Goal: Task Accomplishment & Management: Manage account settings

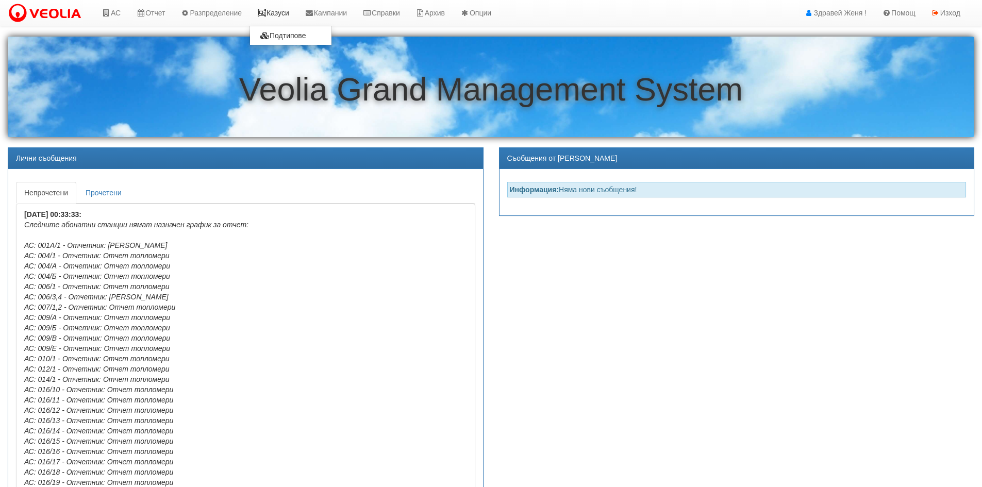
click at [278, 14] on link "Казуси" at bounding box center [273, 13] width 47 height 26
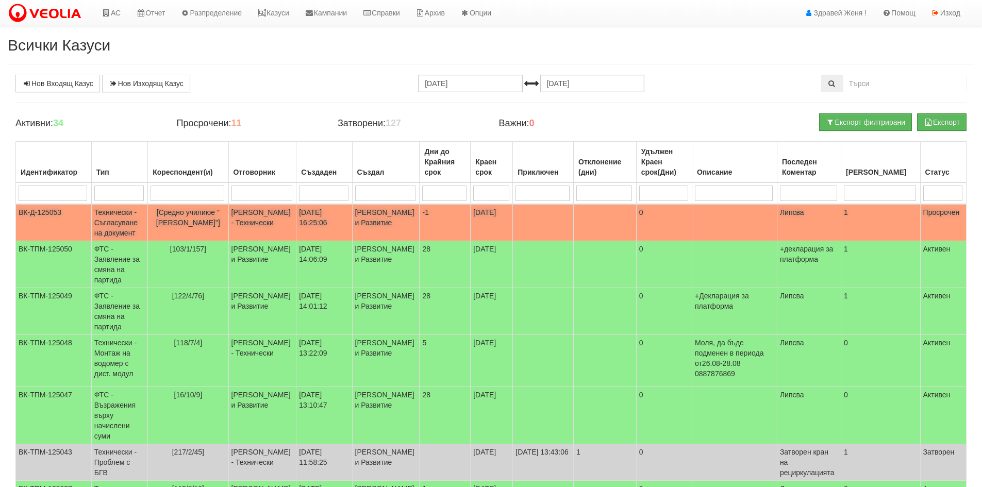
click at [244, 226] on td "[PERSON_NAME] - Технически" at bounding box center [262, 222] width 68 height 37
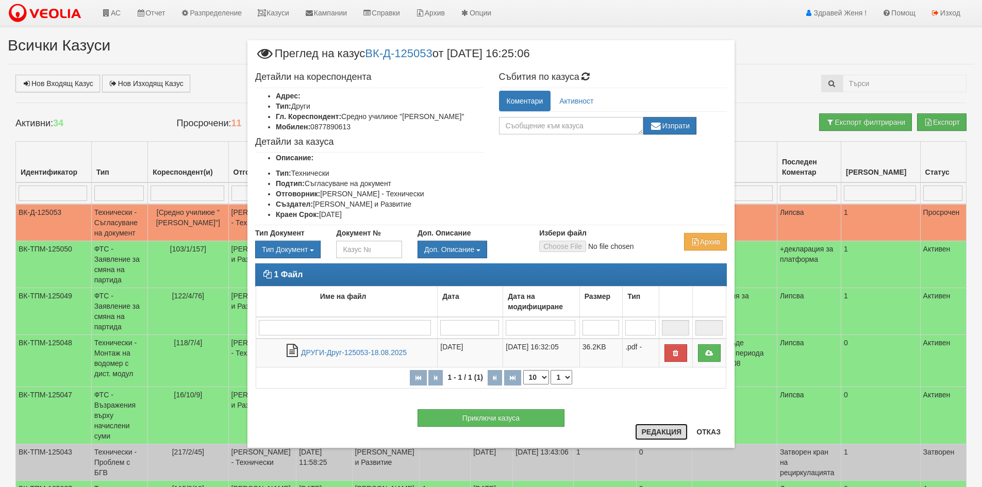
click at [654, 433] on button "Редакция" at bounding box center [661, 432] width 53 height 17
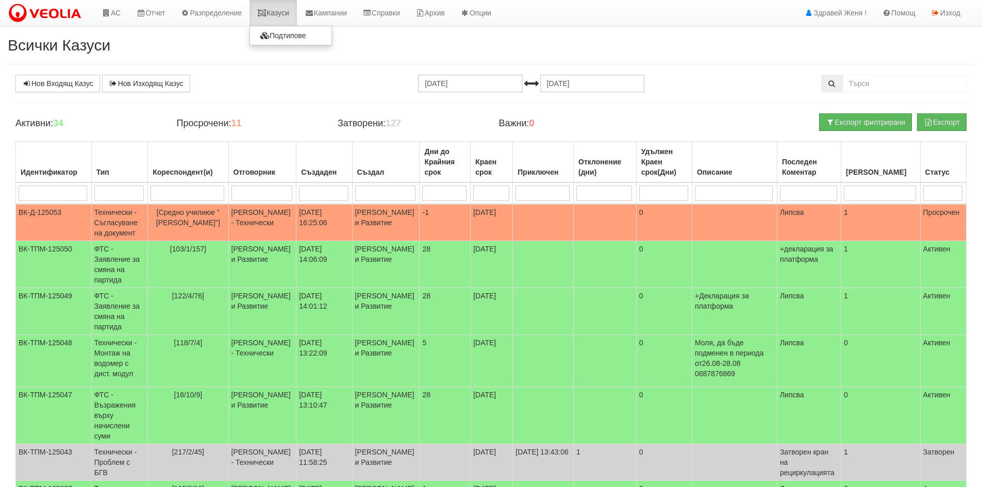
click at [285, 10] on link "Казуси" at bounding box center [273, 13] width 47 height 26
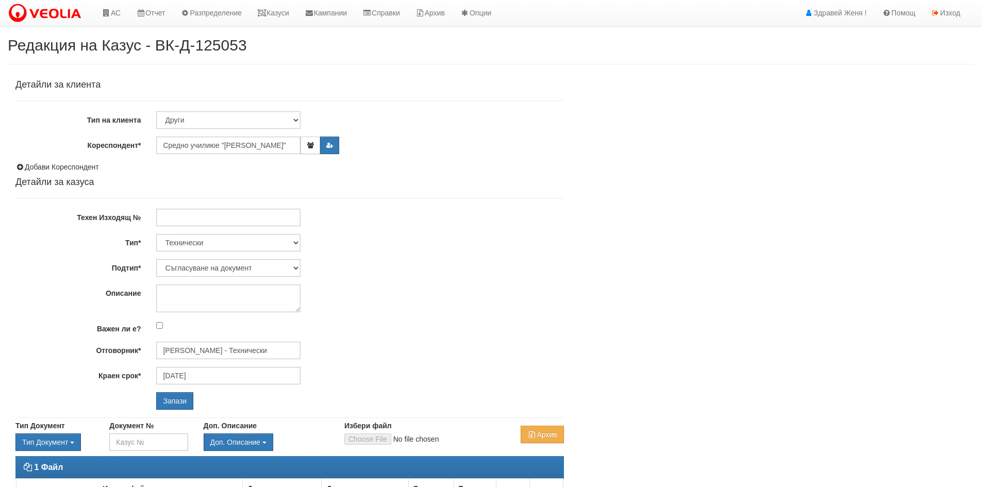
select select "Съгласуване на документ"
drag, startPoint x: 276, startPoint y: 352, endPoint x: 146, endPoint y: 354, distance: 130.0
click at [146, 354] on div "Отговорник* Калоян Иванов - Технически" at bounding box center [290, 351] width 564 height 18
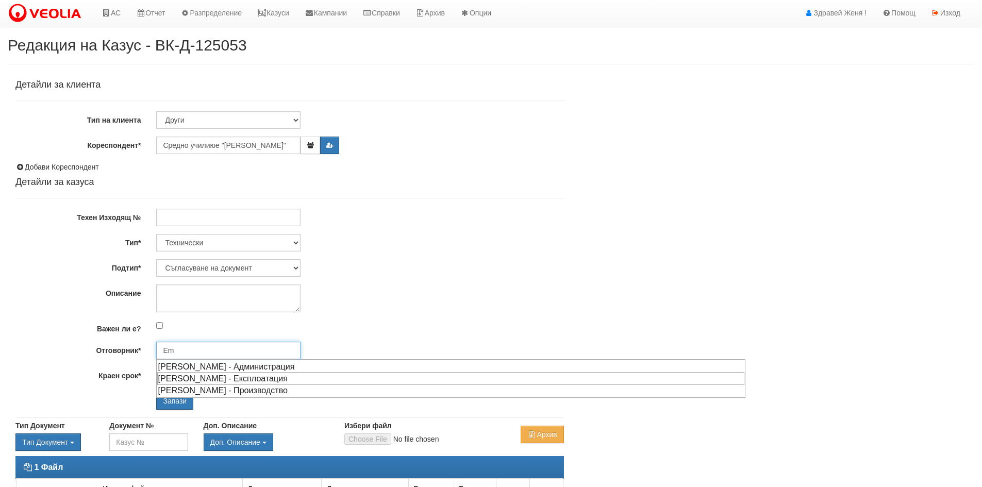
click at [172, 381] on div "[PERSON_NAME] - Експлоатация" at bounding box center [450, 378] width 587 height 13
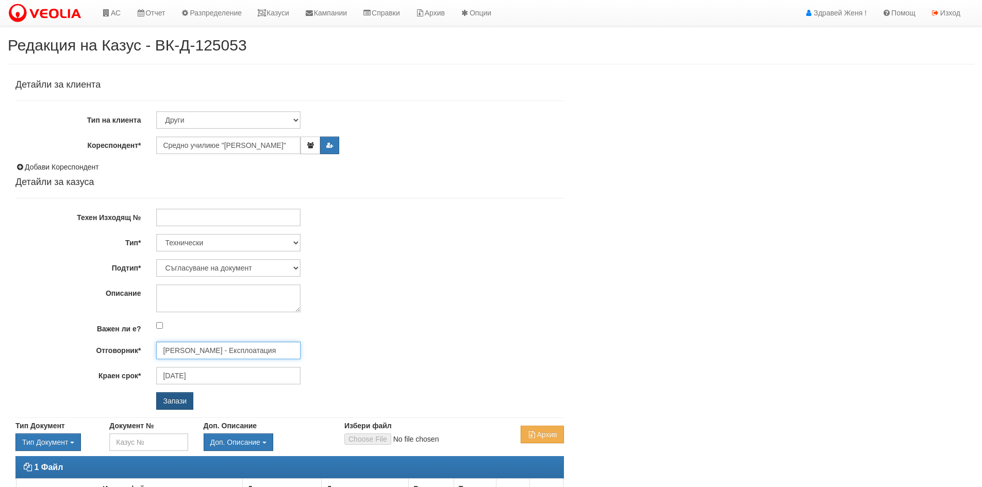
type input "[PERSON_NAME] - Експлоатация"
click at [175, 402] on input "Запази" at bounding box center [174, 401] width 37 height 18
click at [493, 129] on div "Детайли за клиента Тип на клиента Клиент по Топлопреносната Мрежа Институция Па…" at bounding box center [289, 245] width 549 height 330
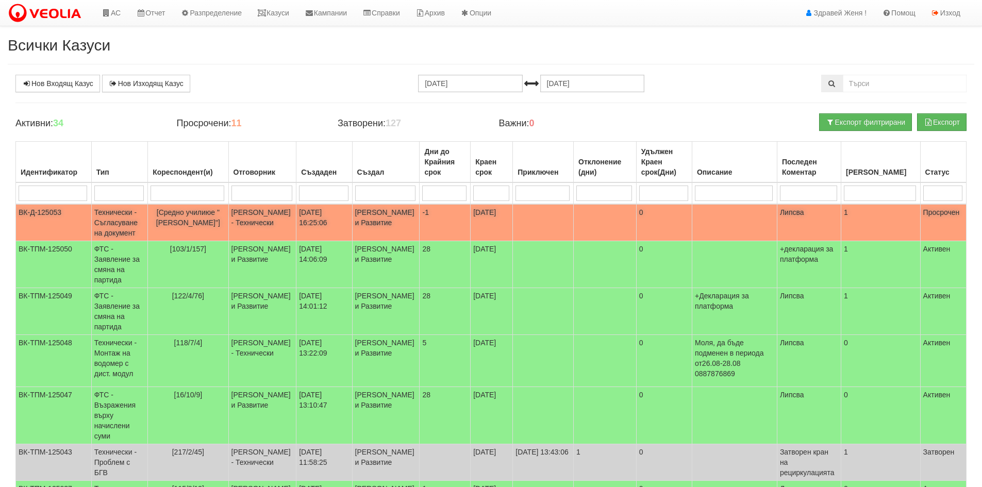
click at [259, 211] on td "[PERSON_NAME] - Технически" at bounding box center [262, 222] width 68 height 37
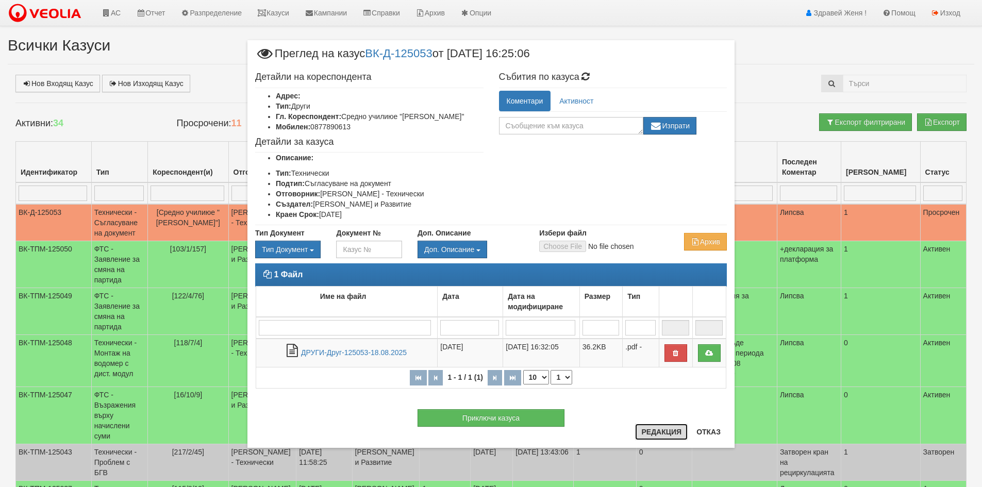
click at [655, 430] on button "Редакция" at bounding box center [661, 432] width 53 height 17
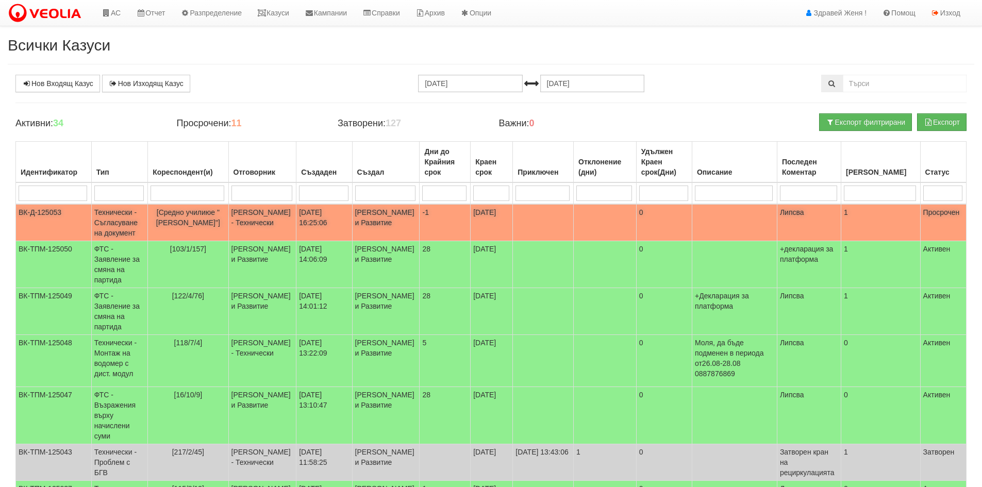
click at [422, 215] on span "-1" at bounding box center [425, 212] width 6 height 8
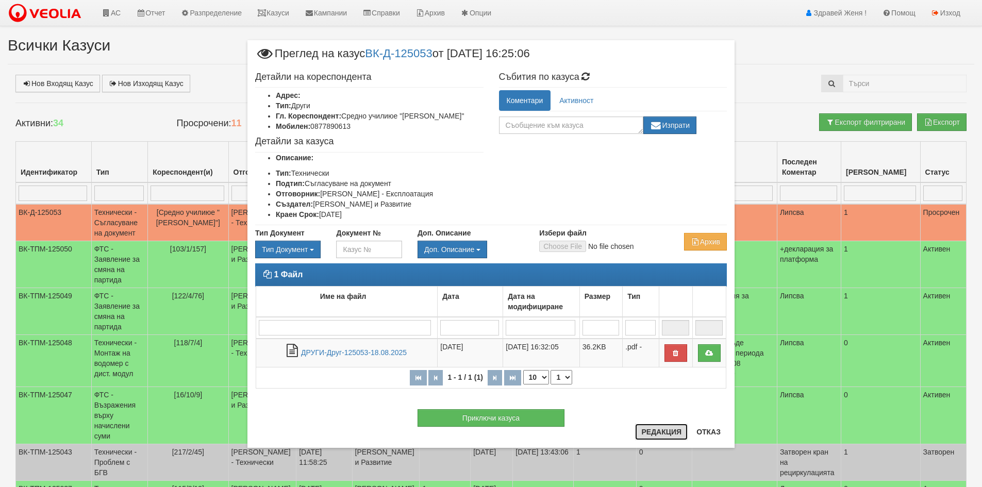
click at [652, 440] on button "Редакция" at bounding box center [661, 432] width 53 height 17
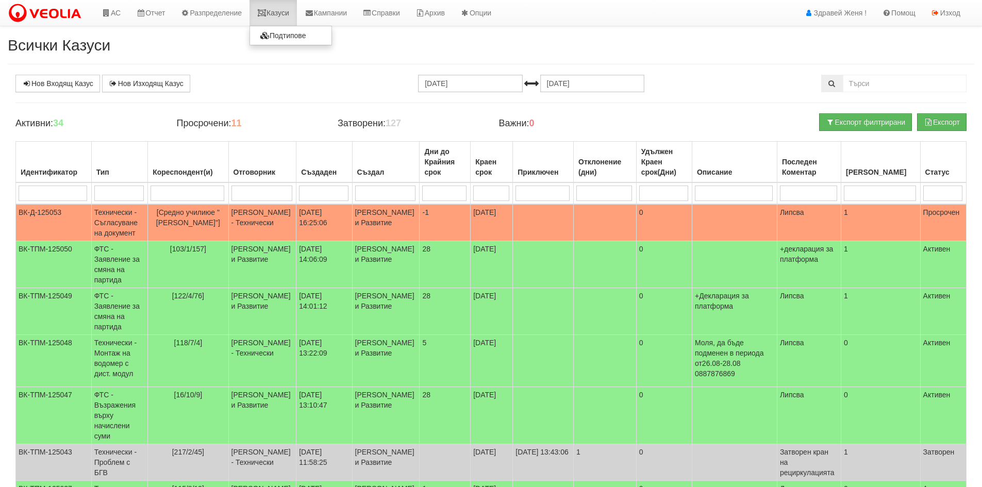
click at [287, 15] on link "Казуси" at bounding box center [273, 13] width 47 height 26
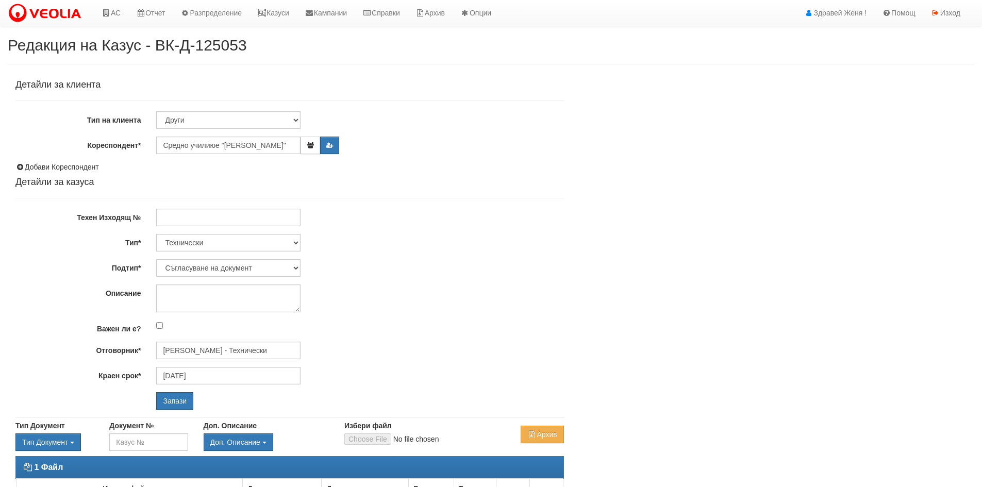
select select "Съгласуване на документ"
drag, startPoint x: 267, startPoint y: 352, endPoint x: 133, endPoint y: 350, distance: 134.6
click at [133, 350] on div "Отговорник* Калоян Иванов - Технически" at bounding box center [290, 351] width 564 height 18
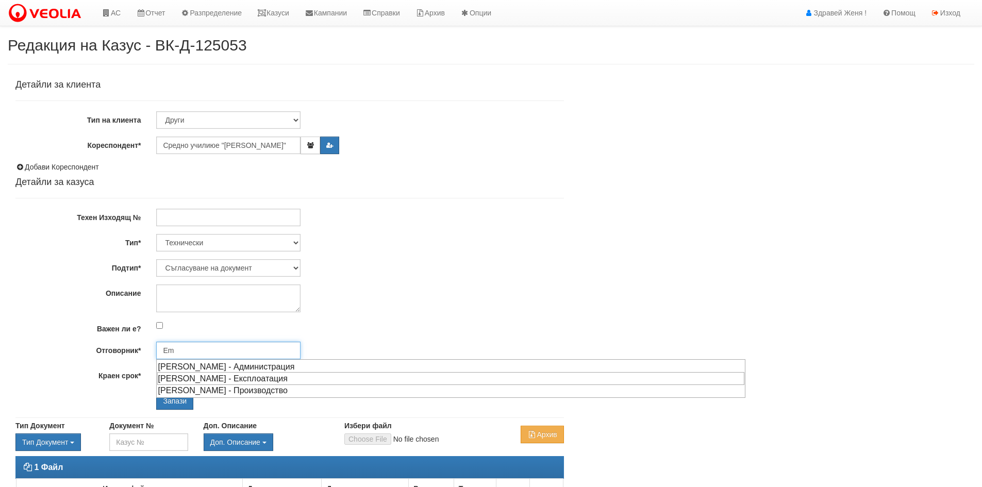
click at [172, 374] on div "[PERSON_NAME] - Експлоатация" at bounding box center [450, 378] width 587 height 13
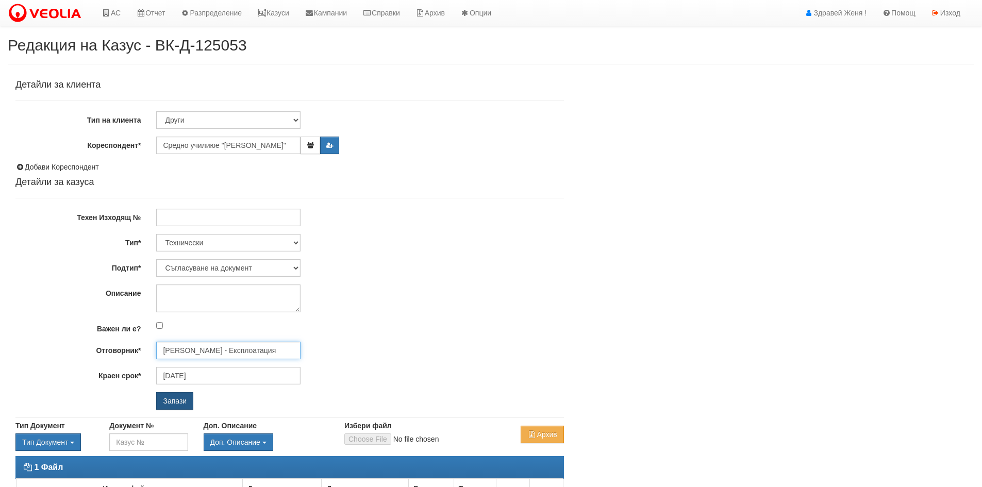
type input "[PERSON_NAME] - Експлоатация"
click at [174, 404] on input "Запази" at bounding box center [174, 401] width 37 height 18
select select "Съгласуване на документ"
click at [200, 371] on input "[DATE]" at bounding box center [228, 376] width 144 height 18
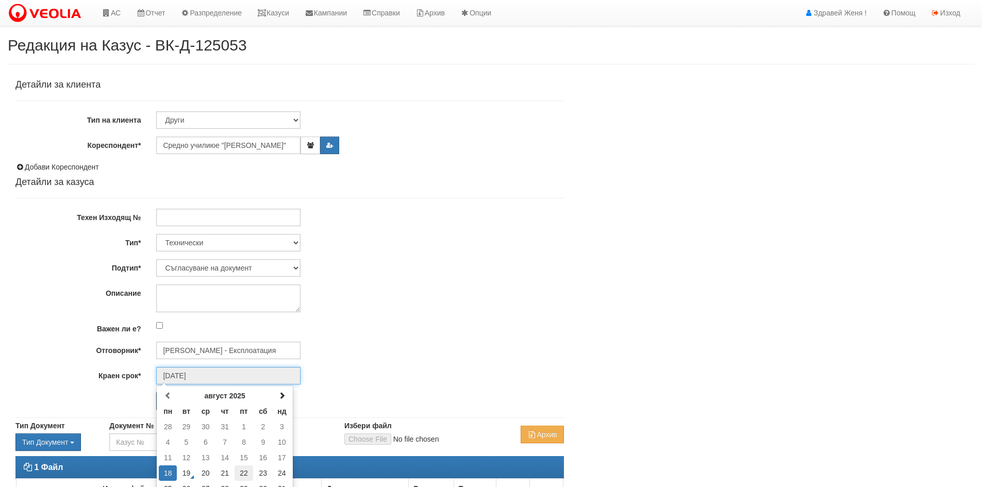
click at [249, 473] on td "22" at bounding box center [244, 473] width 19 height 15
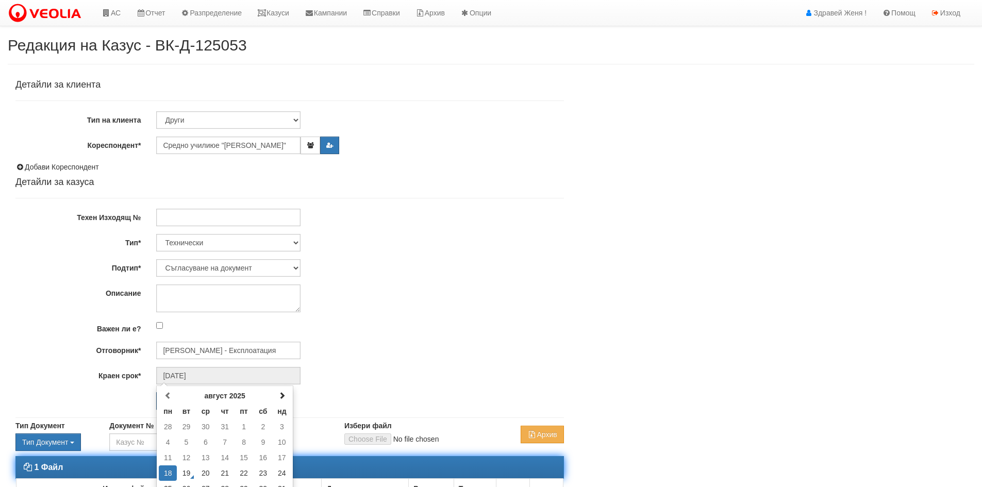
type input "[DATE]"
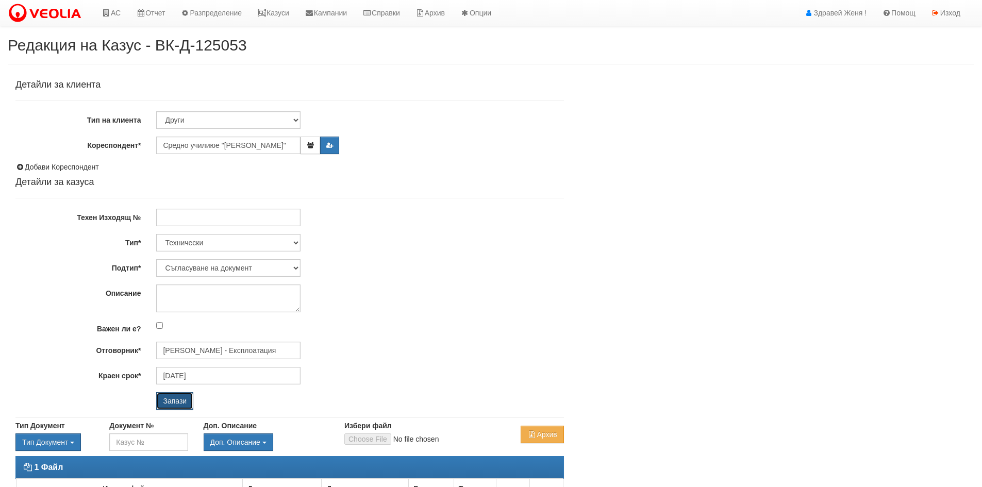
click at [163, 403] on input "Запази" at bounding box center [174, 401] width 37 height 18
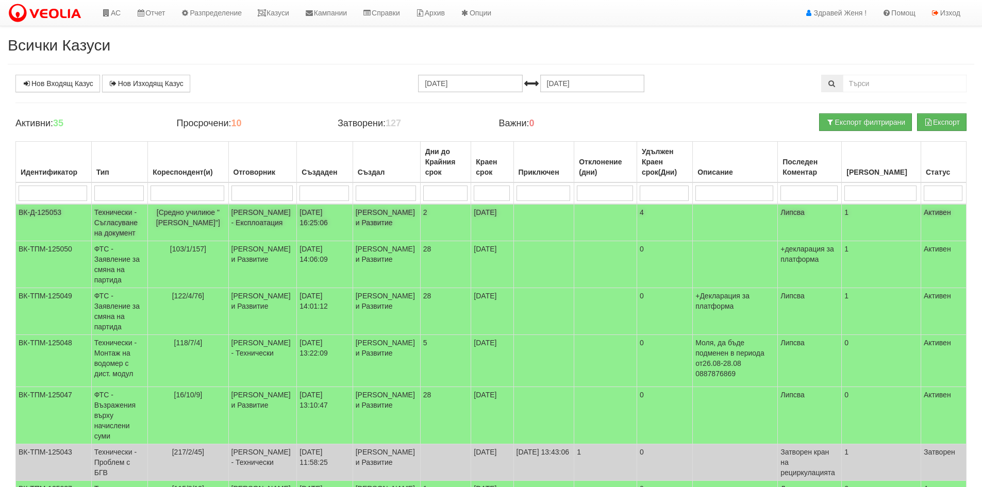
click at [250, 230] on td "Емил Боев - Експлоатация" at bounding box center [262, 222] width 69 height 37
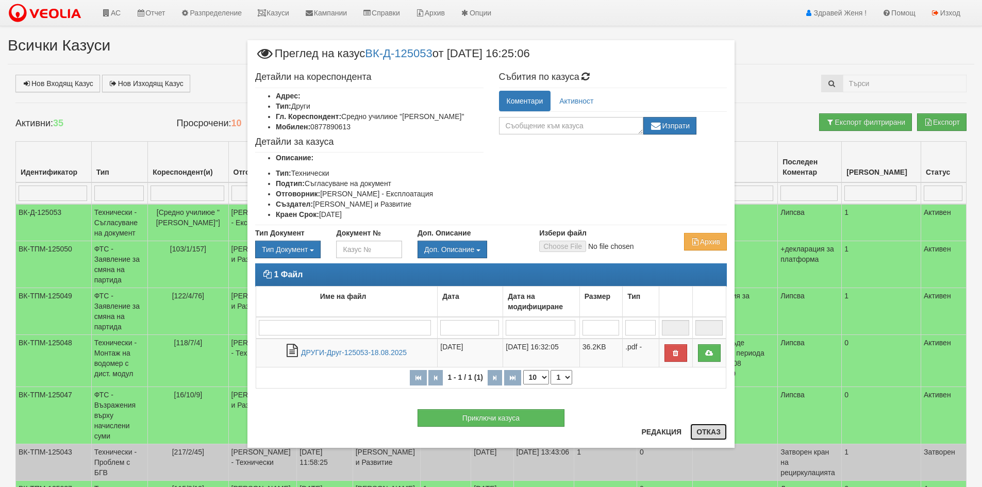
click at [713, 433] on button "Отказ" at bounding box center [709, 432] width 37 height 17
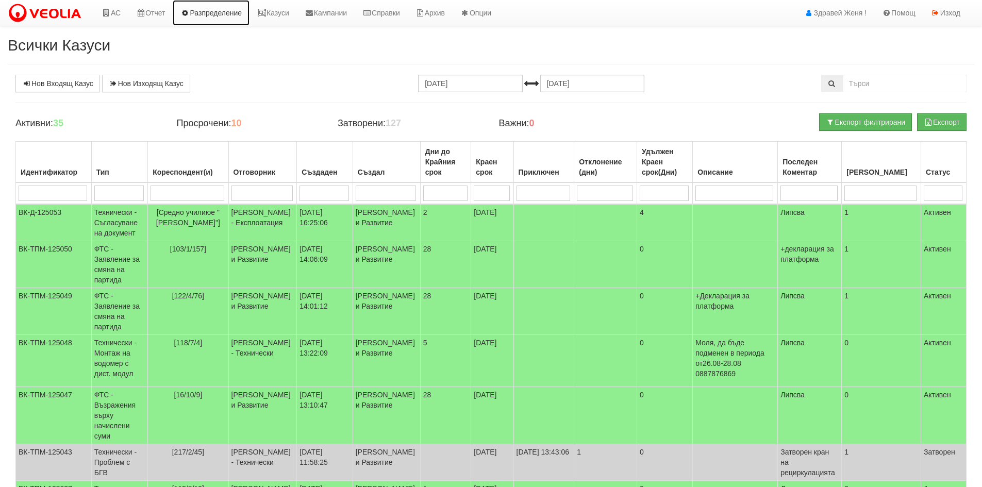
click at [233, 9] on link "Разпределение" at bounding box center [211, 13] width 77 height 26
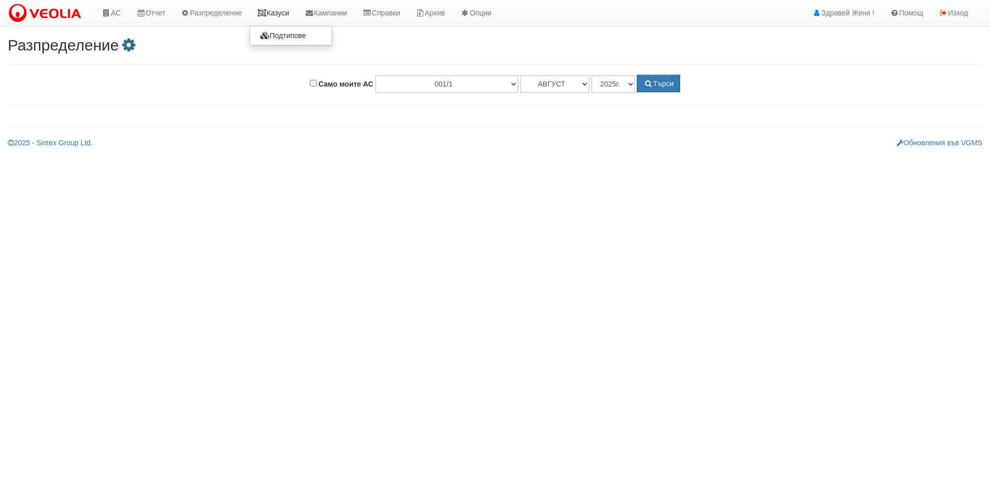
click at [264, 10] on icon at bounding box center [261, 12] width 9 height 7
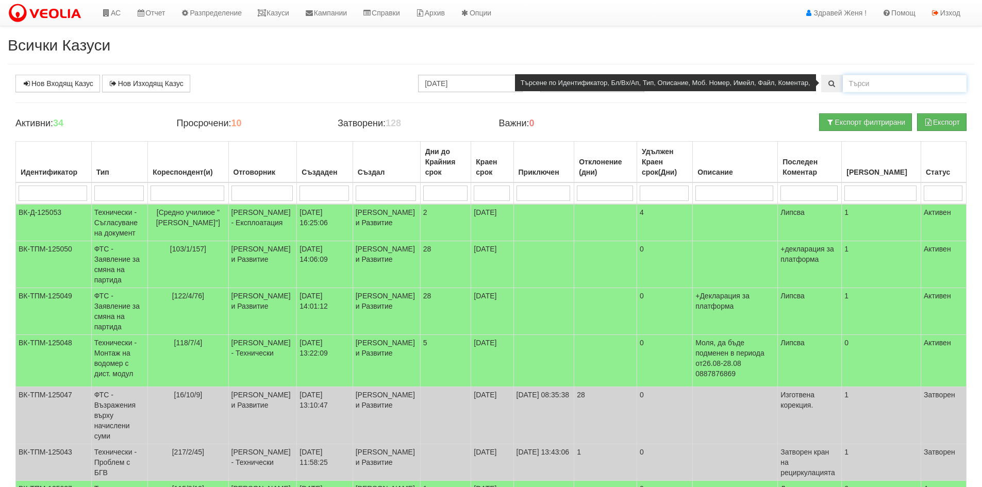
click at [878, 83] on input "text" at bounding box center [905, 84] width 124 height 18
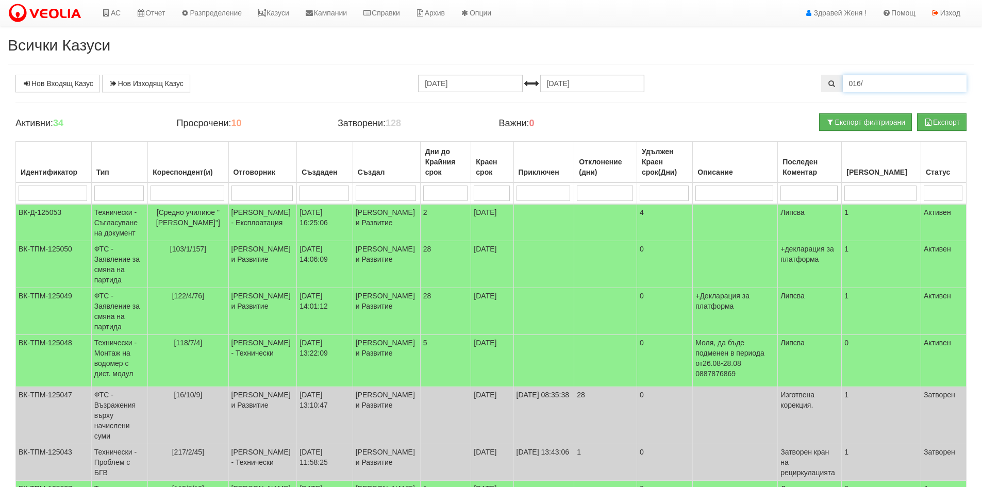
drag, startPoint x: 883, startPoint y: 83, endPoint x: 786, endPoint y: 90, distance: 97.2
click at [786, 90] on div "Нов Входящ Казус Нов Изходящ Казус 19.07.2025 19.08.2025 016/" at bounding box center [491, 84] width 967 height 18
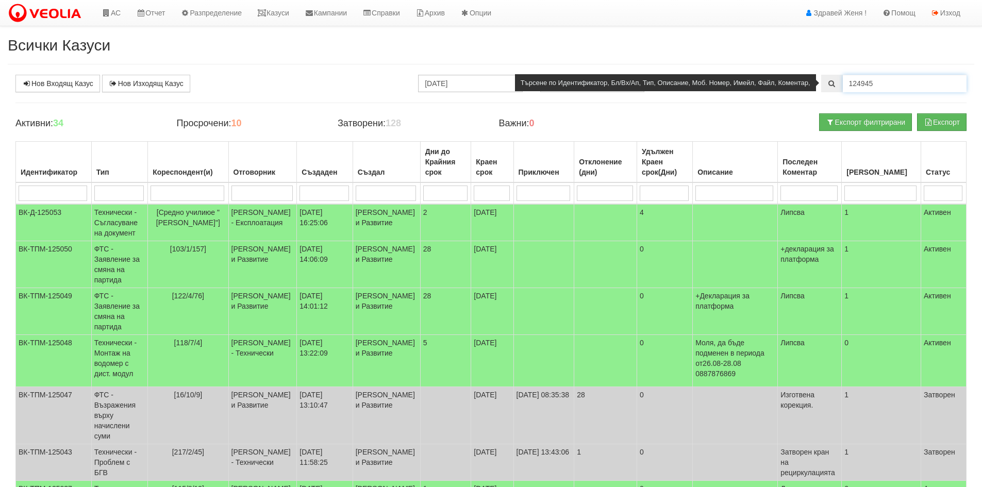
type input "124945"
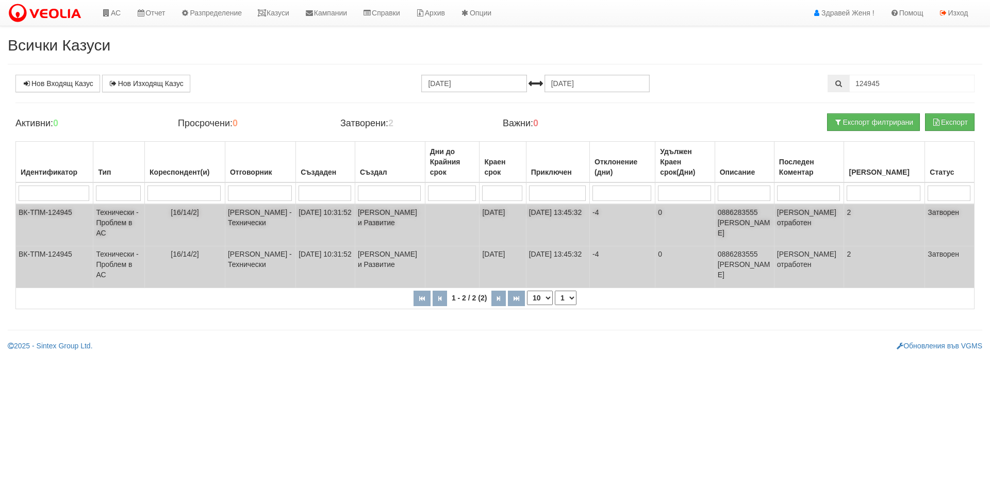
click at [276, 221] on td "[PERSON_NAME] - Технически" at bounding box center [260, 225] width 71 height 42
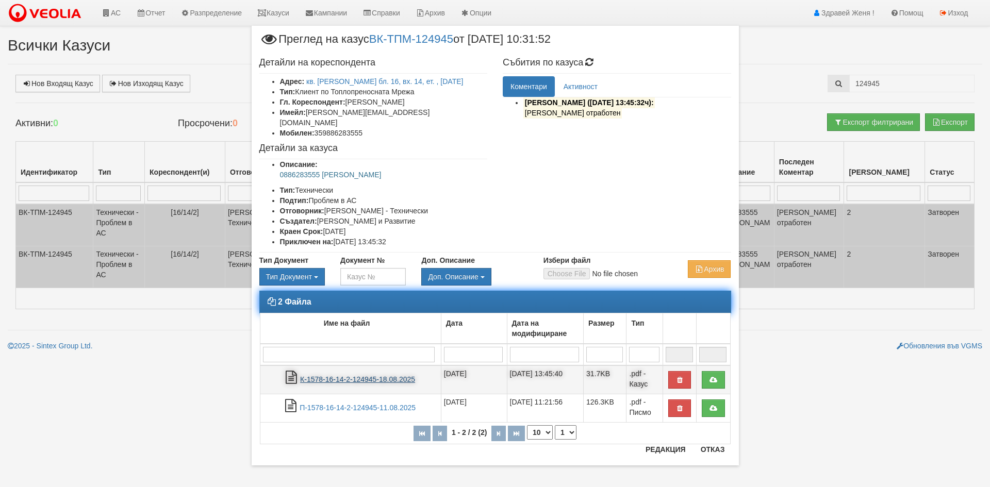
click at [344, 375] on link "К-1578-16-14-2-124945-18.08.2025" at bounding box center [357, 379] width 115 height 8
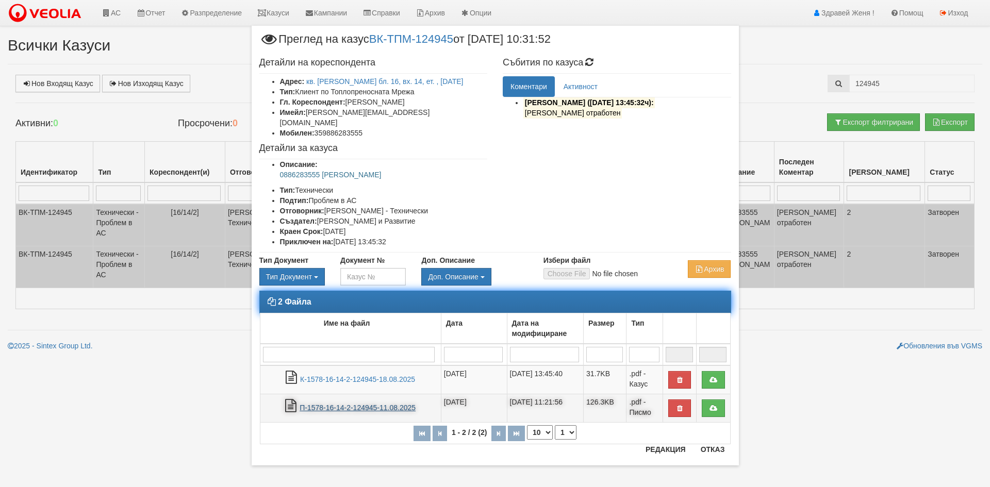
click at [353, 404] on link "П-1578-16-14-2-124945-11.08.2025" at bounding box center [358, 408] width 116 height 8
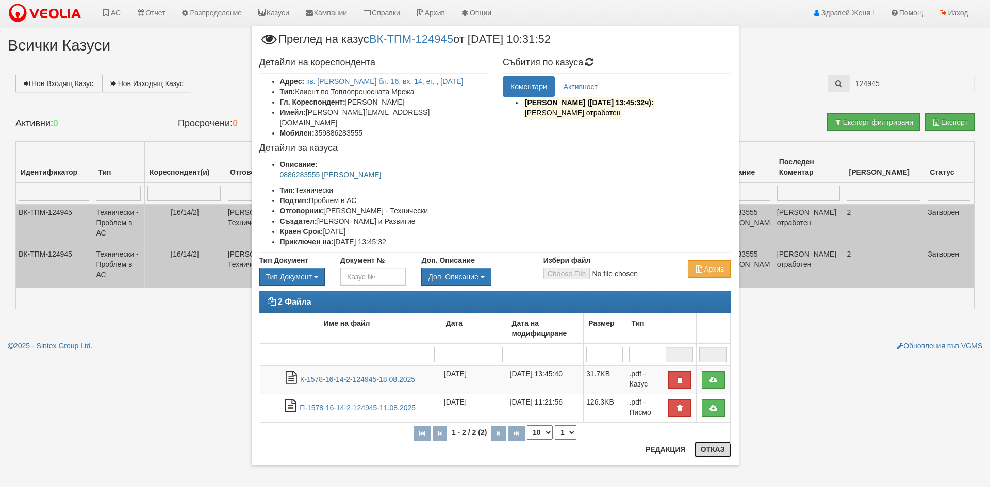
click at [716, 453] on button "Отказ" at bounding box center [713, 449] width 37 height 17
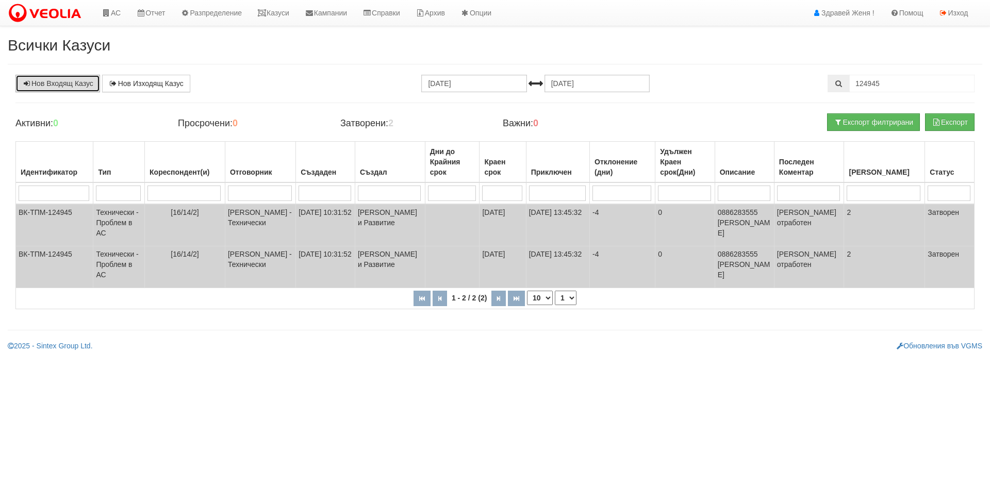
click at [48, 85] on link "Нов Входящ Казус" at bounding box center [57, 84] width 85 height 18
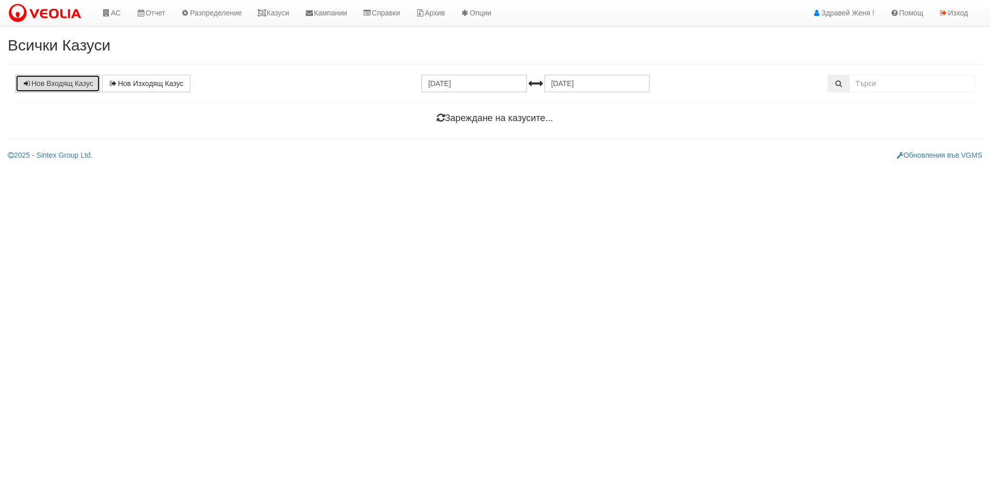
click at [75, 87] on link "Нов Входящ Казус" at bounding box center [57, 84] width 85 height 18
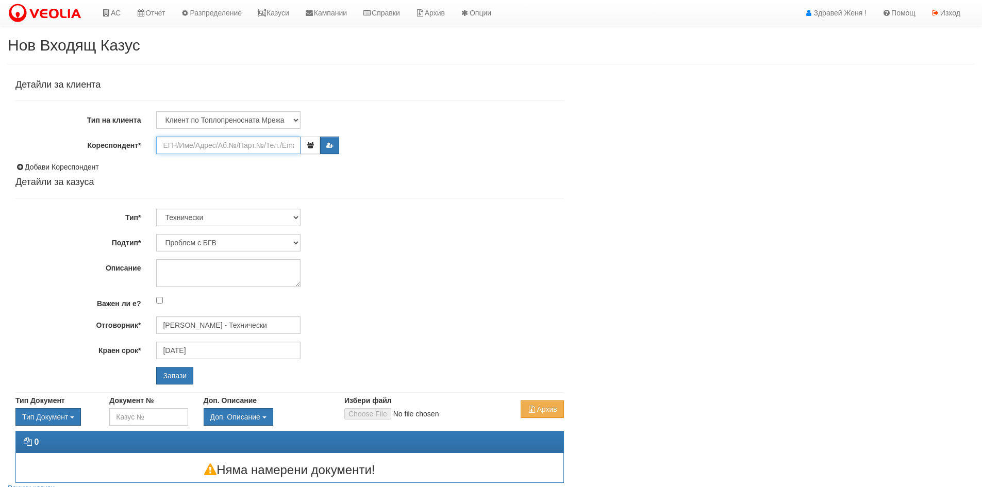
click at [173, 142] on input "Кореспондент*" at bounding box center [228, 146] width 144 height 18
drag, startPoint x: 184, startPoint y: 147, endPoint x: 187, endPoint y: 153, distance: 6.7
click at [184, 147] on input "Кореспондент*" at bounding box center [228, 146] width 144 height 18
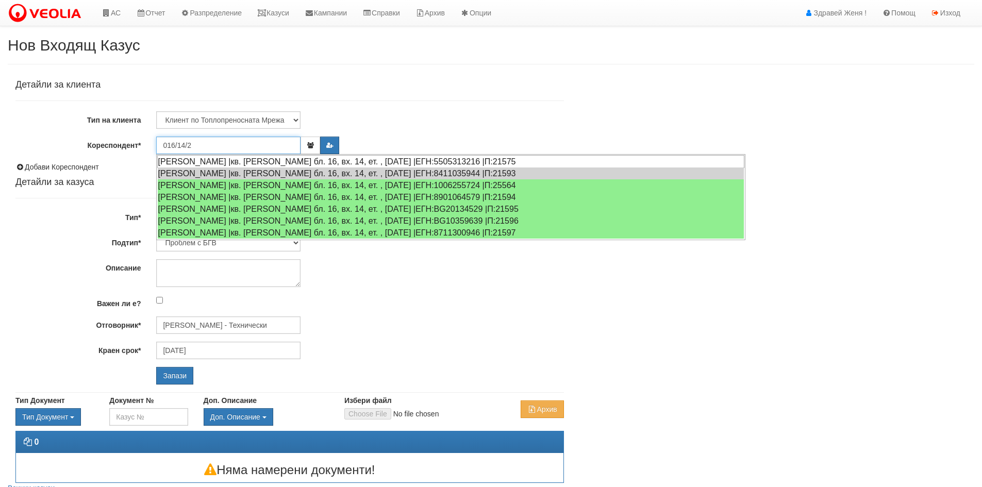
click at [390, 162] on div "[PERSON_NAME] |кв. [PERSON_NAME] бл. 16, вх. 14, ет. , [DATE] |ЕГН:5505313216 |…" at bounding box center [450, 161] width 587 height 13
type input "[PERSON_NAME]"
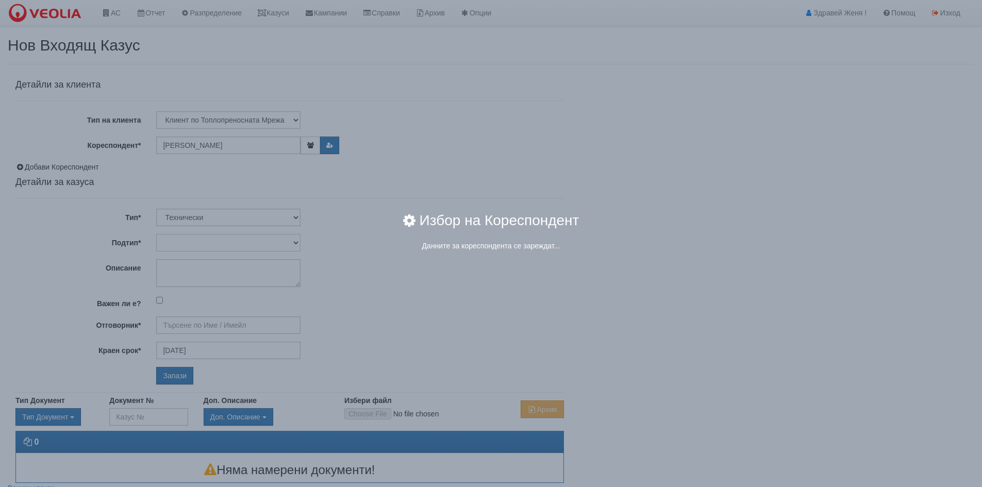
type input "[PERSON_NAME] - Технически"
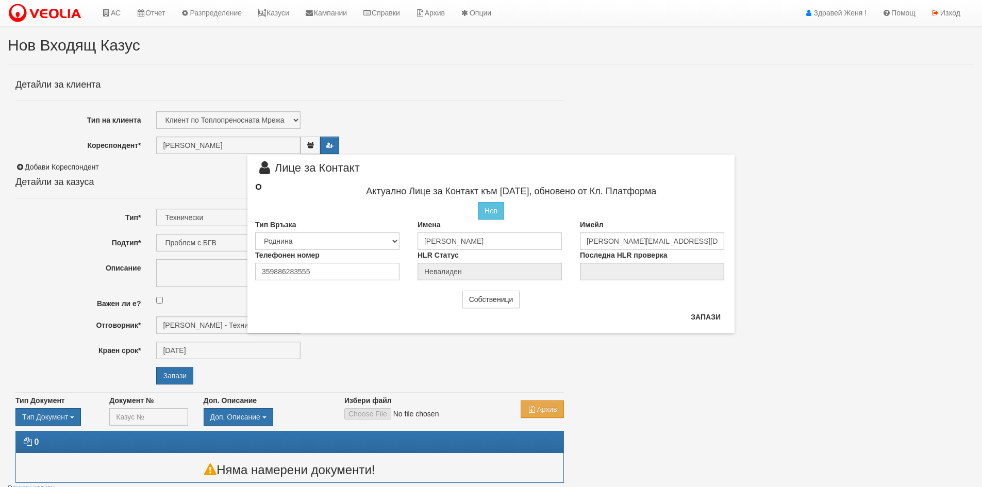
click at [259, 188] on input "radio" at bounding box center [258, 187] width 7 height 7
radio input "true"
type input "[PERSON_NAME]"
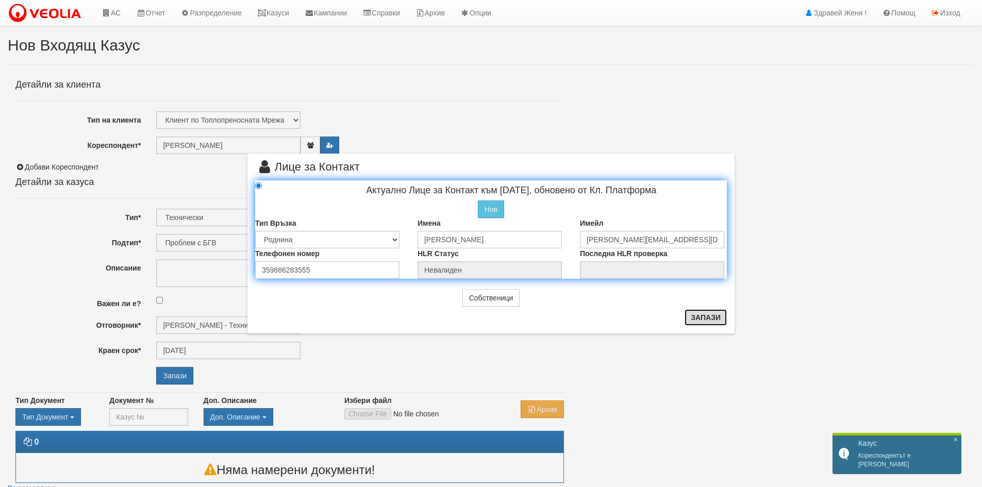
click at [721, 321] on button "Запази" at bounding box center [706, 317] width 42 height 17
radio input "true"
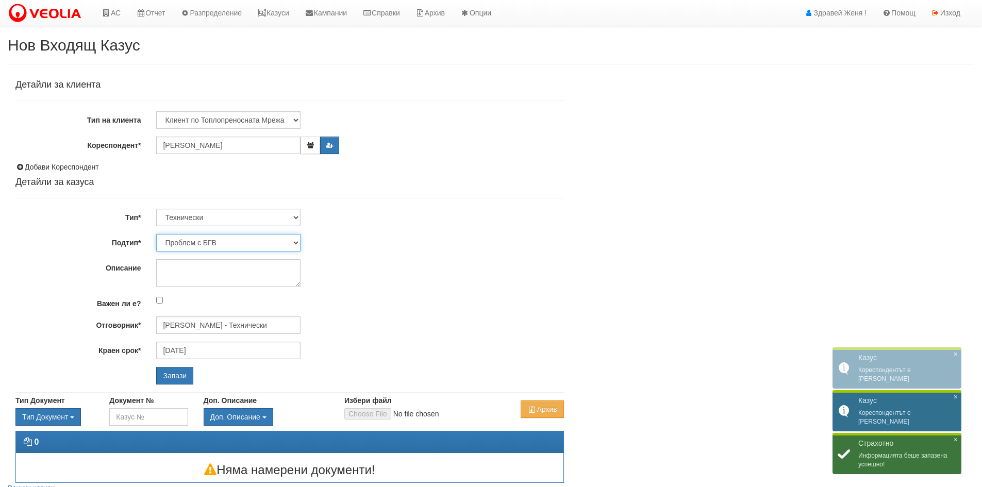
click at [296, 245] on select "Проблем с БГВ Теч ВОИ Теч БГВ Теч в АС Теч от водомер Проблем в АС Интервенция …" at bounding box center [228, 243] width 144 height 18
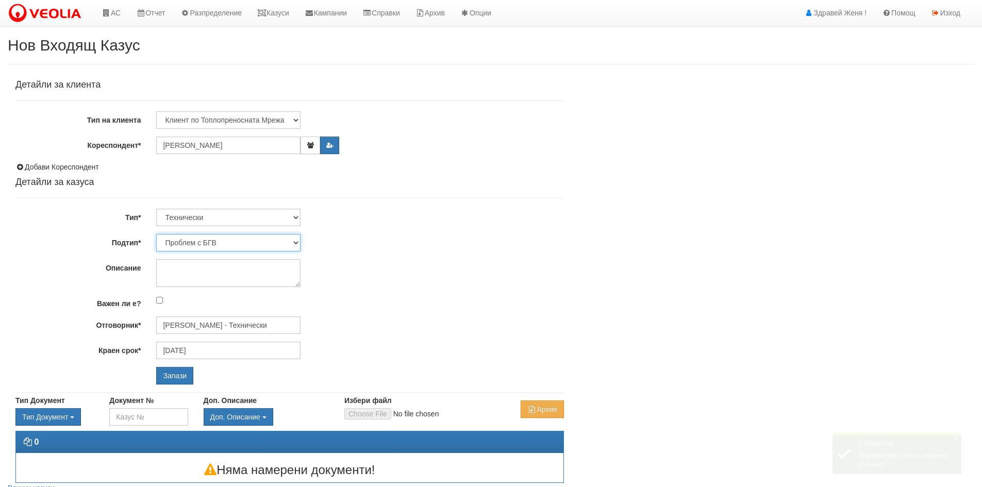
select select "Теч в [GEOGRAPHIC_DATA]"
click at [156, 234] on select "Проблем с БГВ Теч ВОИ Теч БГВ Теч в АС Теч от водомер Проблем в АС Интервенция …" at bounding box center [228, 243] width 144 height 18
type input "[DATE]"
type input "[PERSON_NAME] - Технически"
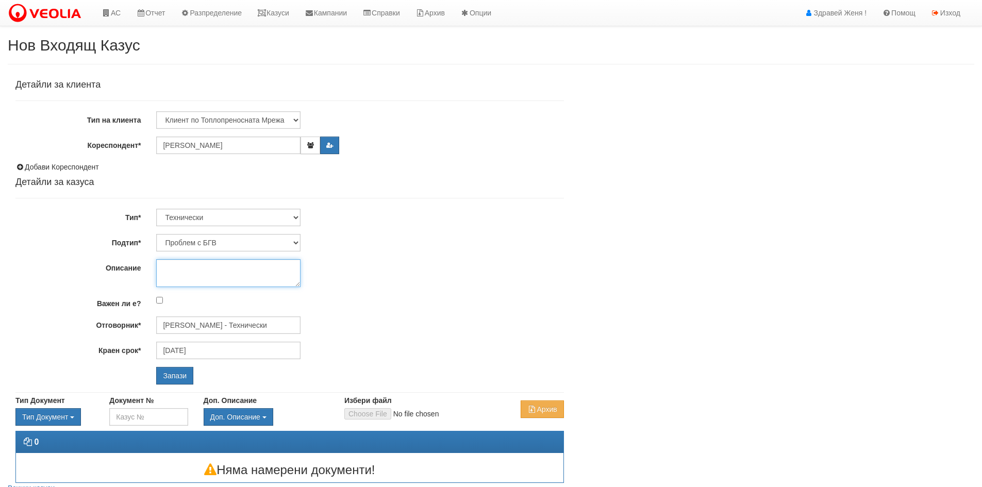
click at [215, 271] on textarea "Описание" at bounding box center [228, 273] width 144 height 28
drag, startPoint x: 286, startPoint y: 266, endPoint x: 93, endPoint y: 282, distance: 193.6
click at [93, 282] on div "Описание Molq da wyrnete obavdane na klienta" at bounding box center [290, 273] width 564 height 28
type textarea "П"
paste textarea "0886283555"
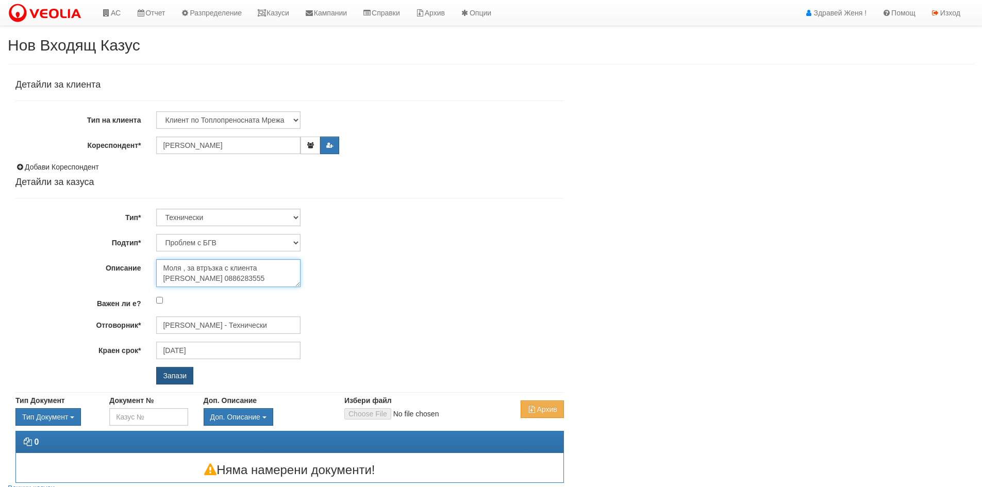
type textarea "Моля , за втръзка с клиента [PERSON_NAME] 0886283555"
click at [183, 375] on input "Запази" at bounding box center [174, 376] width 37 height 18
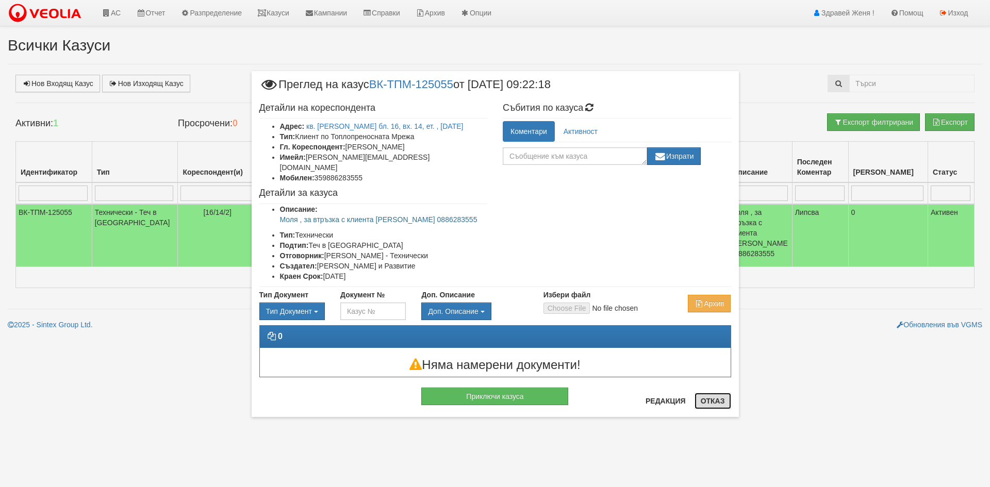
click at [723, 400] on button "Отказ" at bounding box center [713, 401] width 37 height 17
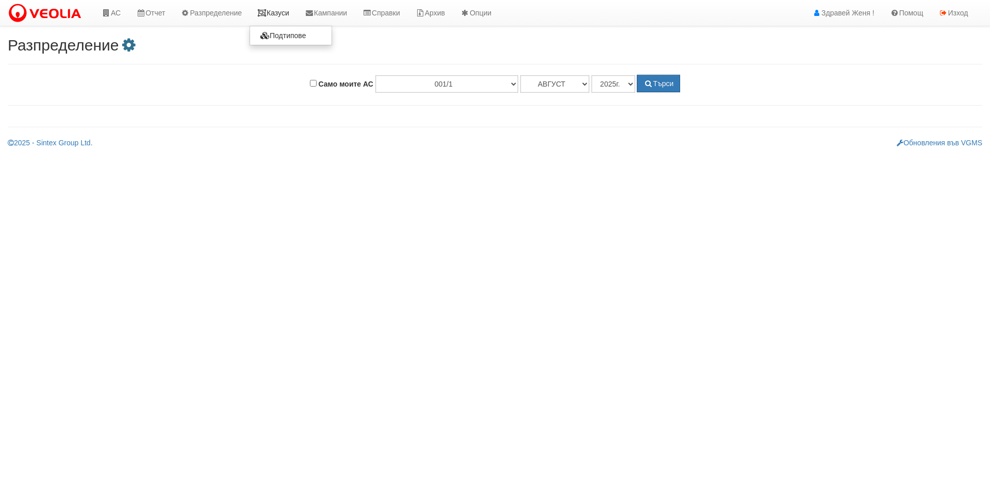
click at [276, 12] on link "Казуси" at bounding box center [273, 13] width 47 height 26
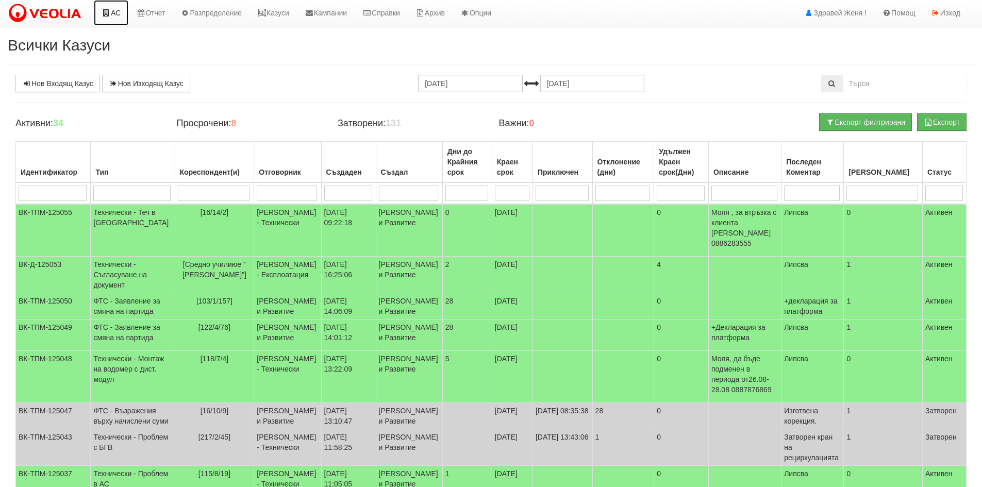
click at [106, 19] on link "АС" at bounding box center [111, 13] width 35 height 26
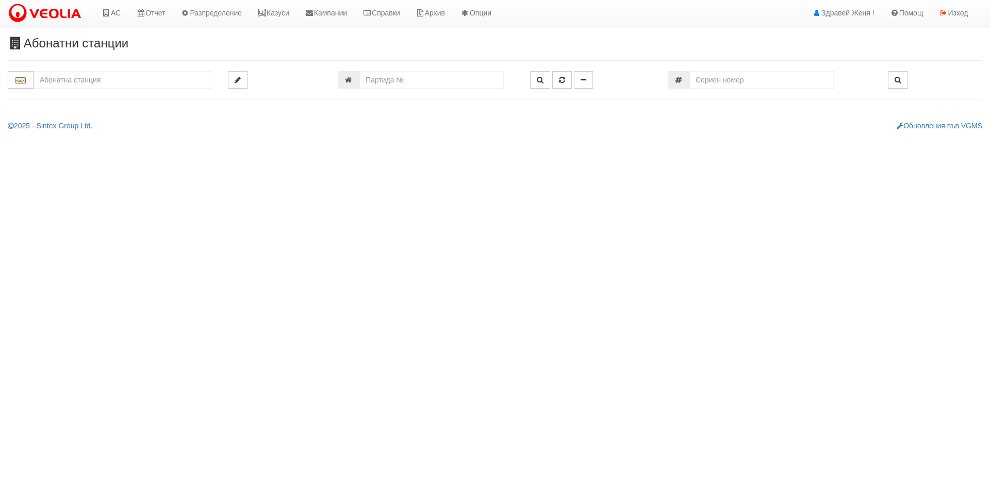
click at [98, 78] on input "text" at bounding box center [123, 80] width 179 height 18
click at [113, 98] on div "216/7 - Вл. Варненчик - "ВЕОЛИЯ"" at bounding box center [123, 96] width 176 height 12
type input "216/7 - Вл. Варненчик - "ВЕОЛИЯ""
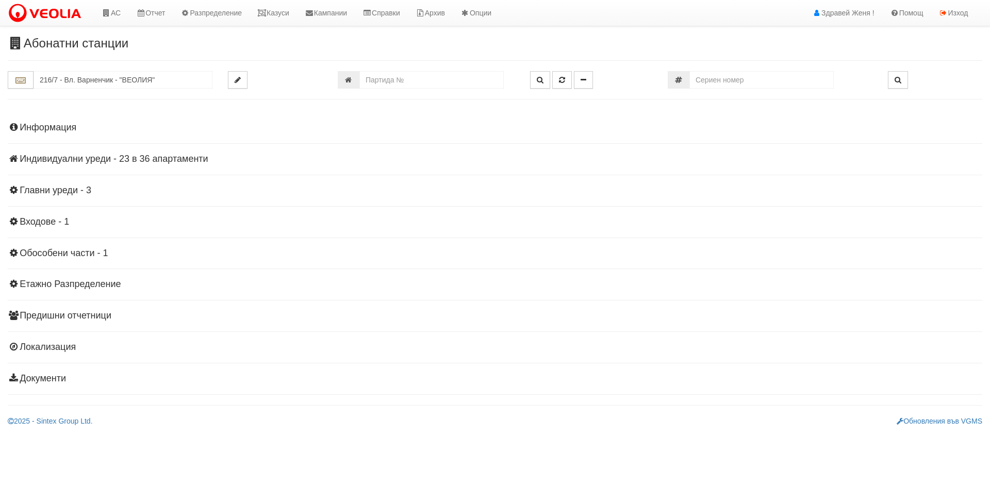
click at [73, 130] on h4 "Информация" at bounding box center [495, 128] width 975 height 10
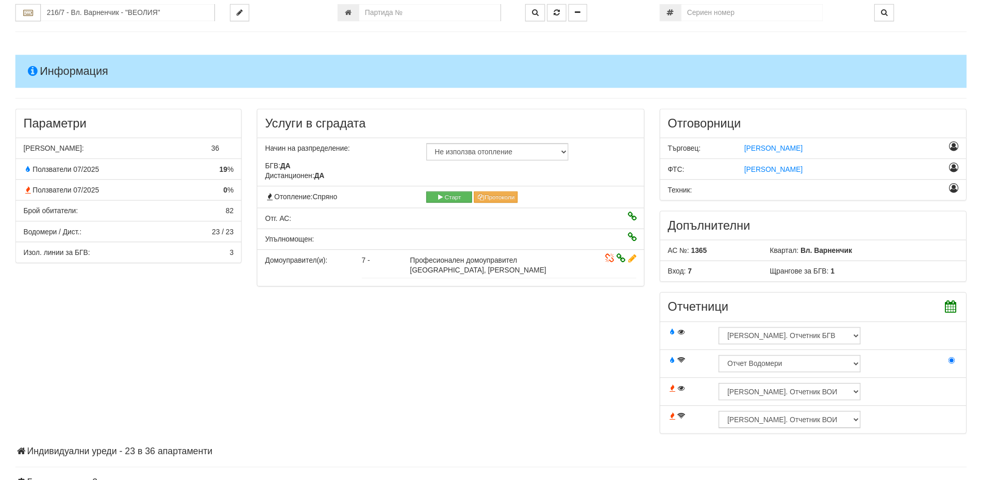
scroll to position [206, 0]
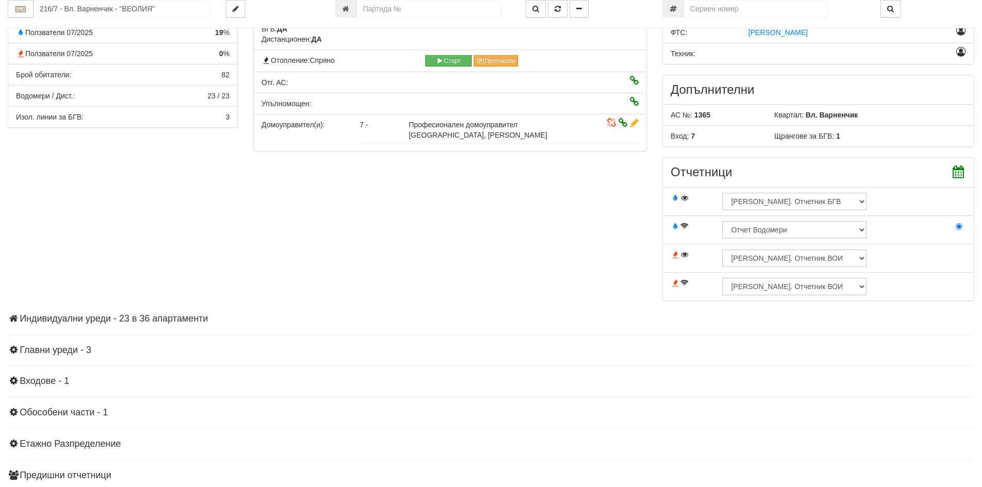
click at [171, 322] on h4 "Индивидуални уреди - 23 в 36 апартаменти" at bounding box center [491, 319] width 967 height 10
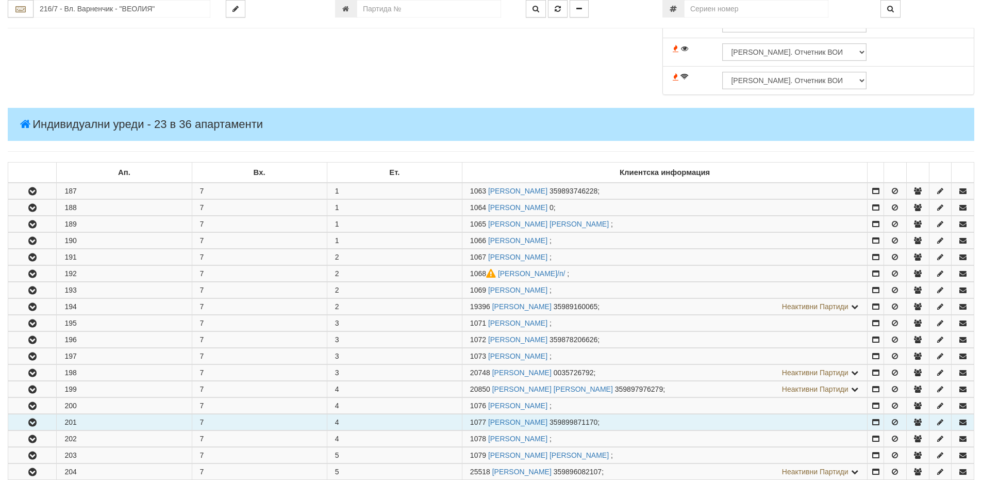
scroll to position [567, 0]
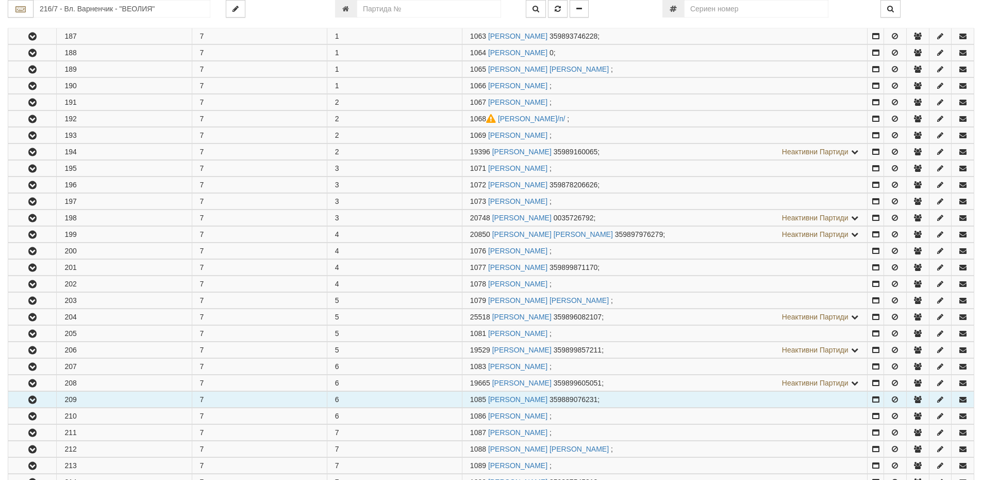
click at [36, 401] on icon "button" at bounding box center [32, 399] width 12 height 7
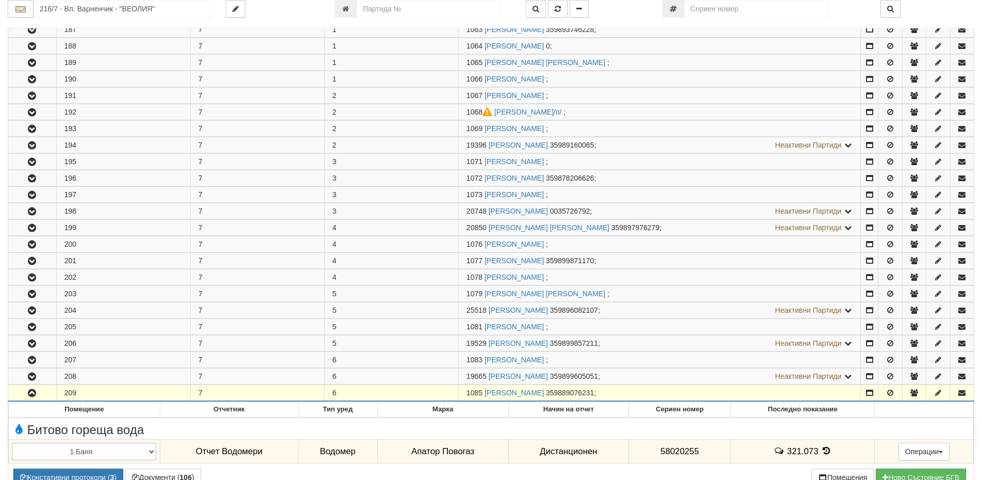
scroll to position [722, 0]
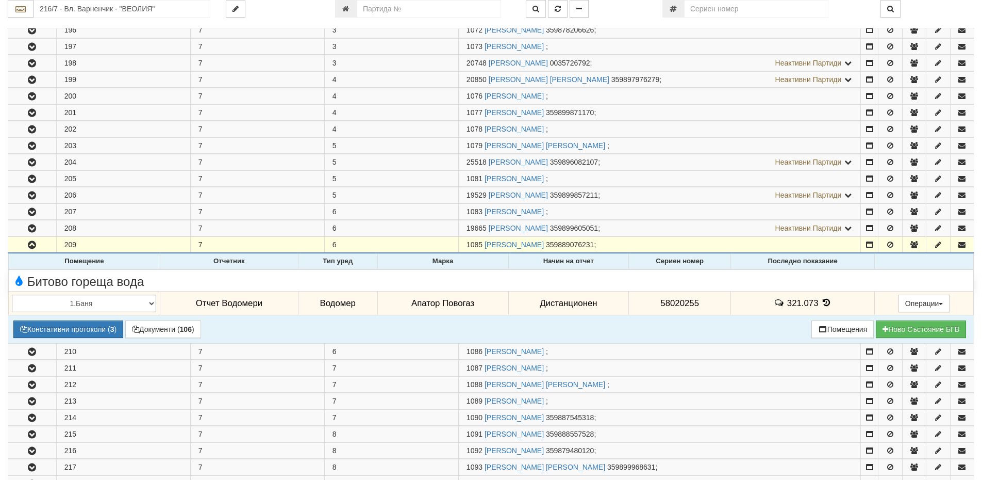
click at [824, 304] on icon at bounding box center [826, 302] width 11 height 9
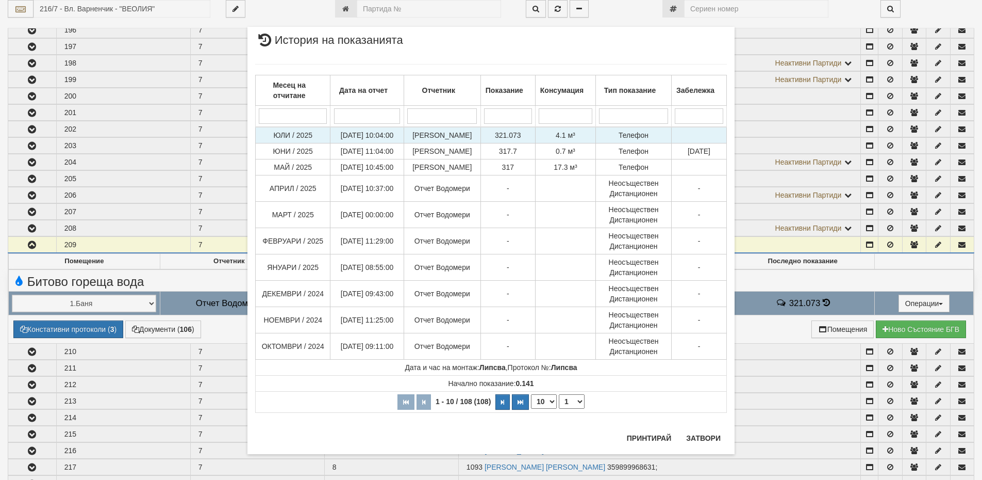
click at [511, 138] on span "321.073" at bounding box center [508, 135] width 26 height 8
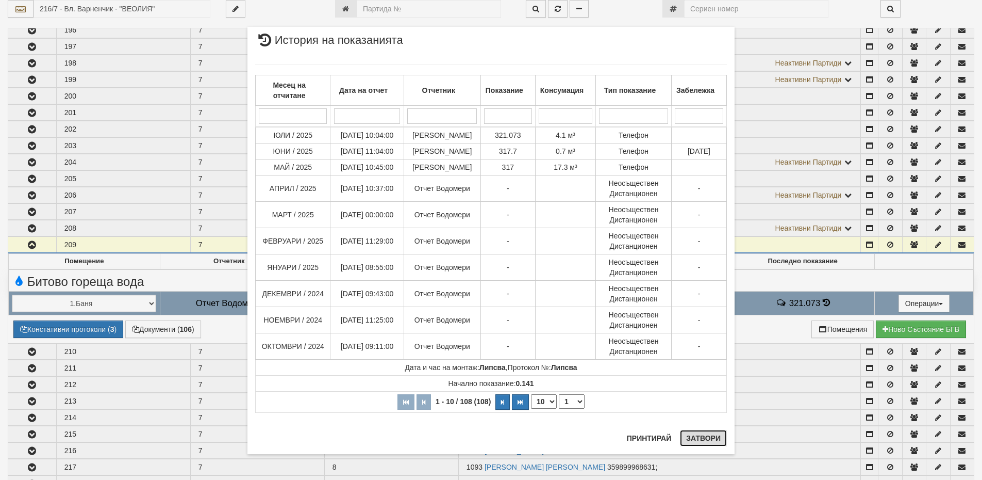
click at [708, 441] on button "Затвори" at bounding box center [703, 438] width 47 height 17
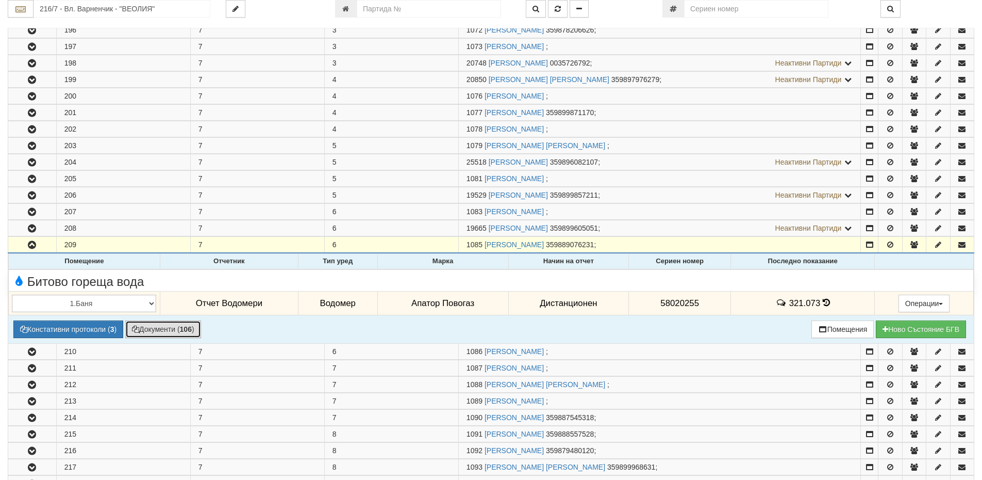
click at [167, 333] on button "Документи ( 106 )" at bounding box center [163, 329] width 76 height 18
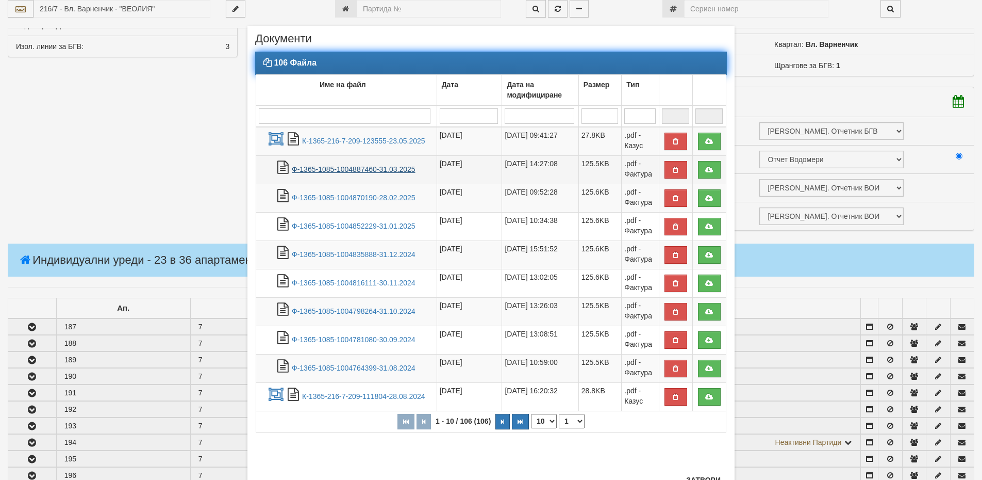
scroll to position [258, 0]
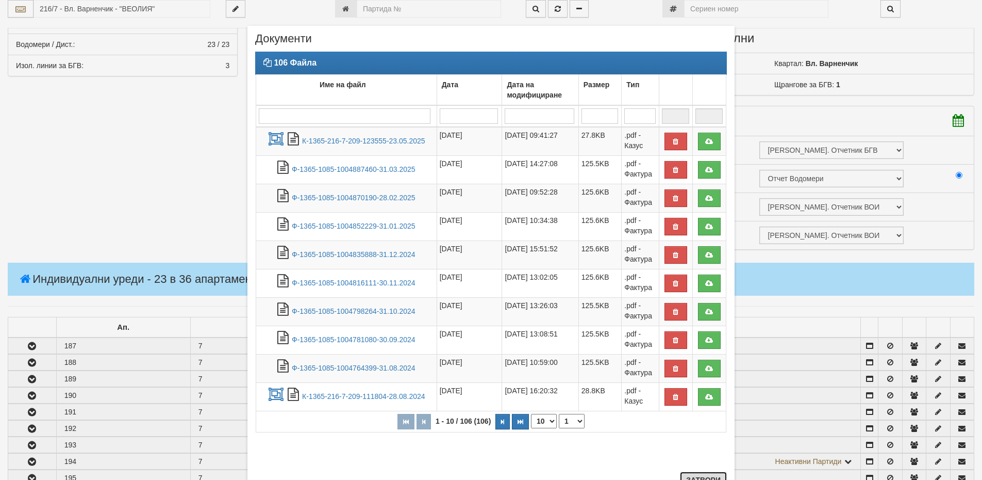
click at [703, 477] on button "Затвори" at bounding box center [703, 479] width 47 height 17
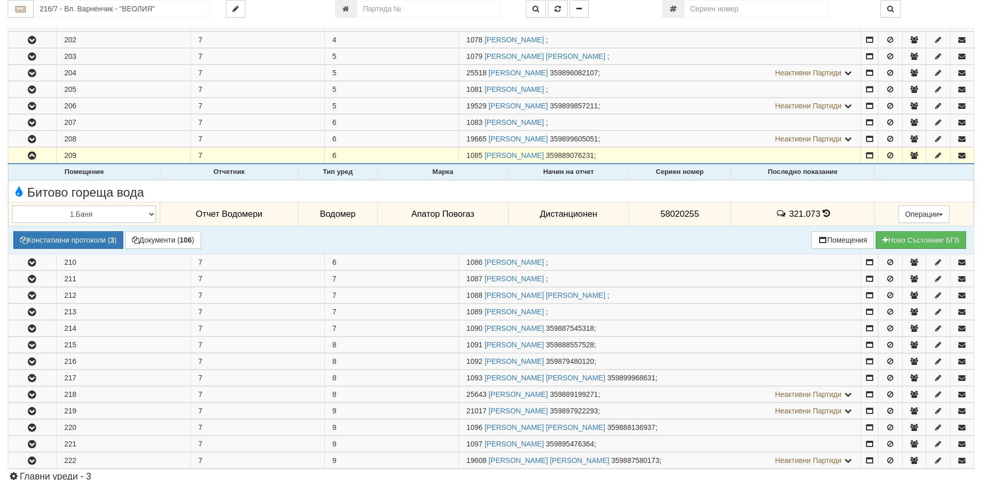
click at [698, 236] on td "Записите се зареждат... Помещение Отчетник Тип уред Марка Начин на отчет Сериен…" at bounding box center [491, 208] width 966 height 90
click at [174, 237] on button "Документи ( 106 )" at bounding box center [163, 240] width 76 height 18
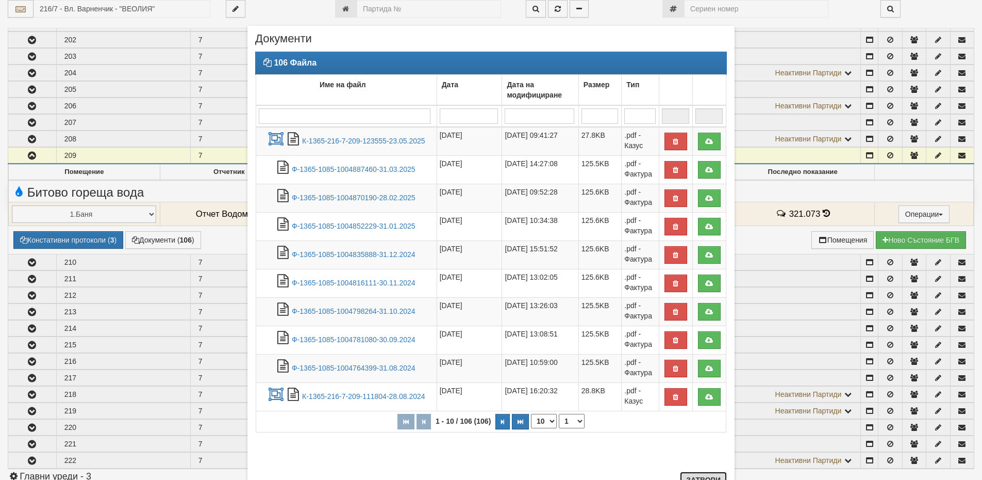
click at [715, 479] on button "Затвори" at bounding box center [703, 479] width 47 height 17
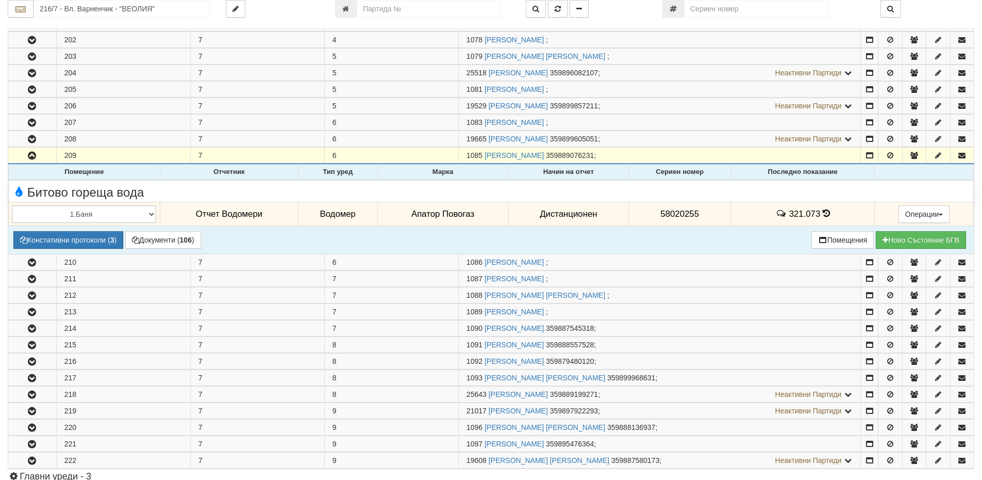
click at [711, 192] on div "Битово гореща вода" at bounding box center [491, 191] width 975 height 16
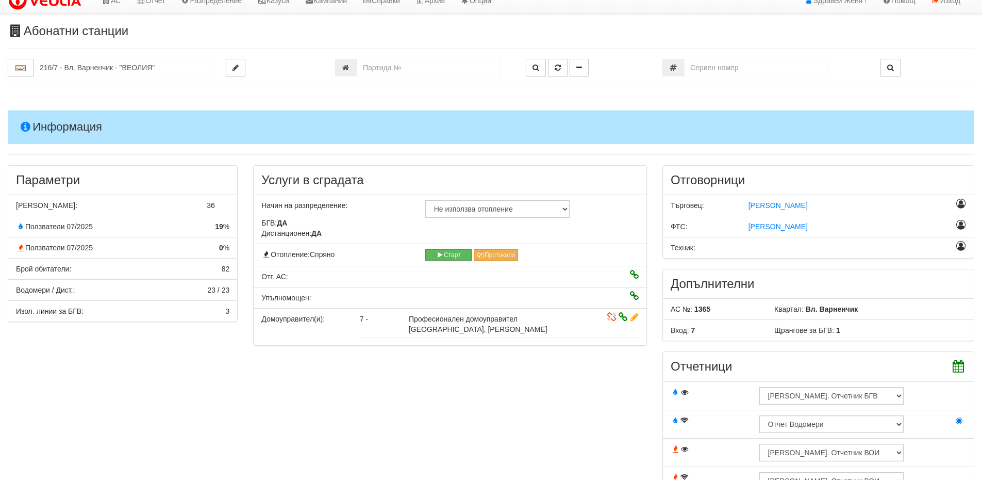
scroll to position [0, 0]
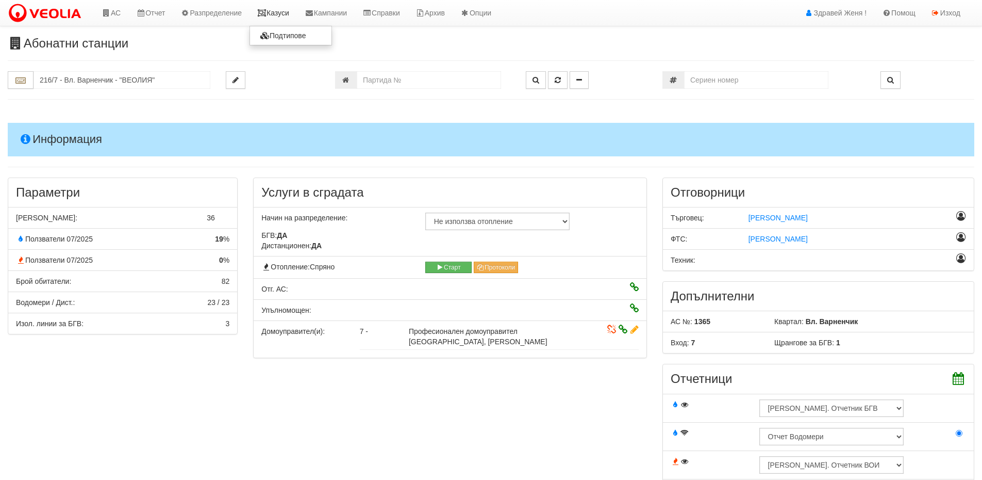
click at [286, 13] on link "Казуси" at bounding box center [273, 13] width 47 height 26
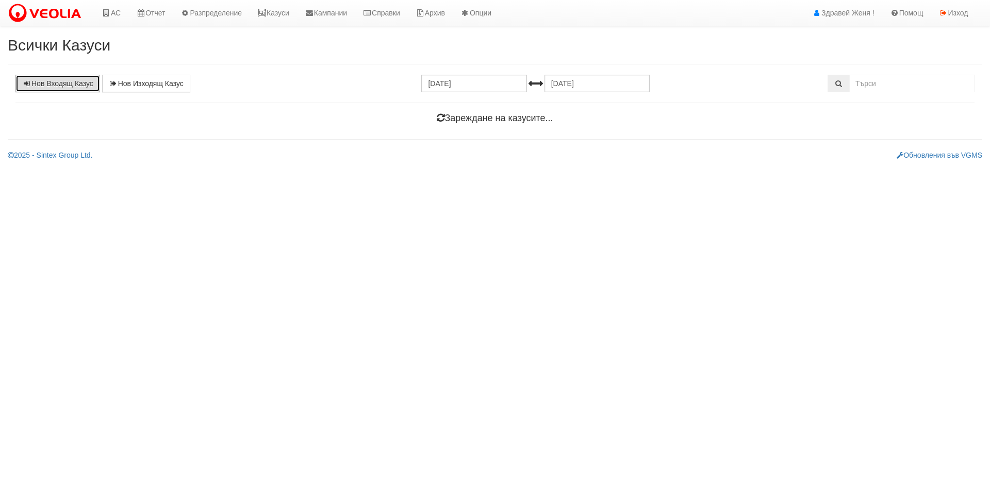
click at [48, 83] on link "Нов Входящ Казус" at bounding box center [57, 84] width 85 height 18
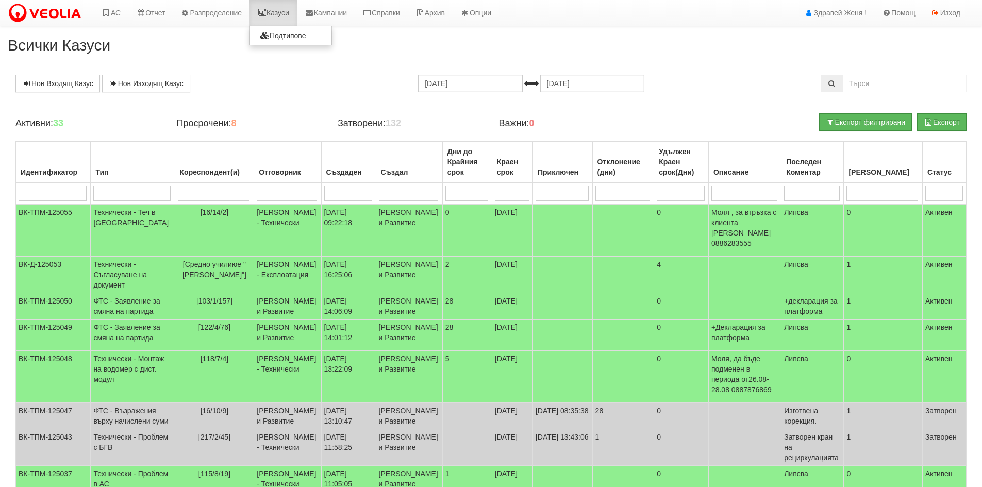
click at [290, 17] on link "Казуси" at bounding box center [273, 13] width 47 height 26
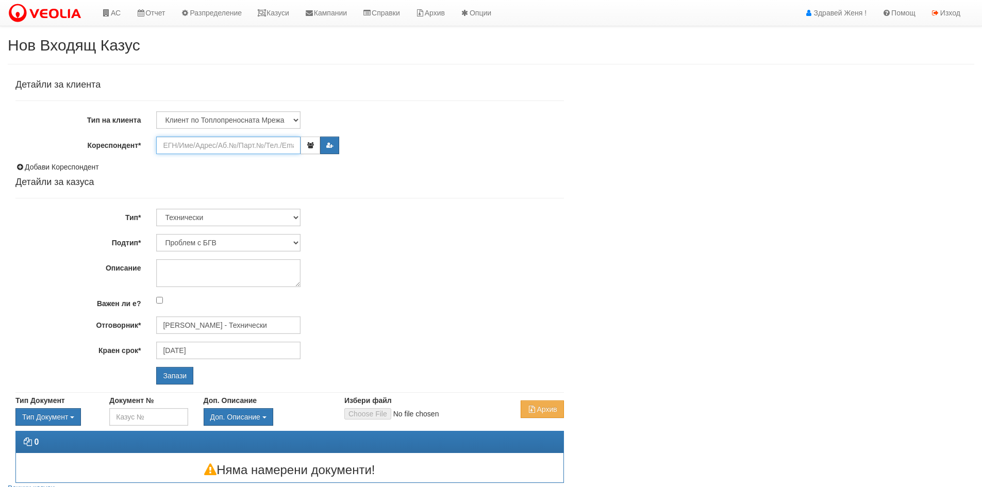
click at [175, 142] on input "Кореспондент*" at bounding box center [228, 146] width 144 height 18
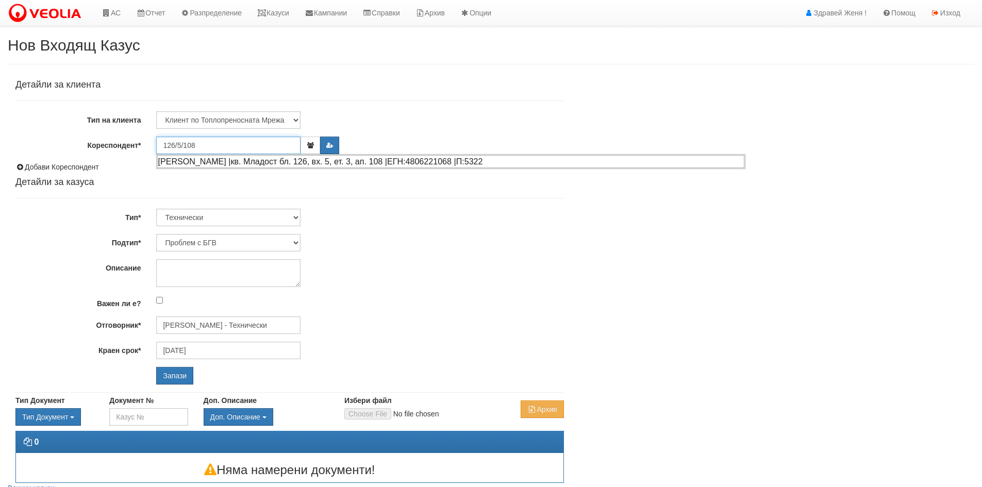
click at [244, 161] on div "[PERSON_NAME] |кв. Младост бл. 126, вх. 5, ет. 3, ап. 108 |ЕГН:4806221068 |П:53…" at bounding box center [450, 161] width 587 height 13
type input "[PERSON_NAME]"
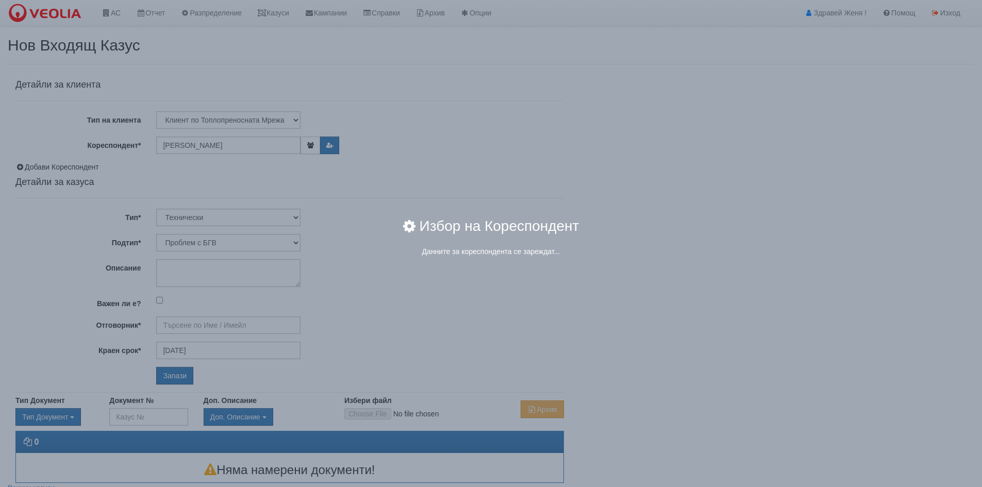
type input "[PERSON_NAME] - Технически"
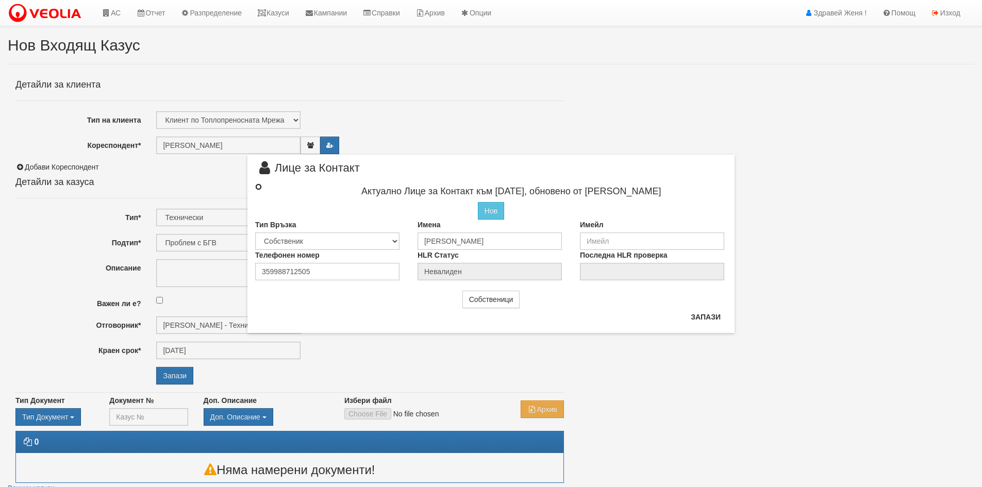
click at [259, 186] on input "radio" at bounding box center [258, 187] width 7 height 7
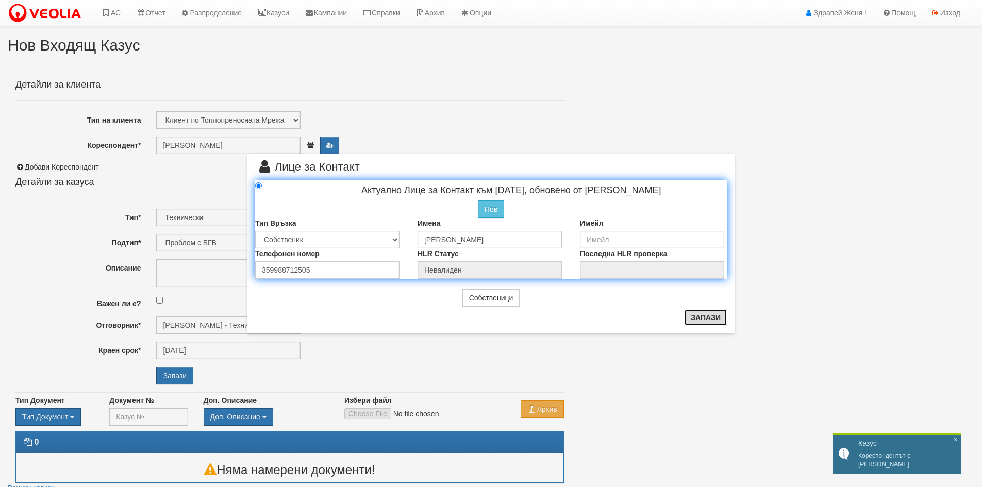
click at [713, 319] on button "Запази" at bounding box center [706, 317] width 42 height 17
radio input "true"
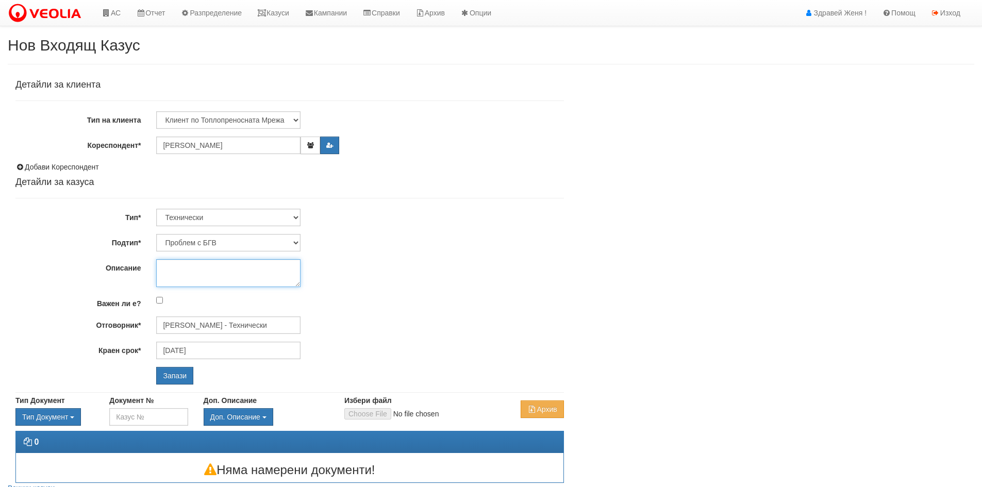
click at [166, 273] on textarea "Описание" at bounding box center [228, 273] width 144 height 28
click at [202, 269] on textarea "При авариянс студена вода" at bounding box center [228, 273] width 144 height 28
click at [208, 269] on textarea "При авариянс студена вода" at bounding box center [228, 273] width 144 height 28
click at [202, 266] on textarea "При аварияна студена вода" at bounding box center [228, 273] width 144 height 28
click at [268, 269] on textarea "При авария на студена вода" at bounding box center [228, 273] width 144 height 28
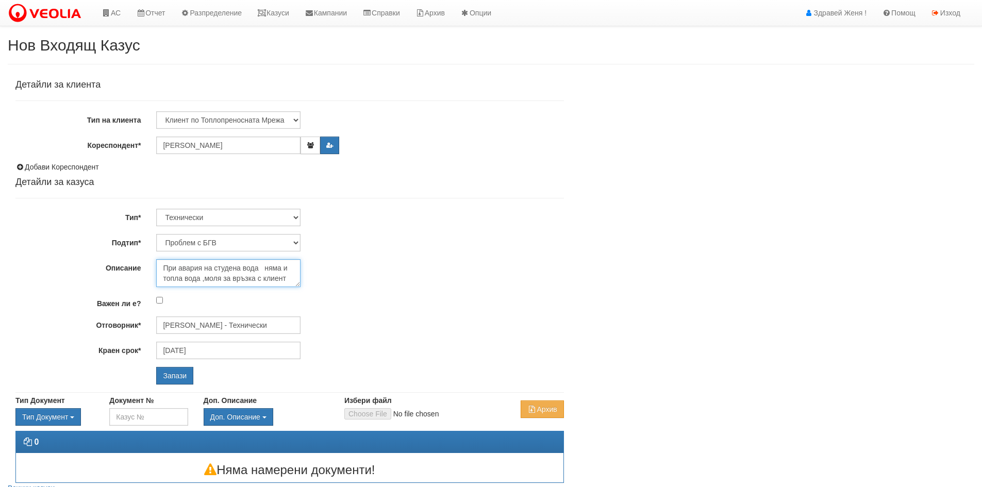
scroll to position [17, 0]
type textarea "При авария на студена вода няма и топла вода ,моля за връзка с клиент 0988712505"
click at [173, 376] on input "Запази" at bounding box center [174, 376] width 37 height 18
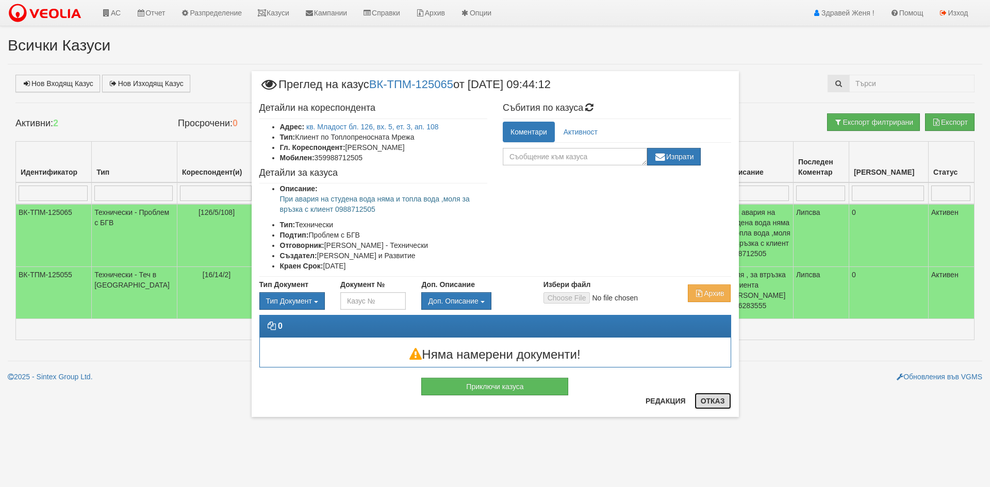
click at [708, 401] on button "Отказ" at bounding box center [713, 401] width 37 height 17
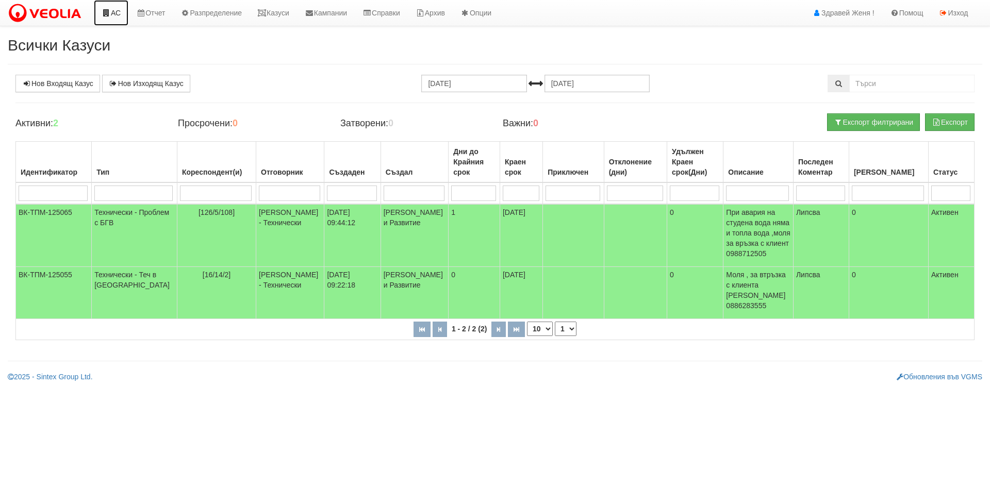
click at [119, 15] on link "АС" at bounding box center [111, 13] width 35 height 26
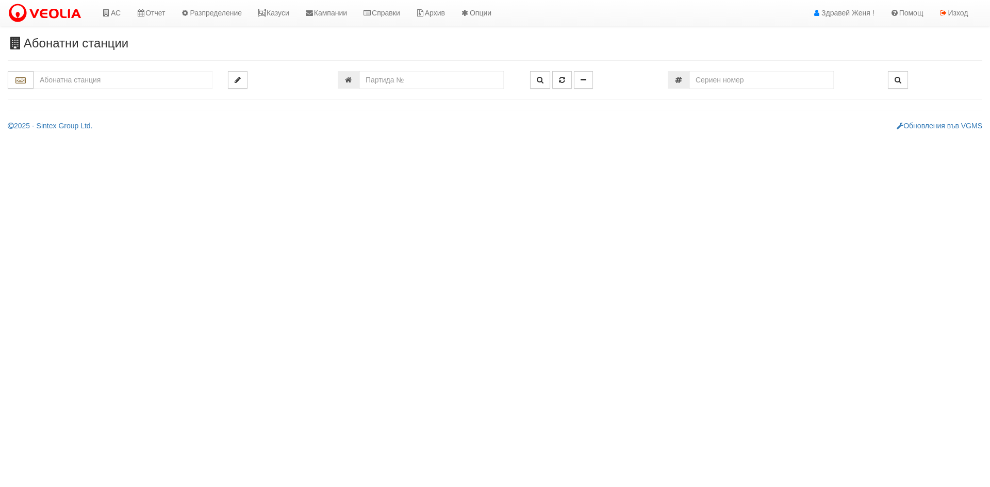
click at [90, 77] on input "text" at bounding box center [123, 80] width 179 height 18
type input "1"
click at [389, 82] on input "number" at bounding box center [431, 80] width 144 height 18
type input "1085"
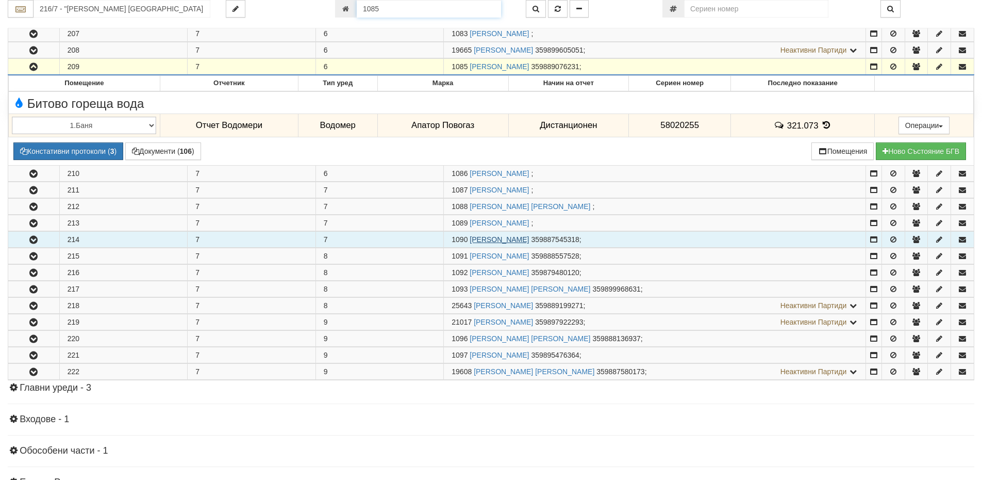
scroll to position [515, 0]
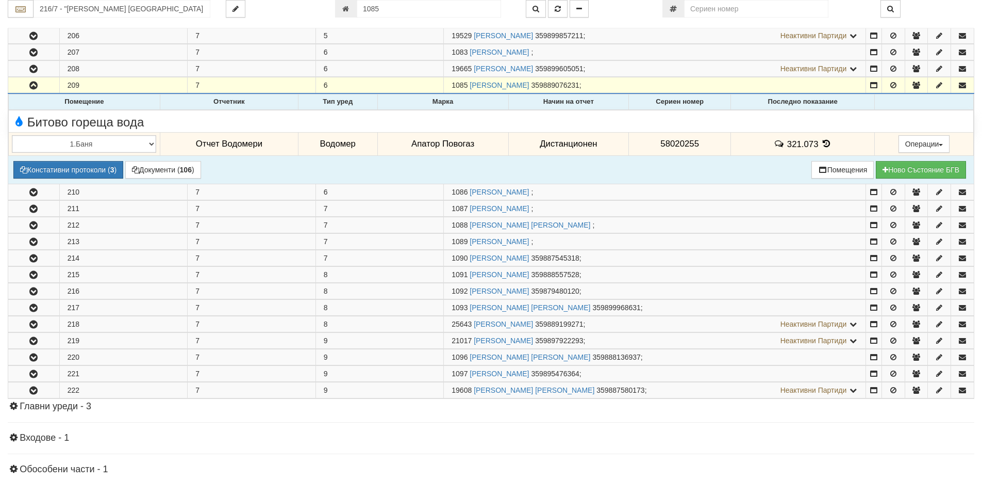
click at [825, 144] on icon at bounding box center [826, 143] width 11 height 9
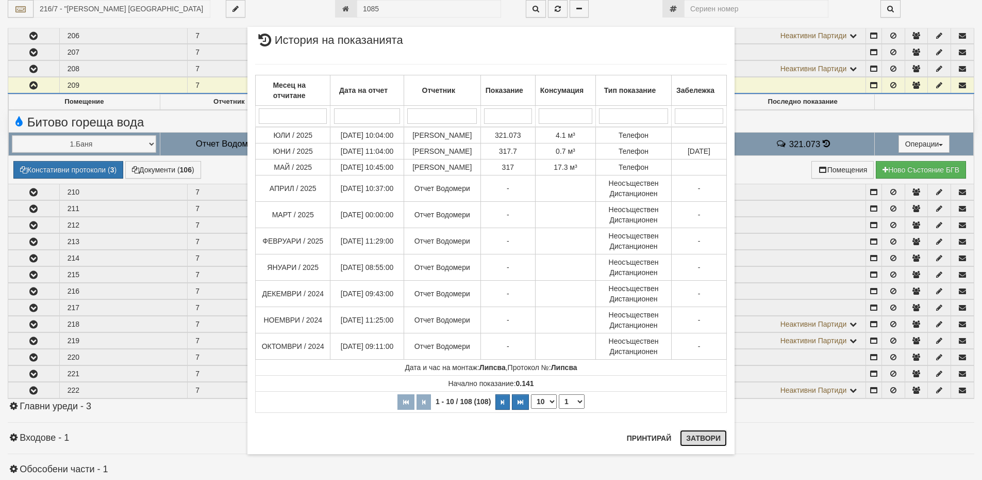
click at [712, 441] on button "Затвори" at bounding box center [703, 438] width 47 height 17
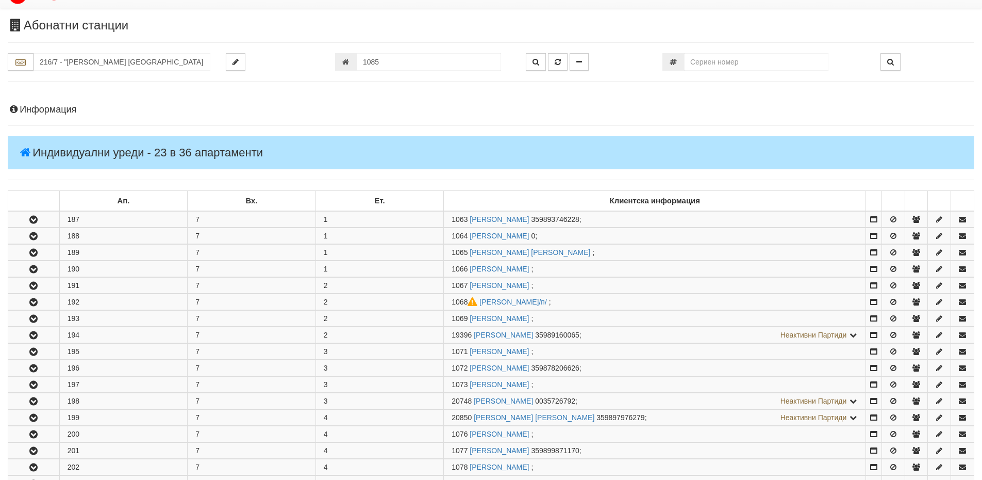
scroll to position [0, 0]
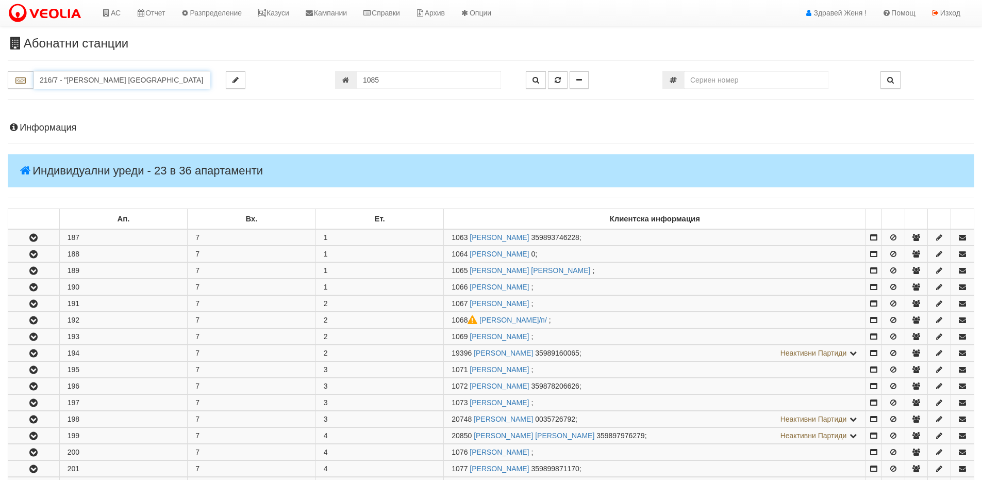
drag, startPoint x: 186, startPoint y: 78, endPoint x: 36, endPoint y: 75, distance: 149.6
click at [36, 75] on input "216/7 - "ВЕОЛИЯ ЕНЕРДЖИ ВАРНА " ЕАД" at bounding box center [122, 80] width 177 height 18
click at [51, 117] on div "003Б/1 - Трошево - "ВЕОЛИЯ"" at bounding box center [122, 120] width 174 height 12
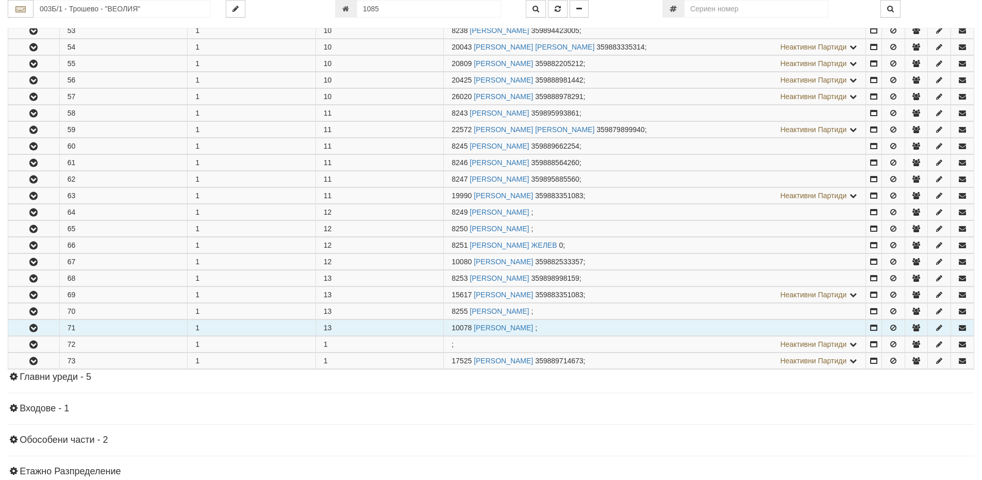
scroll to position [1083, 0]
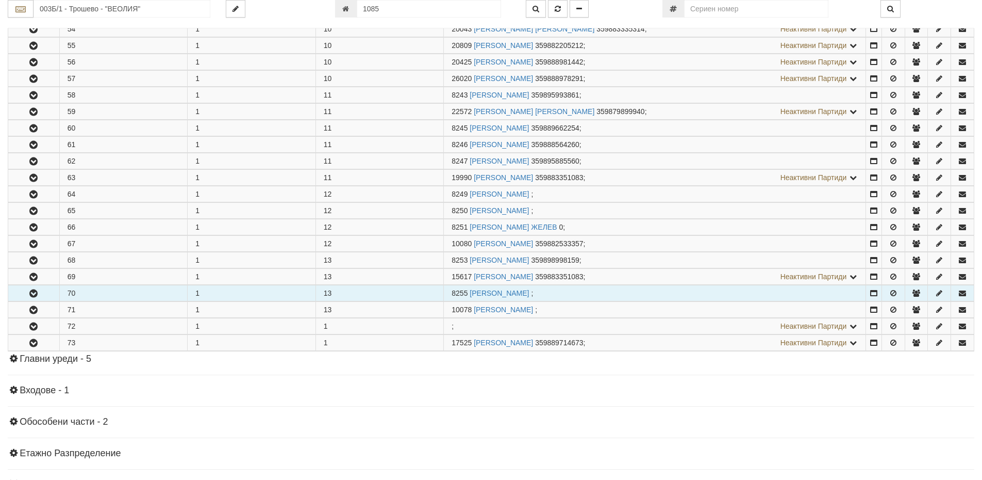
click at [38, 290] on icon "button" at bounding box center [33, 293] width 12 height 7
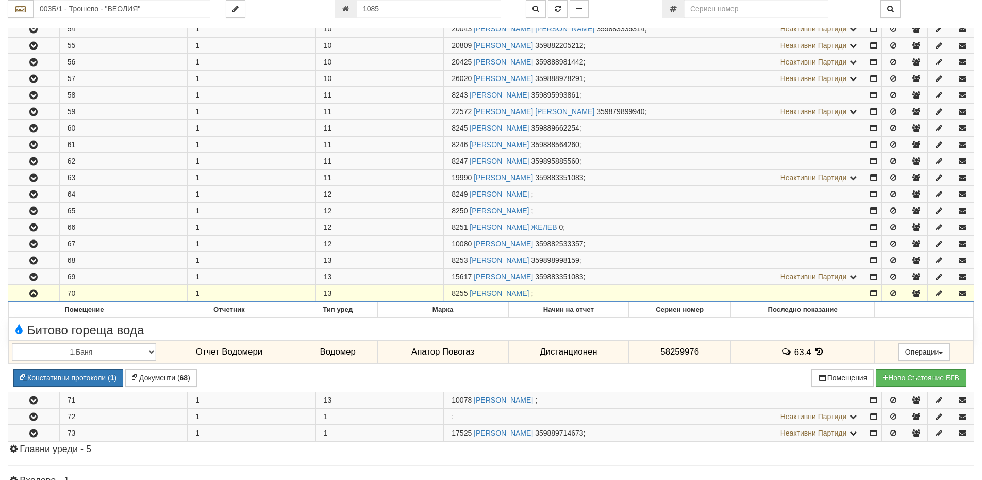
drag, startPoint x: 468, startPoint y: 293, endPoint x: 437, endPoint y: 291, distance: 31.0
click at [437, 291] on tr "70 1 13 8255 ГЕОРГИ ИВАНОВ БЕЛБЕРОВ ;" at bounding box center [491, 293] width 966 height 17
copy tr "8255"
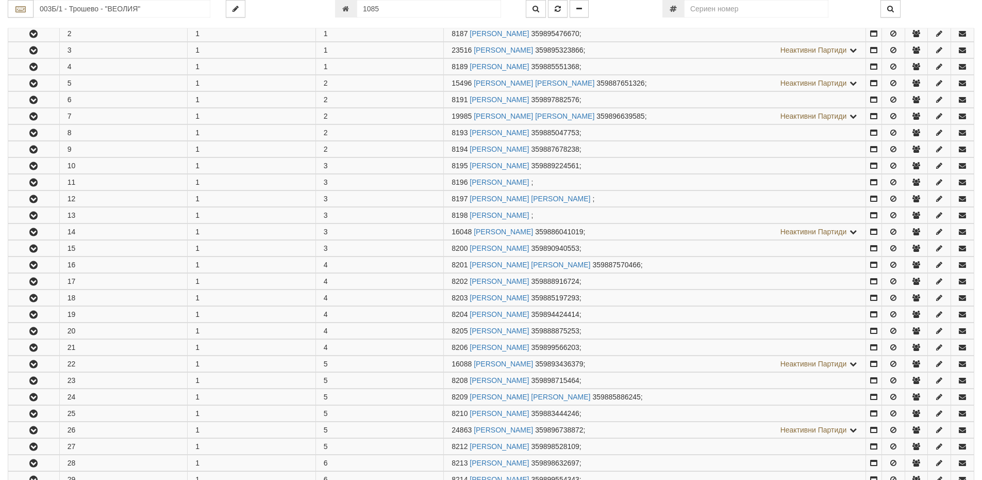
scroll to position [0, 0]
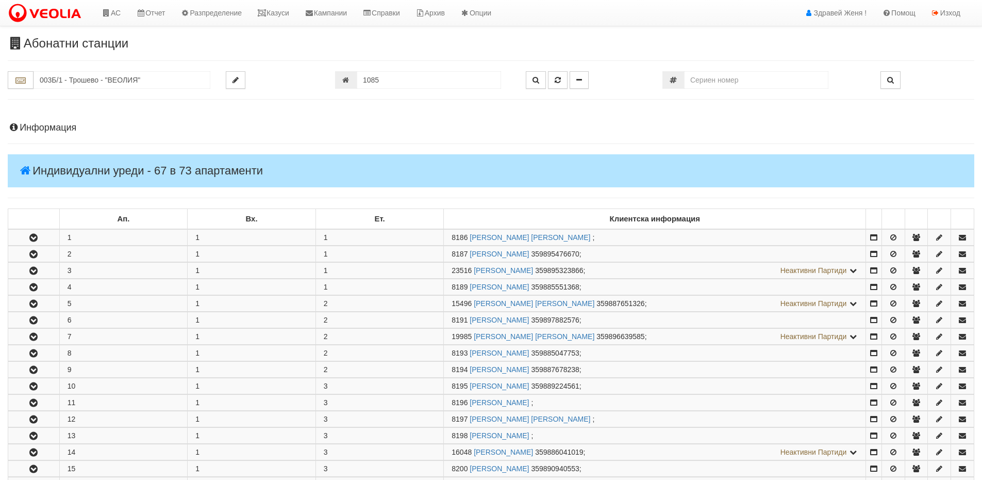
drag, startPoint x: 54, startPoint y: 124, endPoint x: 114, endPoint y: 129, distance: 60.5
click at [54, 124] on h4 "Информация" at bounding box center [491, 128] width 967 height 10
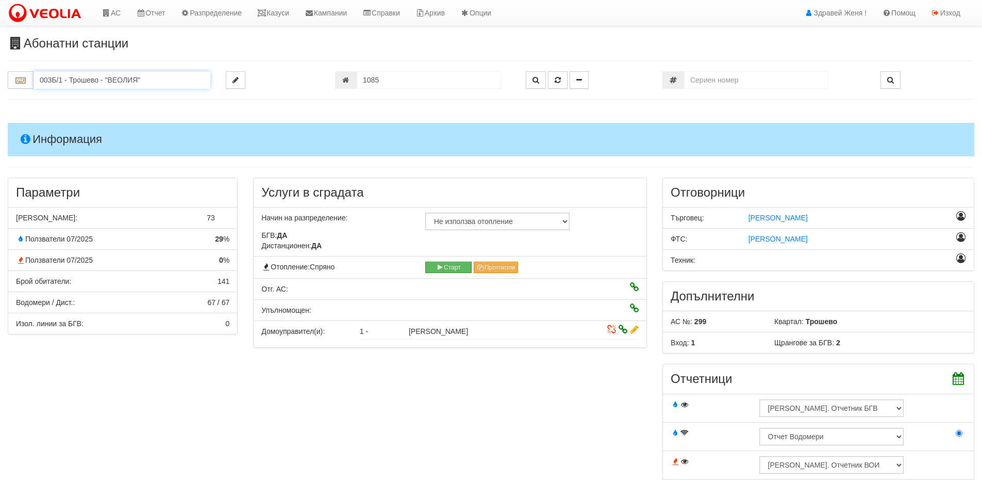
drag, startPoint x: 144, startPoint y: 83, endPoint x: 0, endPoint y: 81, distance: 143.9
click at [0, 81] on div "003Б/1 - Трошево - "ВЕОЛИЯ"" at bounding box center [109, 80] width 218 height 18
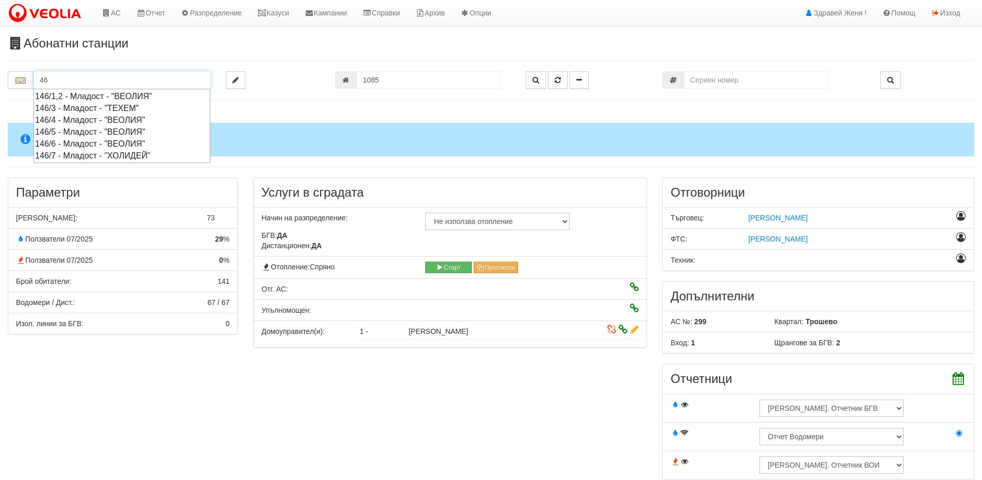
click at [53, 83] on input "46" at bounding box center [122, 80] width 177 height 18
type input "46"
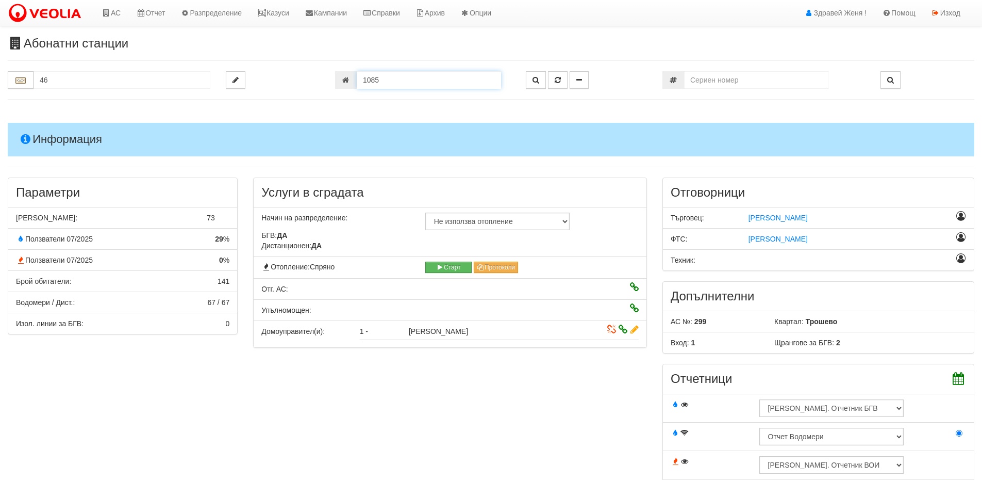
drag, startPoint x: 402, startPoint y: 76, endPoint x: 328, endPoint y: 76, distance: 73.7
click at [328, 76] on div "1085" at bounding box center [422, 80] width 191 height 18
type input "4617"
type input "122/5 - "ВЕОЛИЯ ЕНЕРДЖИ ВАРНА " ЕАД"
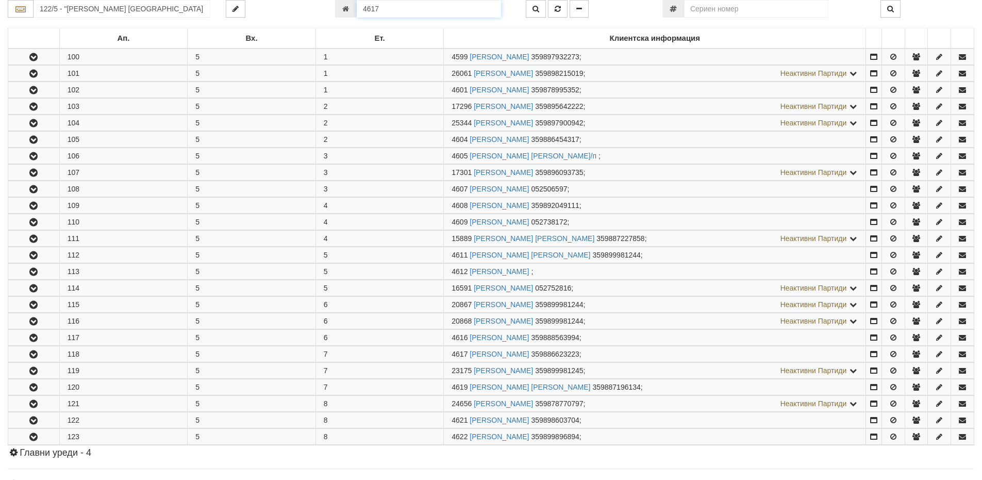
scroll to position [397, 0]
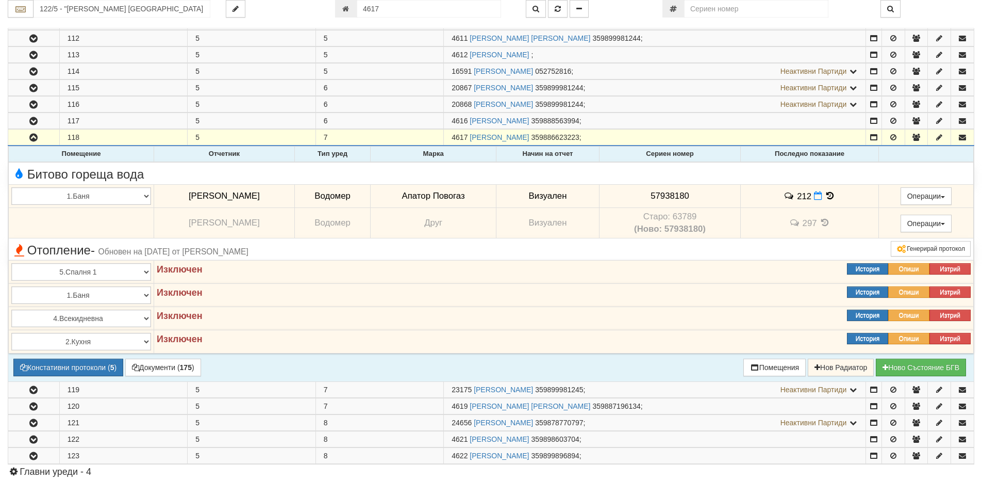
click at [828, 195] on icon at bounding box center [830, 195] width 11 height 9
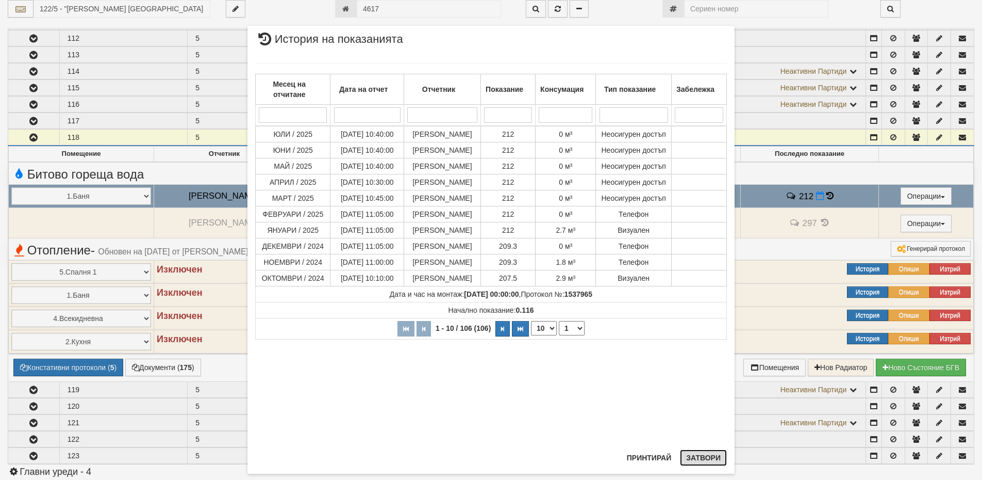
click at [711, 460] on button "Затвори" at bounding box center [703, 457] width 47 height 17
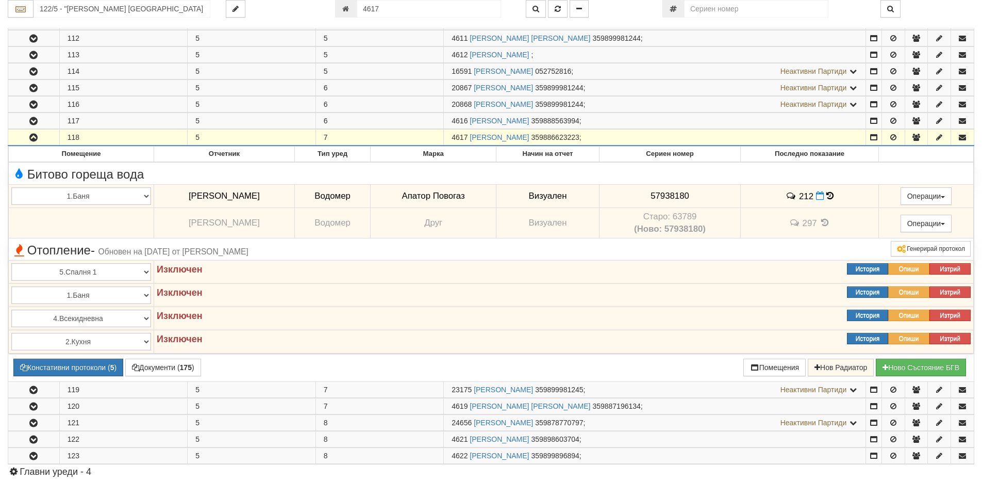
click at [621, 17] on div at bounding box center [586, 9] width 137 height 18
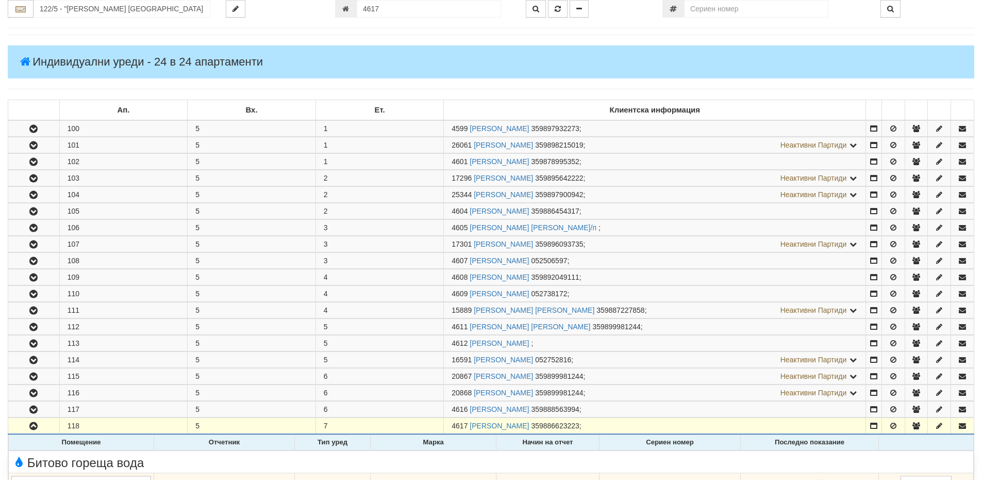
scroll to position [0, 0]
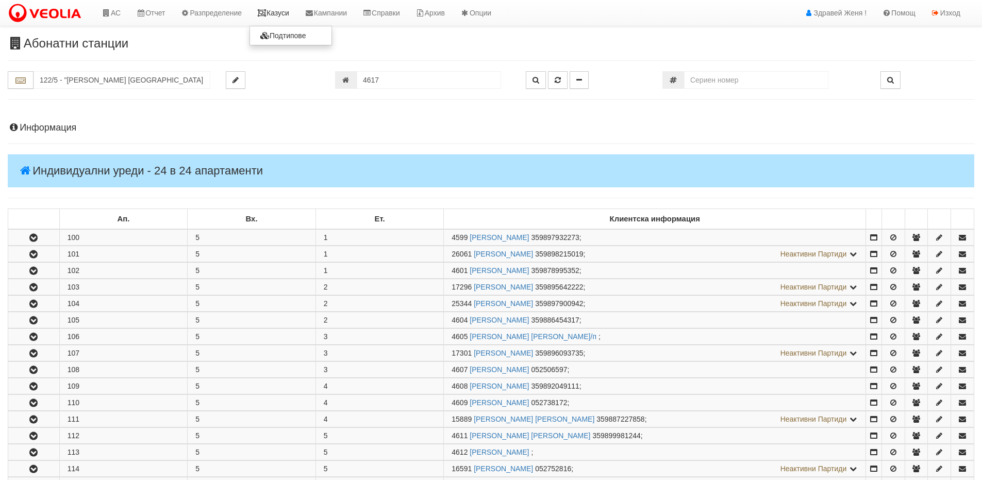
click at [277, 13] on link "Казуси" at bounding box center [273, 13] width 47 height 26
click at [113, 13] on link "АС" at bounding box center [111, 13] width 35 height 26
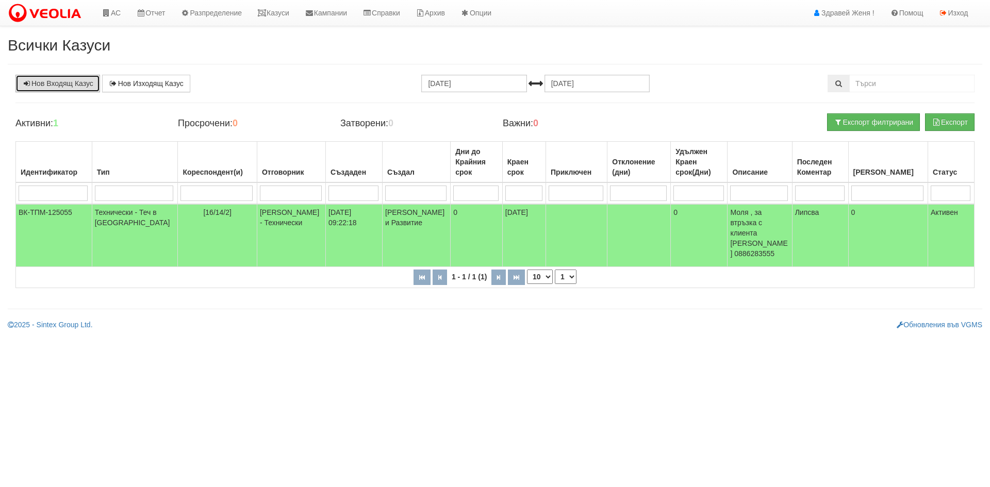
drag, startPoint x: 0, startPoint y: 0, endPoint x: 76, endPoint y: 84, distance: 113.2
click at [76, 84] on link "Нов Входящ Казус" at bounding box center [57, 84] width 85 height 18
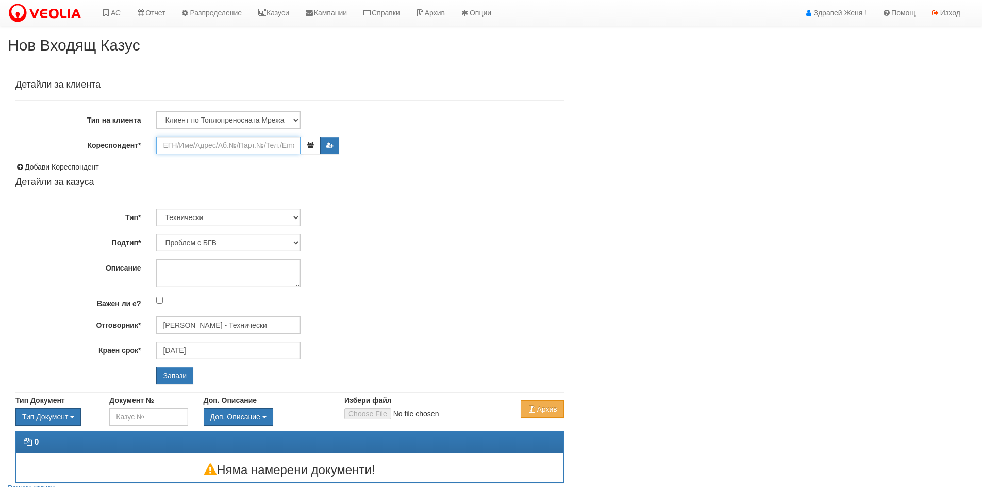
click at [186, 146] on input "Кореспондент*" at bounding box center [228, 146] width 144 height 18
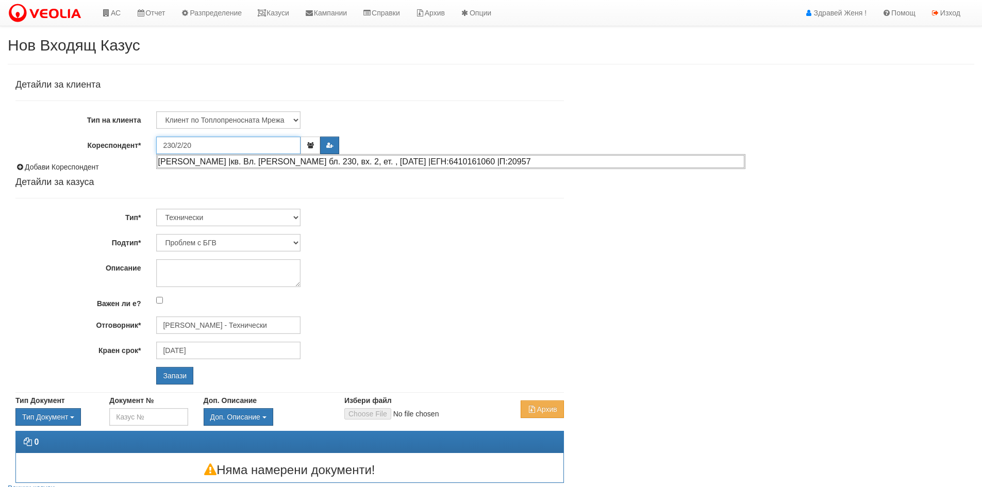
click at [215, 160] on div "[PERSON_NAME] |кв. Вл. [PERSON_NAME] бл. 230, вх. 2, ет. , [DATE] |ЕГН:64101610…" at bounding box center [450, 161] width 587 height 13
type input "[PERSON_NAME]"
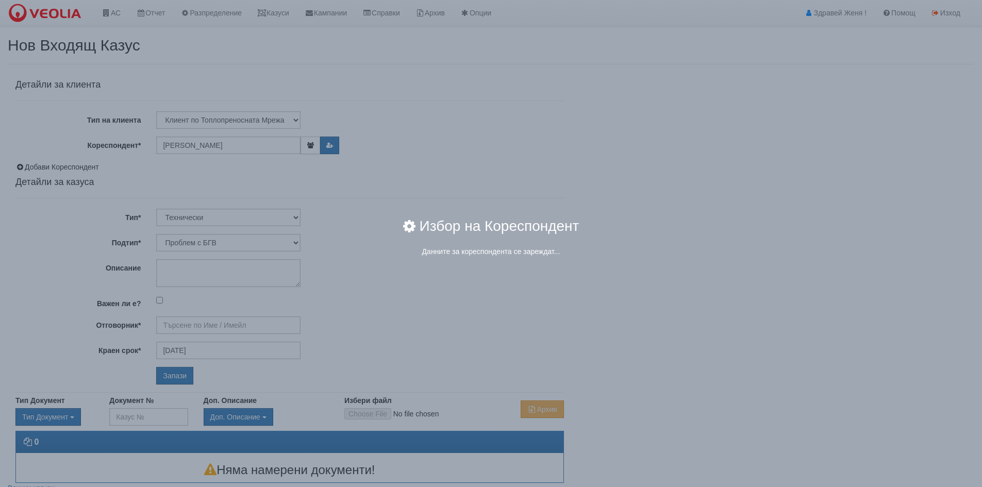
type input "[PERSON_NAME] - Технически"
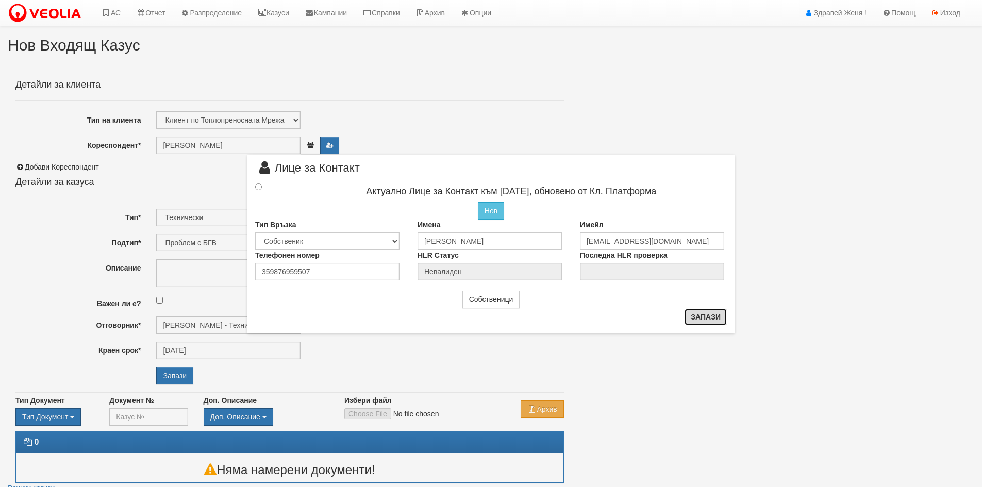
click at [710, 318] on button "Запази" at bounding box center [706, 317] width 42 height 17
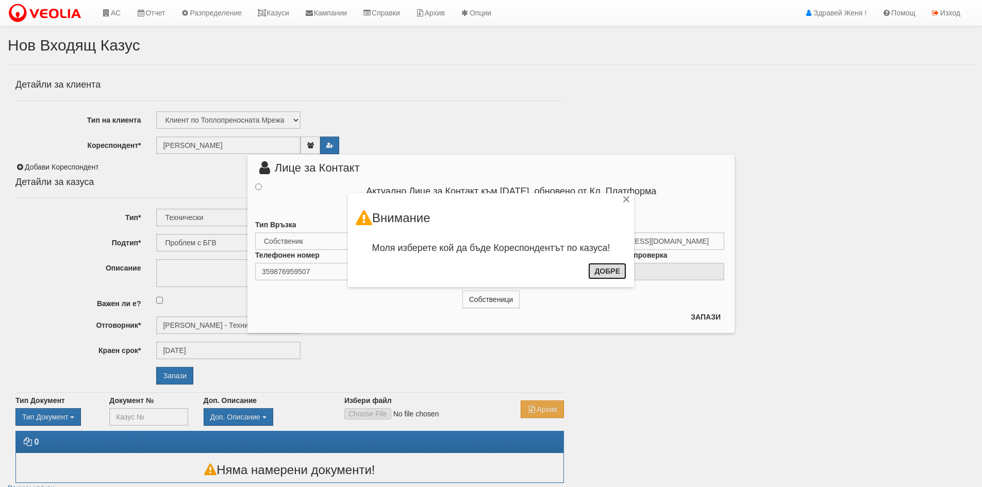
click at [612, 269] on button "Добре" at bounding box center [607, 271] width 38 height 17
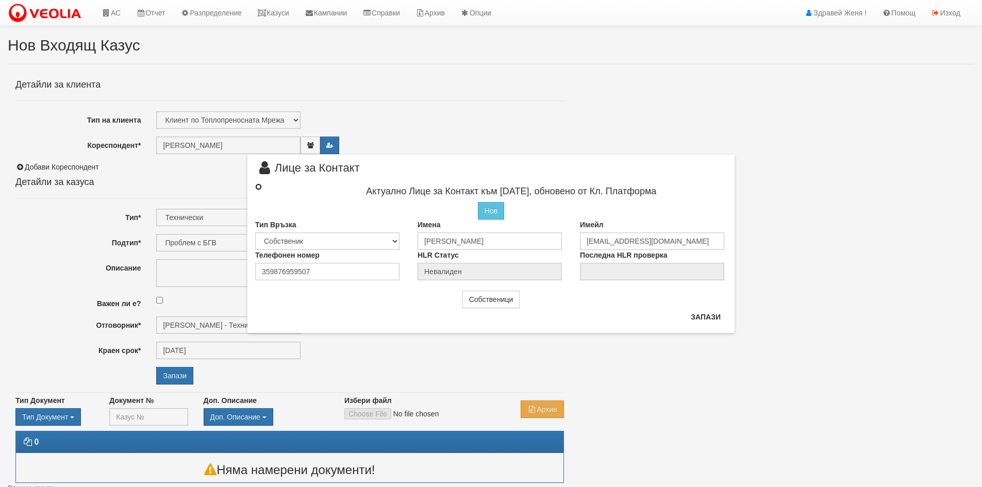
click at [260, 184] on input "radio" at bounding box center [258, 187] width 7 height 7
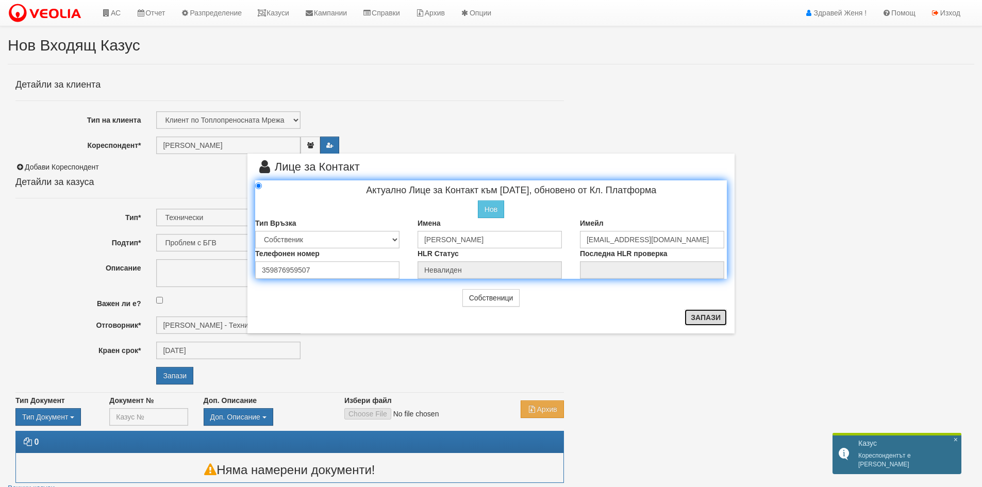
click at [707, 317] on button "Запази" at bounding box center [706, 317] width 42 height 17
radio input "true"
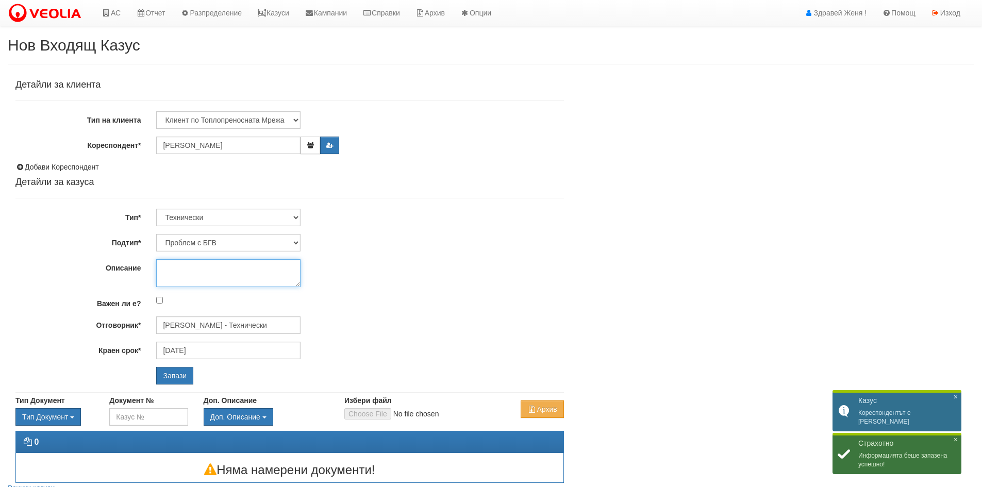
click at [199, 271] on textarea "Описание" at bounding box center [228, 273] width 144 height 28
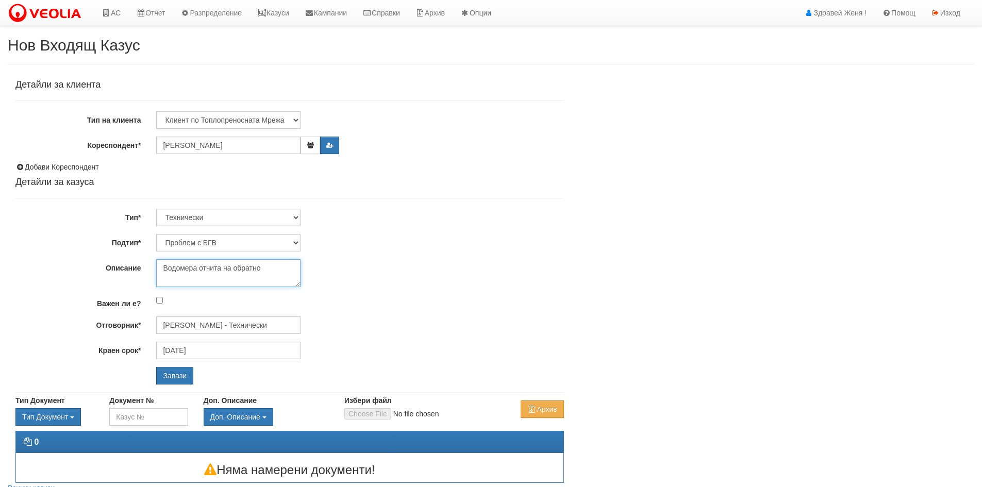
click at [281, 271] on textarea "Водомера отчита на обратно" at bounding box center [228, 273] width 144 height 28
type textarea "Водомера отчита на обратно"
click at [298, 242] on select "Проблем с БГВ Теч ВОИ Теч БГВ Теч в АС Теч от водомер Проблем в АС Интервенция …" at bounding box center [228, 243] width 144 height 18
select select "Друго"
click at [156, 234] on select "Проблем с БГВ Теч ВОИ Теч БГВ Теч в АС Теч от водомер Проблем в АС Интервенция …" at bounding box center [228, 243] width 144 height 18
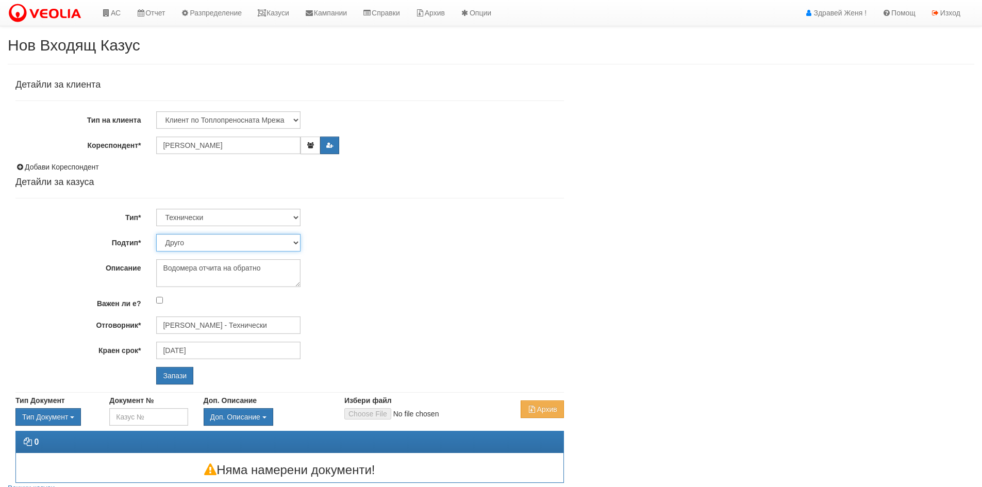
type input "[DATE]"
type input "[PERSON_NAME] - Технически"
click at [179, 380] on input "Запази" at bounding box center [174, 376] width 37 height 18
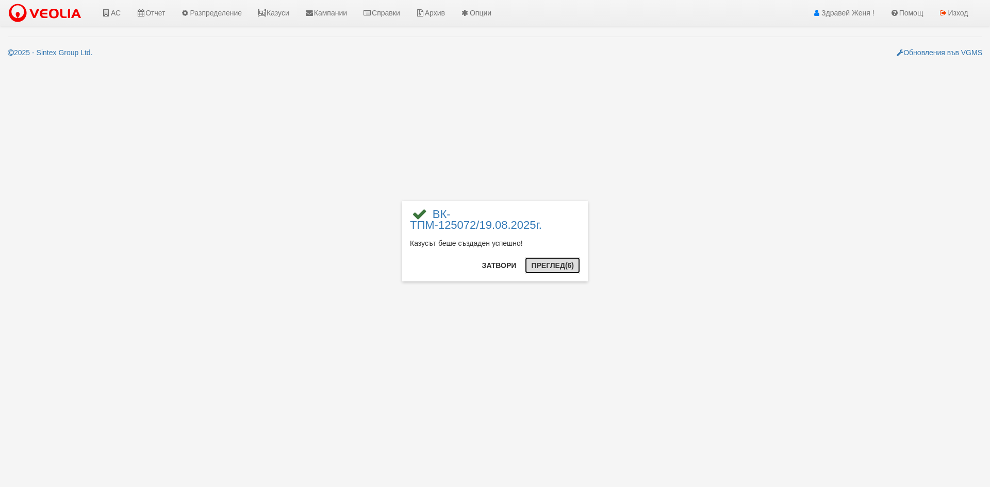
click at [558, 267] on button "Преглед (6)" at bounding box center [552, 265] width 55 height 17
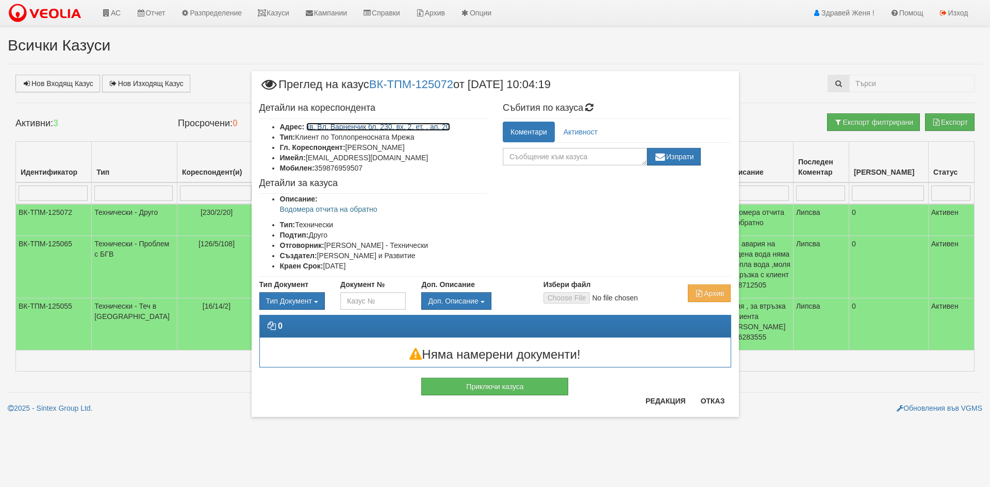
click at [389, 126] on link "кв. Вл. Варненчик бл. 230, вх. 2, ет. , ап. 20" at bounding box center [378, 127] width 144 height 8
click at [703, 397] on button "Отказ" at bounding box center [713, 401] width 37 height 17
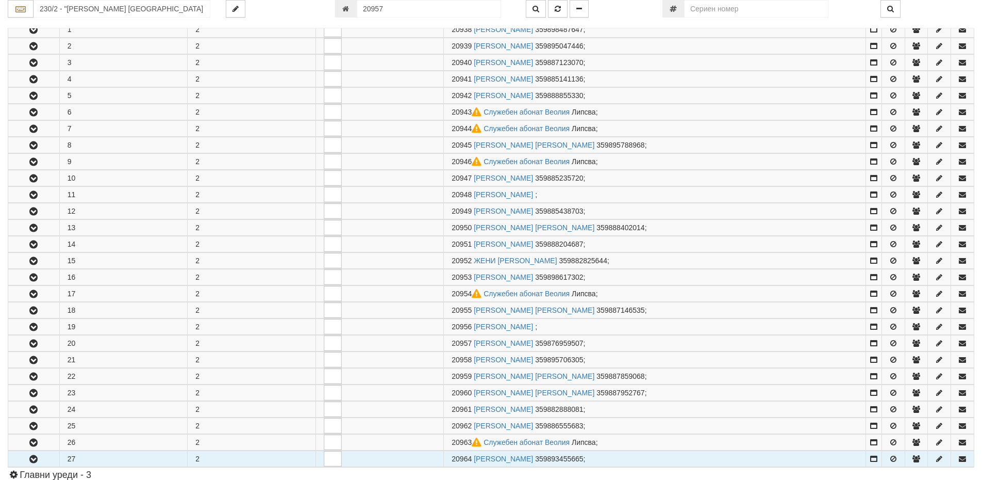
scroll to position [447, 0]
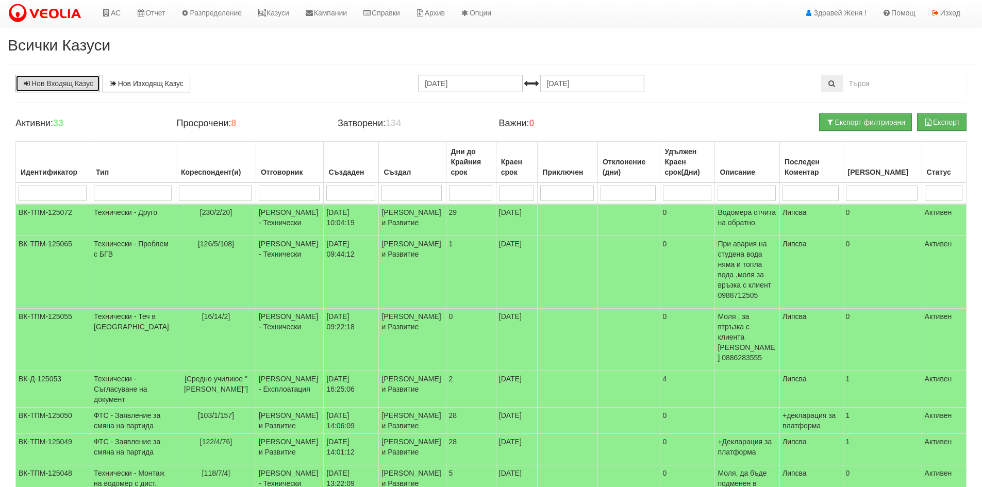
click at [63, 81] on link "Нов Входящ Казус" at bounding box center [57, 84] width 85 height 18
click at [74, 85] on link "Нов Входящ Казус" at bounding box center [57, 84] width 85 height 18
click at [72, 85] on link "Нов Входящ Казус" at bounding box center [57, 84] width 85 height 18
click at [283, 11] on link "Казуси" at bounding box center [273, 13] width 47 height 26
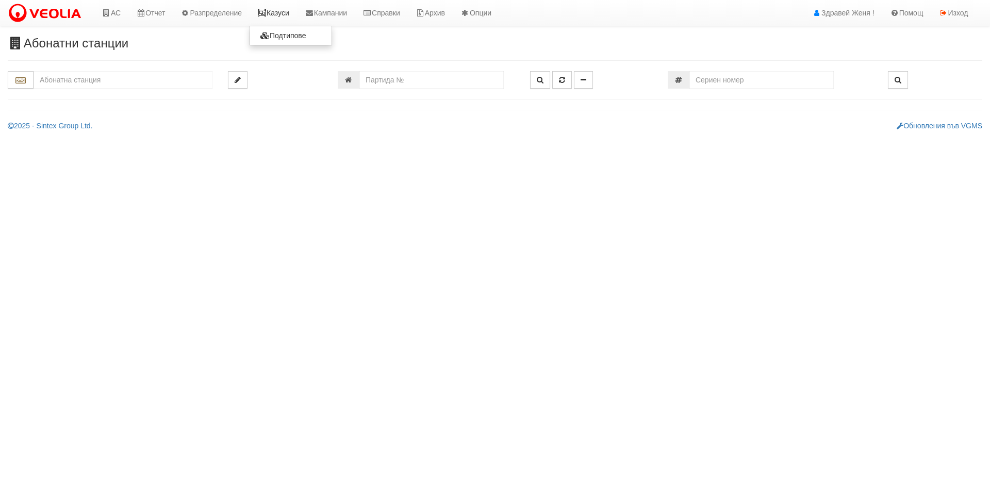
click at [278, 13] on link "Казуси" at bounding box center [273, 13] width 47 height 26
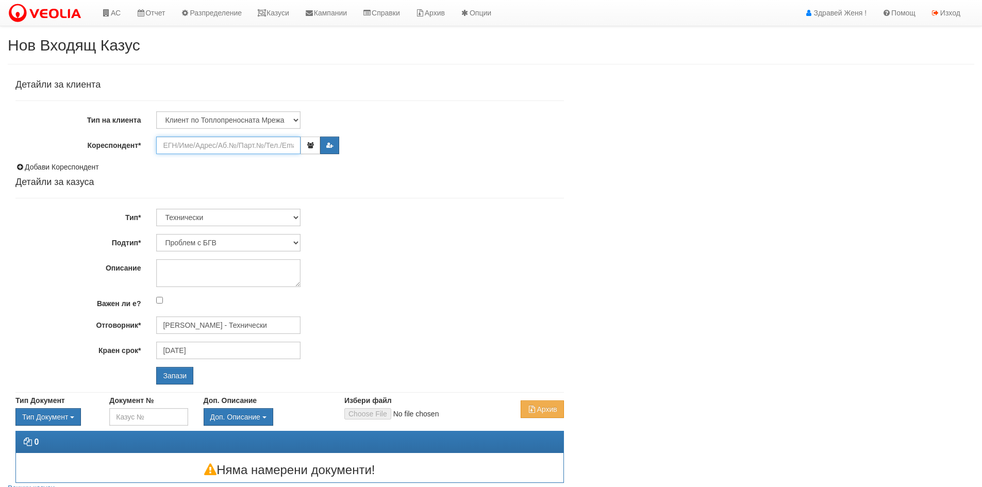
click at [170, 148] on input "Кореспондент*" at bounding box center [228, 146] width 144 height 18
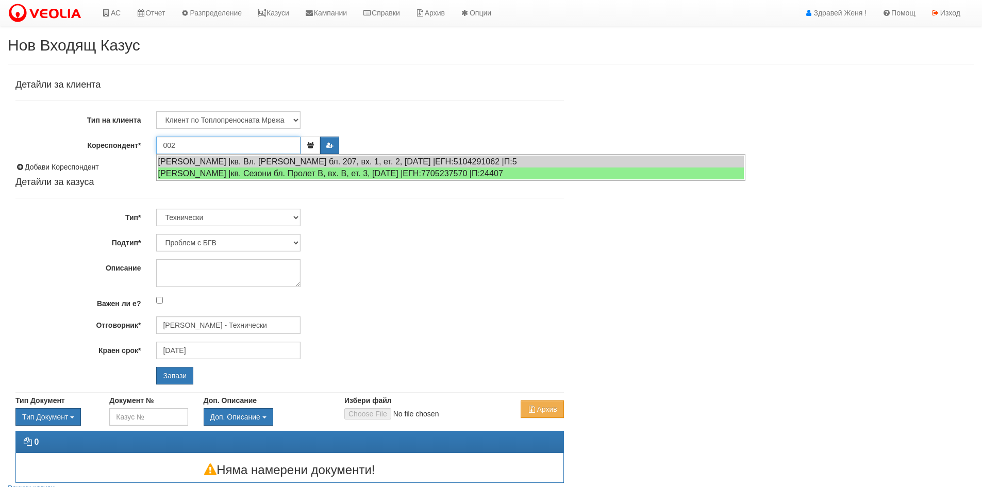
type input "002"
click at [156, 367] on input "Запази" at bounding box center [174, 376] width 37 height 18
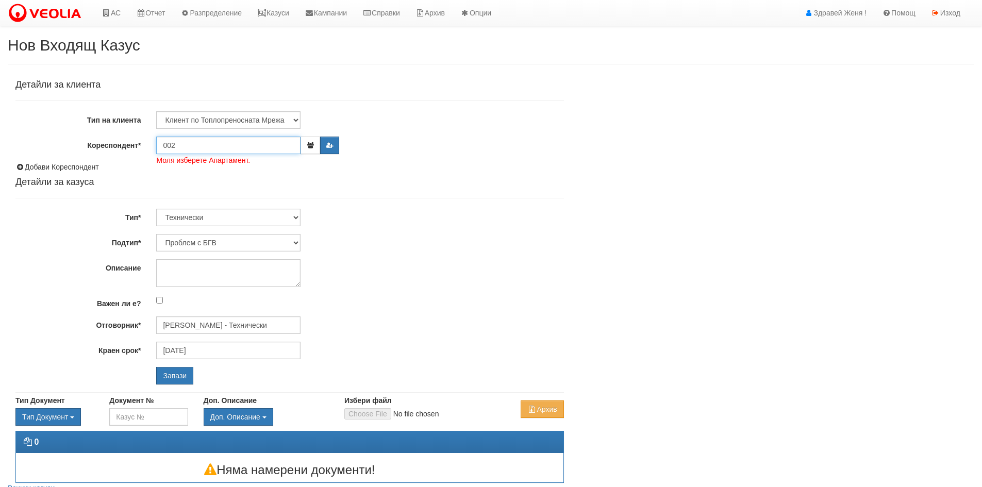
click at [183, 146] on input "002" at bounding box center [228, 146] width 144 height 18
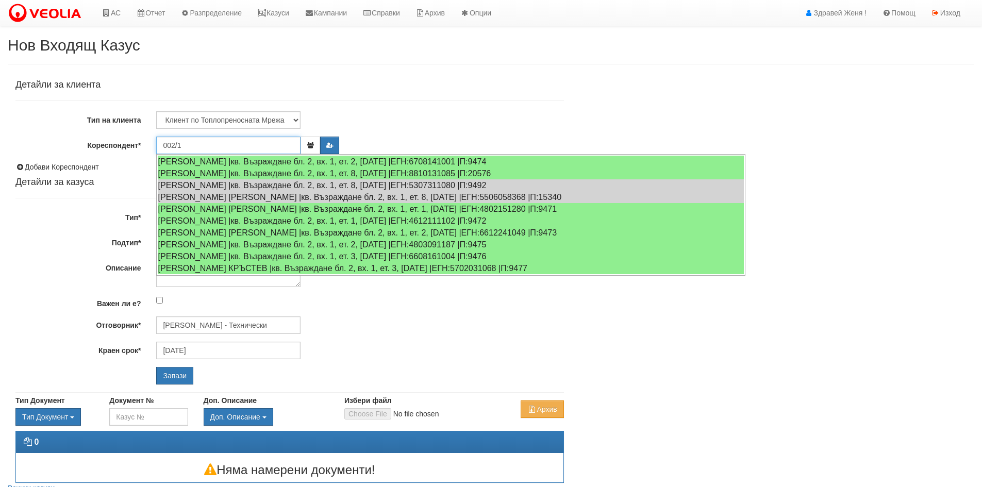
click at [195, 147] on input "002/1" at bounding box center [228, 146] width 144 height 18
type input "002/1/19"
click at [156, 367] on input "Запази" at bounding box center [174, 376] width 37 height 18
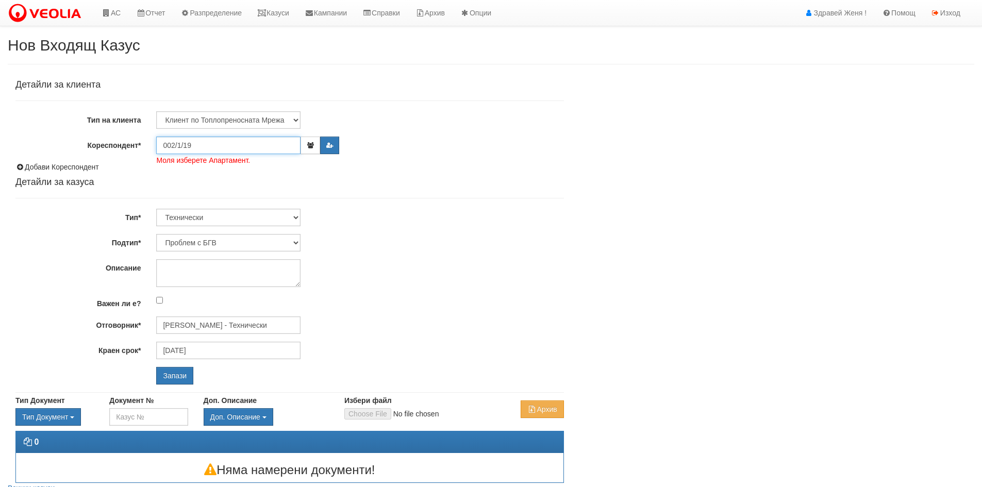
click at [205, 150] on input "002/1/19" at bounding box center [228, 146] width 144 height 18
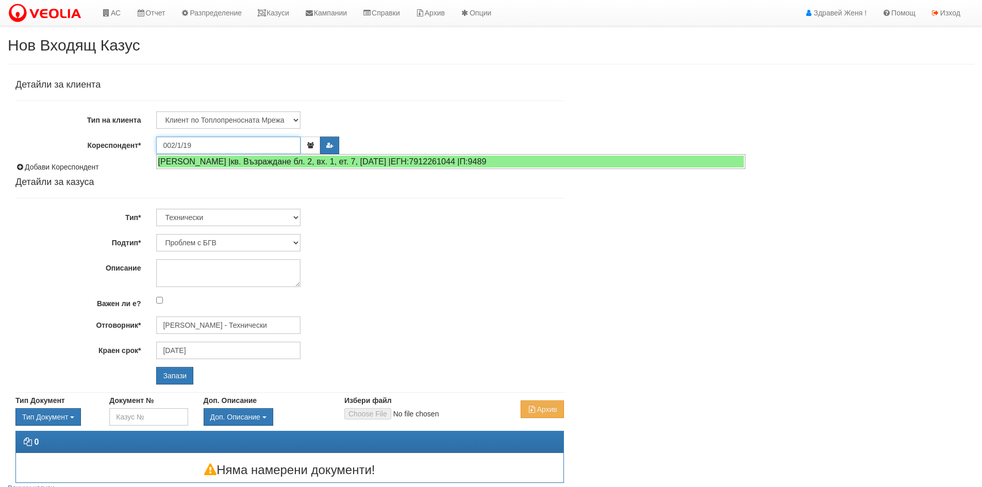
click at [210, 154] on ul "АЛЕКСАНДЪР АЛЕКСАНДРОВ |кв. Възраждане бл. 2, вх. 1, ет. 7, ап. 19 |ЕГН:7912261…" at bounding box center [450, 161] width 589 height 15
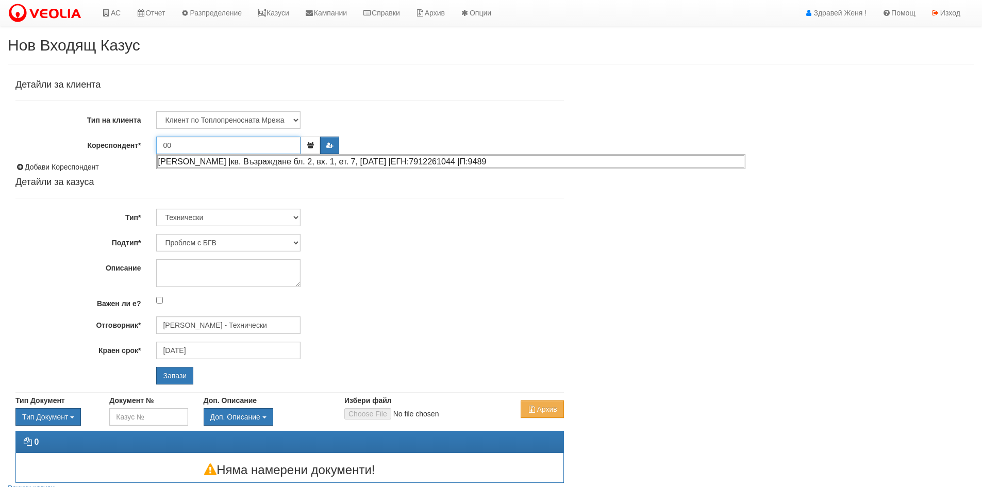
type input "0"
type input "025"
click at [156, 367] on input "Запази" at bounding box center [174, 376] width 37 height 18
click at [199, 145] on input "025" at bounding box center [228, 146] width 144 height 18
click at [201, 149] on input "025/2" at bounding box center [228, 146] width 144 height 18
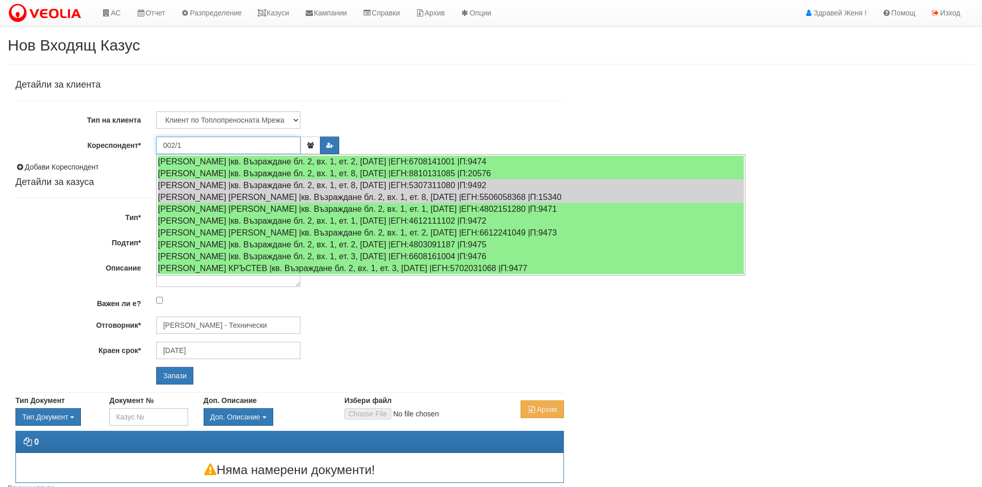
click at [175, 145] on input "002/1" at bounding box center [228, 146] width 144 height 18
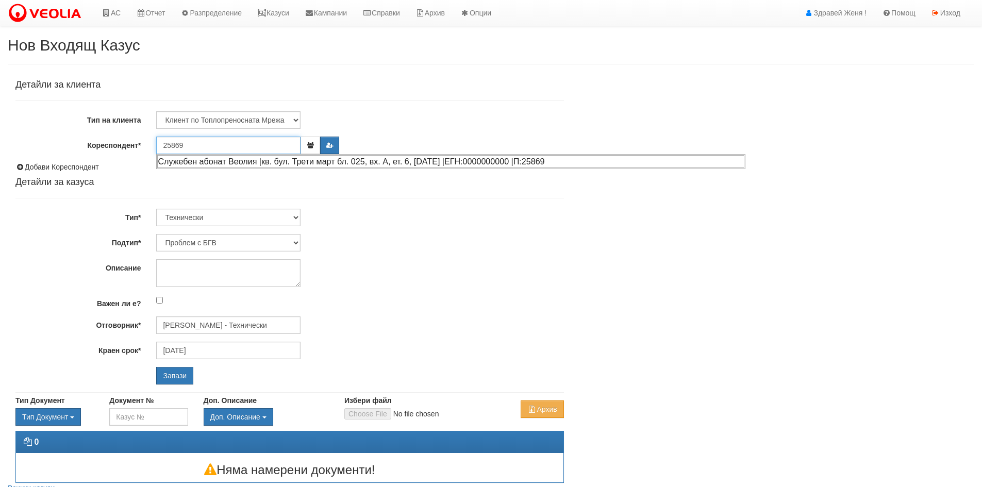
click at [212, 158] on div "Служебен абонат Веолия |кв. бул. Трети март бл. 025, вх. А, ет. 6, ап. 19 |ЕГН:…" at bounding box center [450, 161] width 587 height 13
type input "Служебен абонат Веолия"
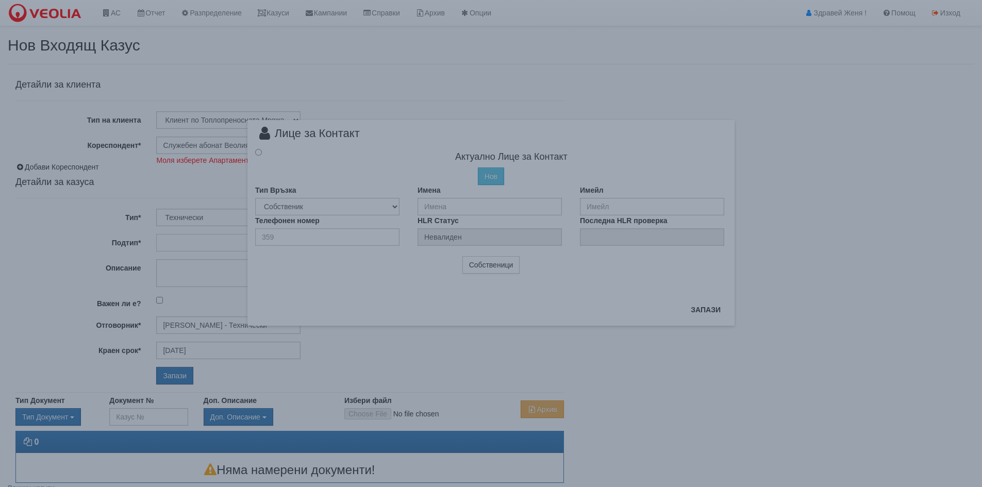
radio input "true"
type input "Служебен абонат Веолия"
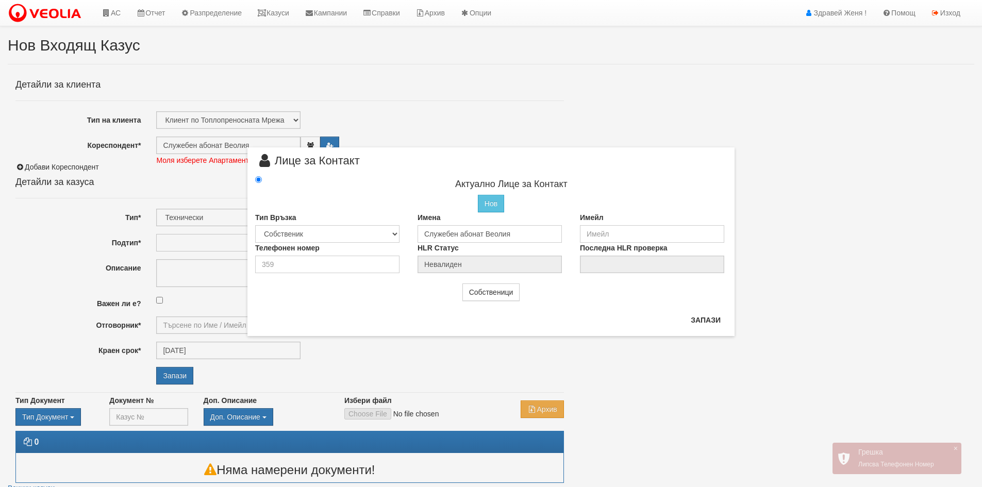
type input "[PERSON_NAME] - Технически"
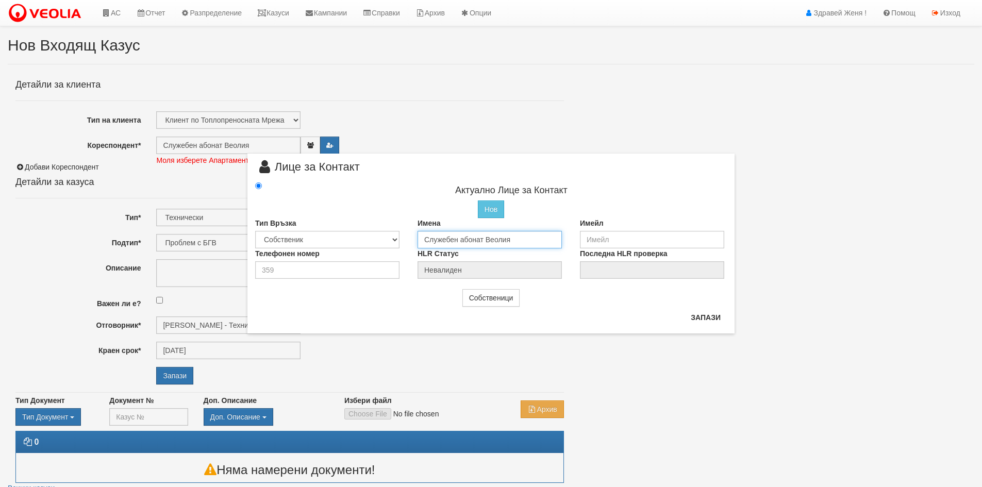
drag, startPoint x: 512, startPoint y: 240, endPoint x: 408, endPoint y: 240, distance: 103.7
click at [408, 240] on div "Тип Връзка Собственик Наемател Роднина Съсед Приятел Имена Служебен абонат Веол…" at bounding box center [491, 233] width 487 height 30
click at [430, 239] on input "селминас" at bounding box center [490, 240] width 144 height 18
click at [465, 241] on input "Селминас" at bounding box center [490, 240] width 144 height 18
type input "Селминас Исмаилова Мустафова"
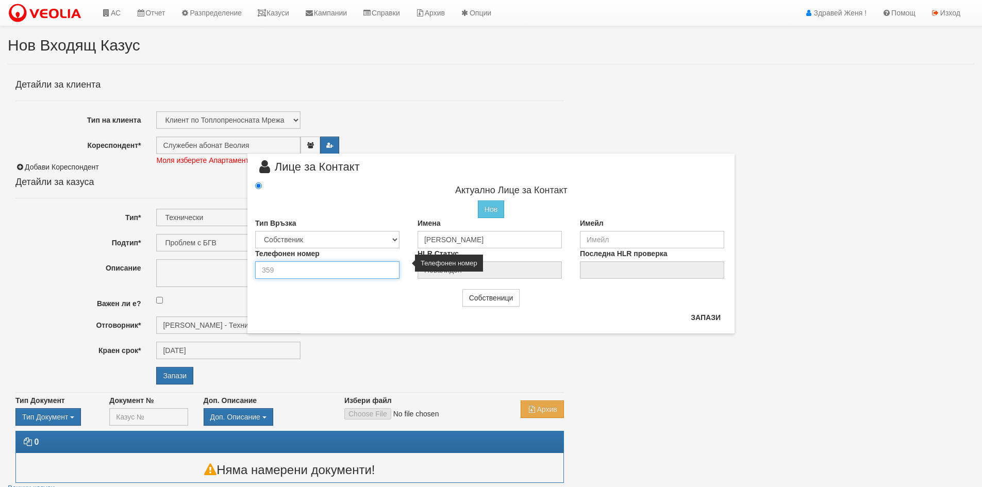
click at [343, 267] on input "number" at bounding box center [327, 270] width 144 height 18
type input "004915776181370"
click at [701, 317] on button "Запази" at bounding box center [706, 317] width 42 height 17
type input "Селминас Исмаилова Мустафова"
radio input "true"
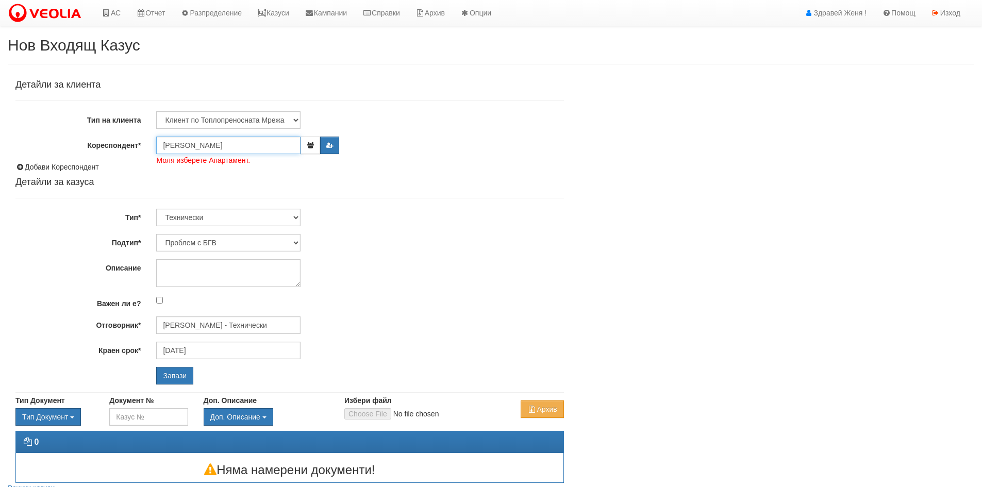
click at [245, 142] on input "Селминас Исмаилова Мустафова" at bounding box center [228, 146] width 144 height 18
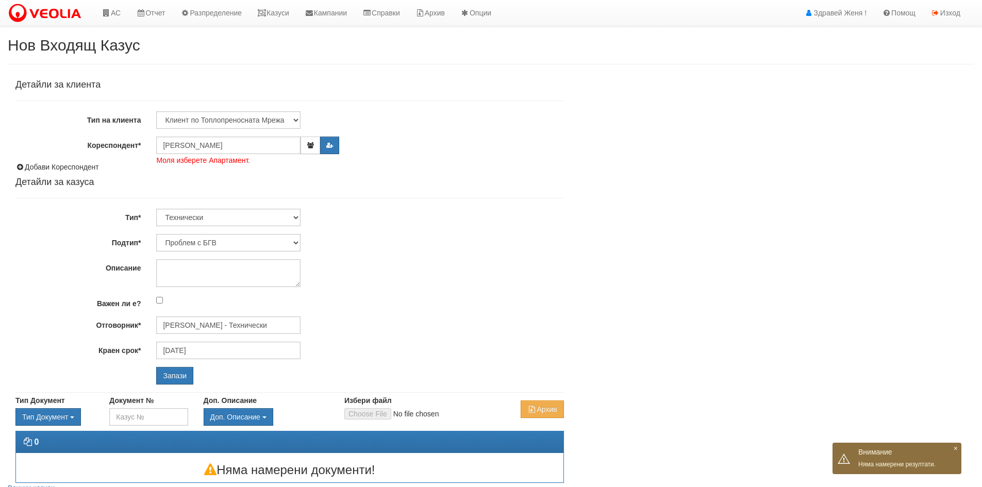
click at [251, 161] on div "Детайли за клиента Тип на клиента Клиент по Топлопреносната Мрежа Институция Па…" at bounding box center [289, 232] width 549 height 305
click at [256, 152] on input "Селминас Исмаилова Мустафова" at bounding box center [228, 146] width 144 height 18
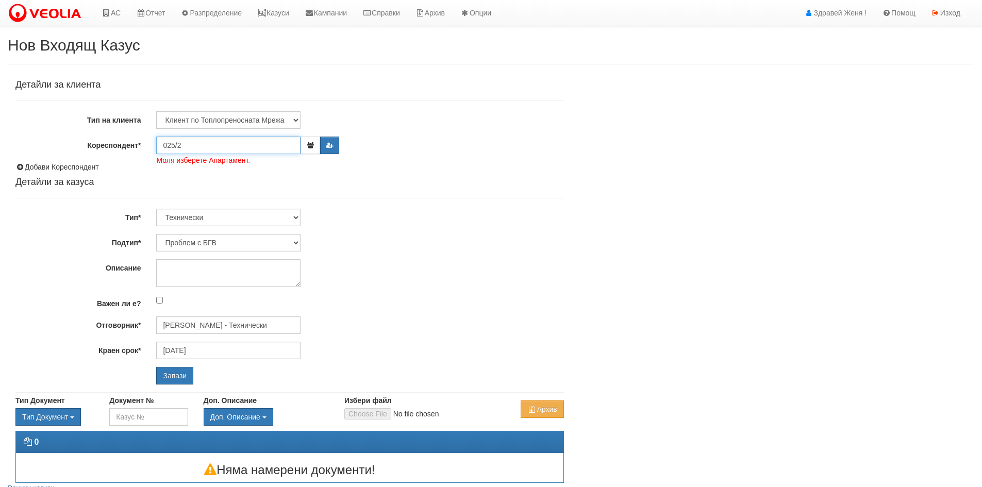
drag, startPoint x: 201, startPoint y: 150, endPoint x: 149, endPoint y: 147, distance: 52.7
click at [149, 147] on div "025/2 Моля изберете Апартамент." at bounding box center [360, 146] width 423 height 18
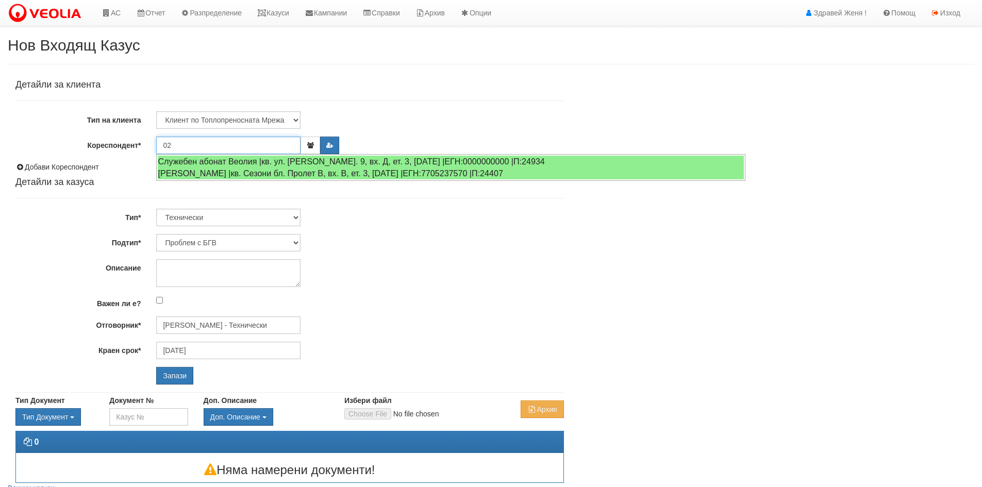
type input "0"
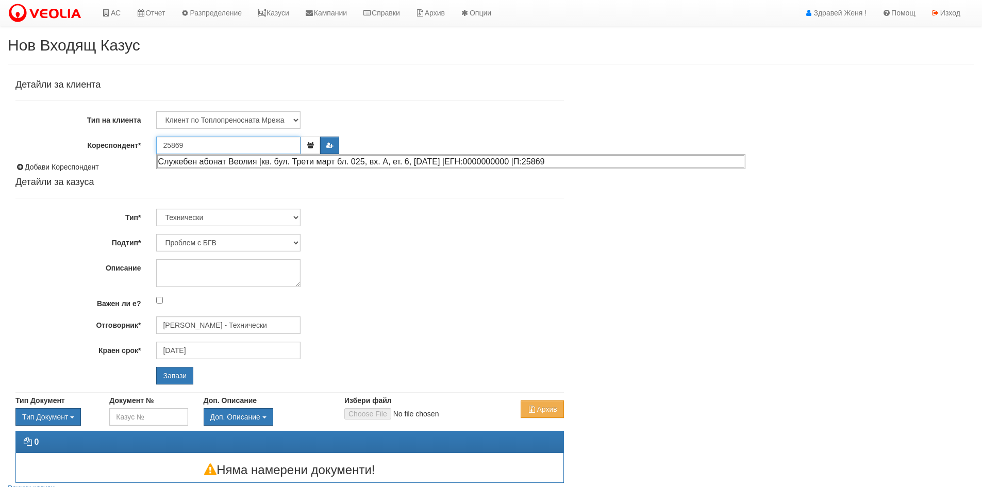
click at [189, 164] on div "Служебен абонат Веолия |кв. бул. Трети март бл. 025, вх. А, ет. 6, ап. 19 |ЕГН:…" at bounding box center [450, 161] width 587 height 13
type input "Селминас Исмаилова Мустафова"
type input "[PERSON_NAME] - Технически"
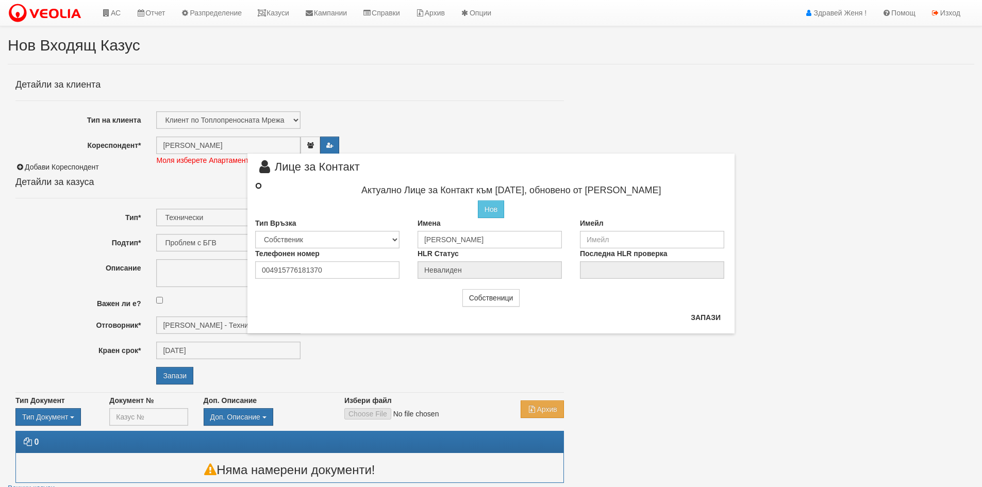
click at [259, 186] on input "radio" at bounding box center [258, 186] width 7 height 7
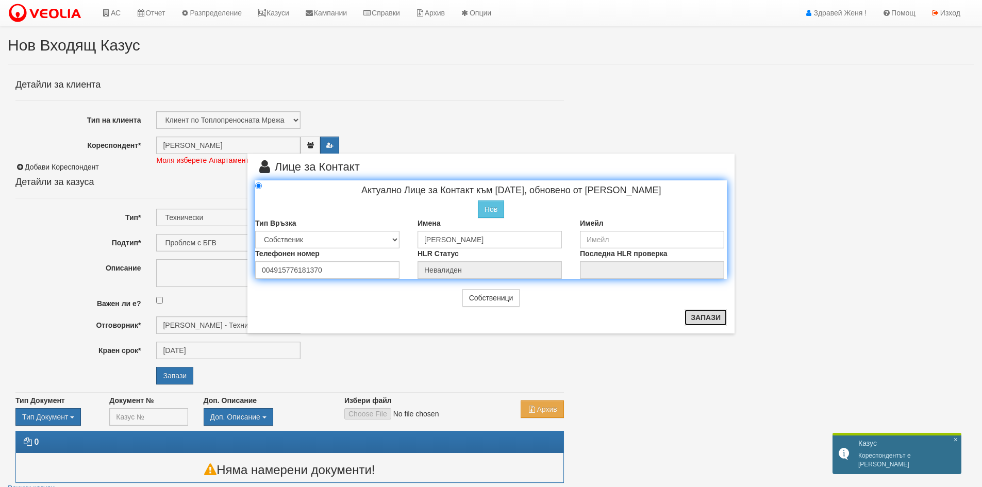
click at [700, 319] on button "Запази" at bounding box center [706, 317] width 42 height 17
radio input "true"
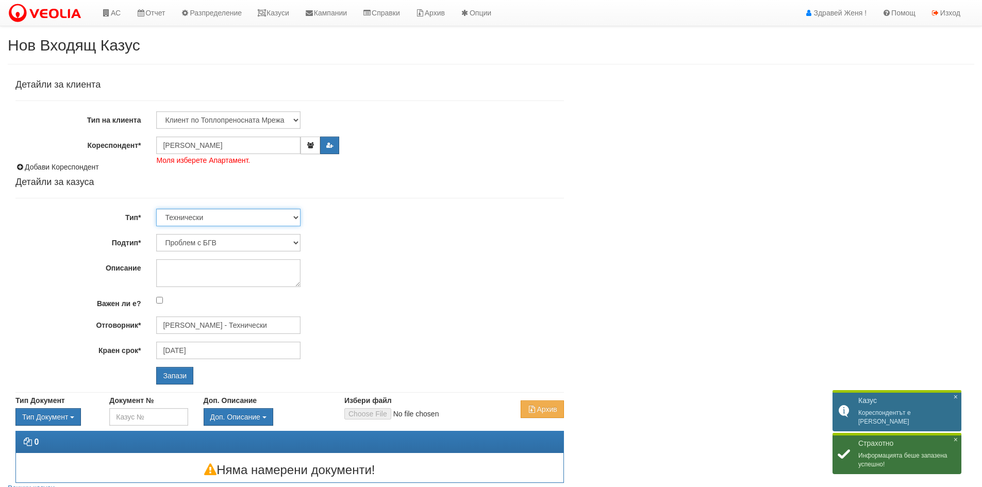
click at [299, 216] on select "Технически ФТС Търговски Административен Производствен Експлоатационен Финансов…" at bounding box center [228, 218] width 144 height 18
select select "1"
click at [156, 209] on select "Технически ФТС Търговски Административен Производствен Експлоатационен Финансов…" at bounding box center [228, 218] width 144 height 18
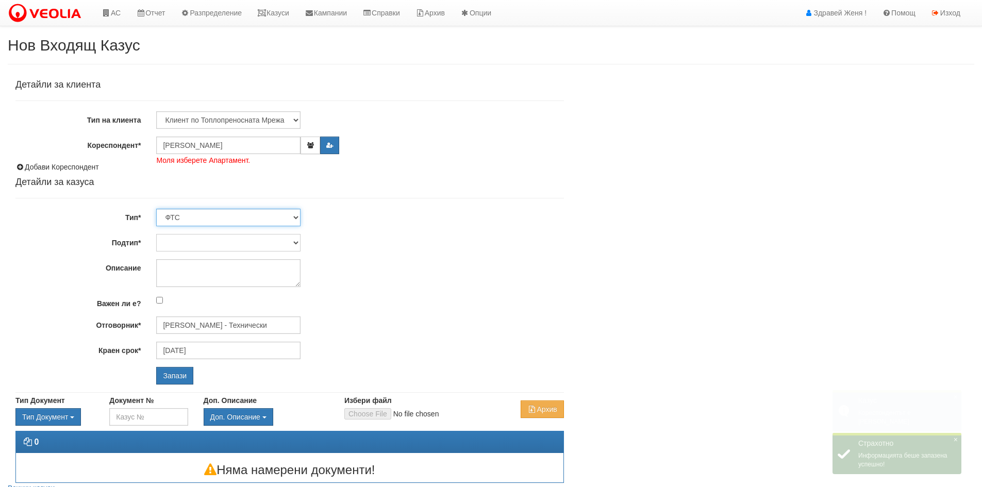
type input "[DATE]"
type input "[PERSON_NAME] и Развитие"
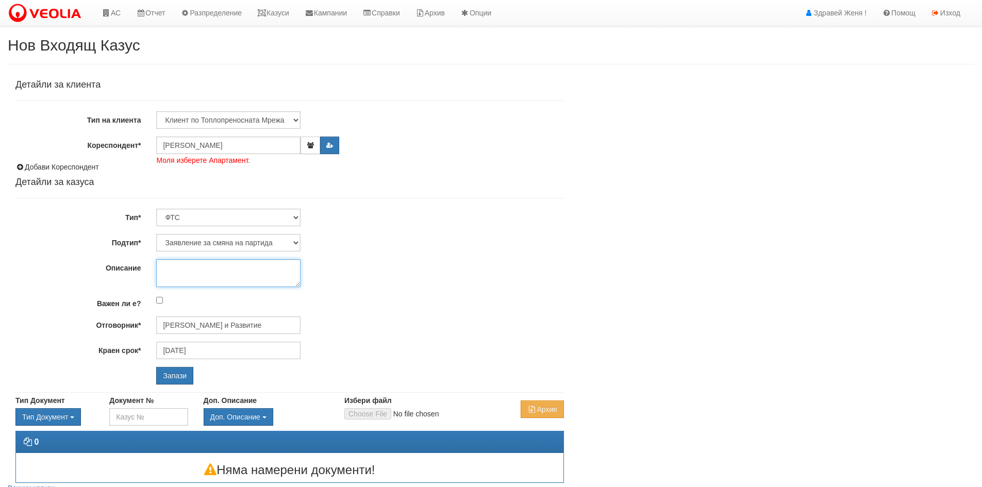
click at [252, 271] on textarea "Описание" at bounding box center [228, 273] width 144 height 28
click at [181, 376] on input "Запази" at bounding box center [174, 376] width 37 height 18
click at [185, 379] on input "Запази" at bounding box center [174, 376] width 37 height 18
click at [239, 163] on span "Моля изберете Апартамент." at bounding box center [203, 160] width 94 height 10
click at [255, 147] on input "Селминас Исмаилова Мустафова" at bounding box center [228, 146] width 144 height 18
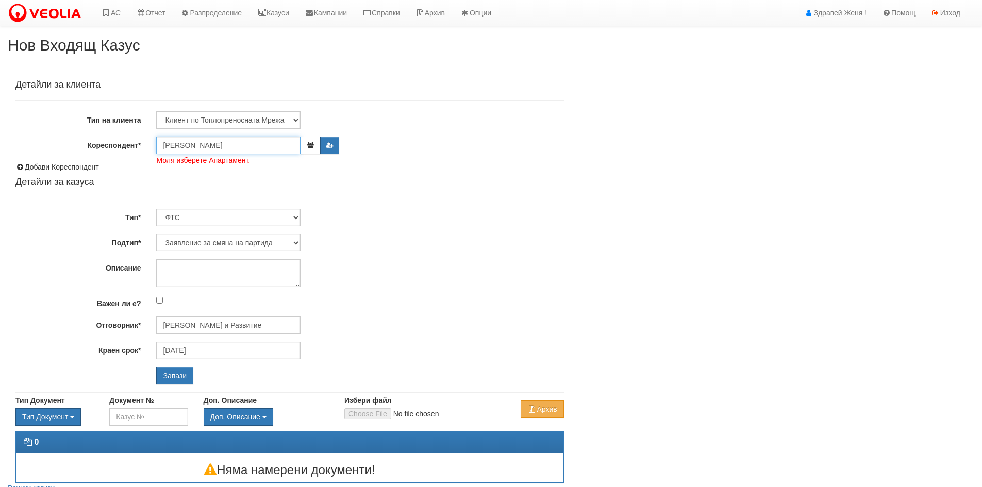
click at [255, 147] on input "Селминас Исмаилова Мустафова" at bounding box center [228, 146] width 144 height 18
click at [156, 367] on input "Запази" at bounding box center [174, 376] width 37 height 18
click at [195, 152] on input "25869" at bounding box center [228, 146] width 144 height 18
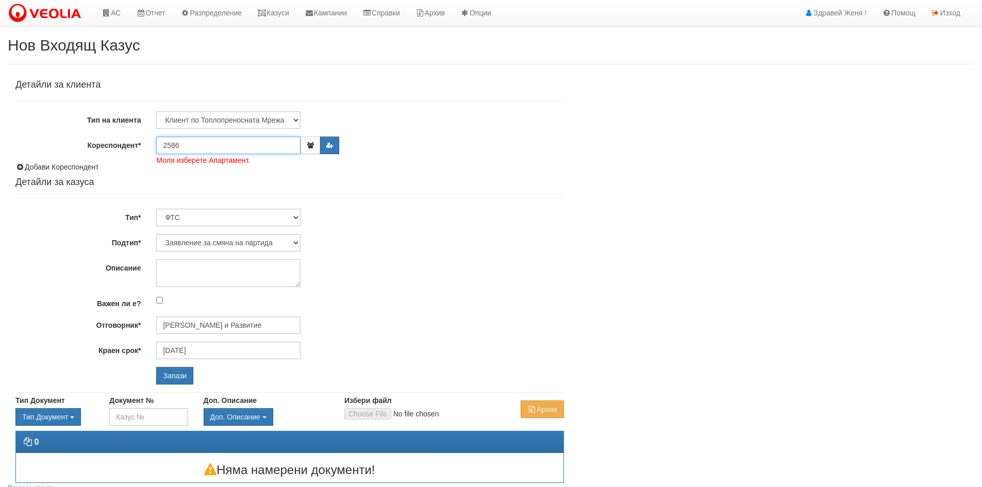
type input "25869"
click at [156, 367] on input "Запази" at bounding box center [174, 376] width 37 height 18
click at [202, 169] on div "Добави Кореспондент" at bounding box center [289, 167] width 549 height 10
click at [362, 207] on div "Детайли за клиента Тип на клиента Клиент по Топлопреносната Мрежа Институция Па…" at bounding box center [289, 232] width 549 height 305
click at [130, 146] on label "Кореспондент*" at bounding box center [78, 144] width 141 height 14
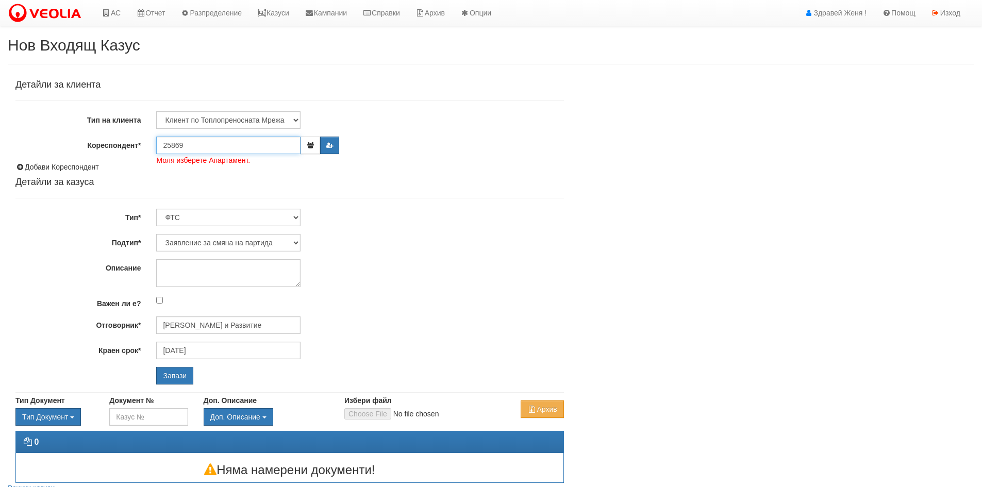
click at [156, 146] on input "25869" at bounding box center [228, 146] width 144 height 18
click at [118, 146] on label "Кореспондент*" at bounding box center [78, 144] width 141 height 14
click at [156, 146] on input "25869" at bounding box center [228, 146] width 144 height 18
click at [327, 147] on icon "button" at bounding box center [330, 145] width 8 height 6
click at [309, 145] on icon "button" at bounding box center [310, 145] width 8 height 6
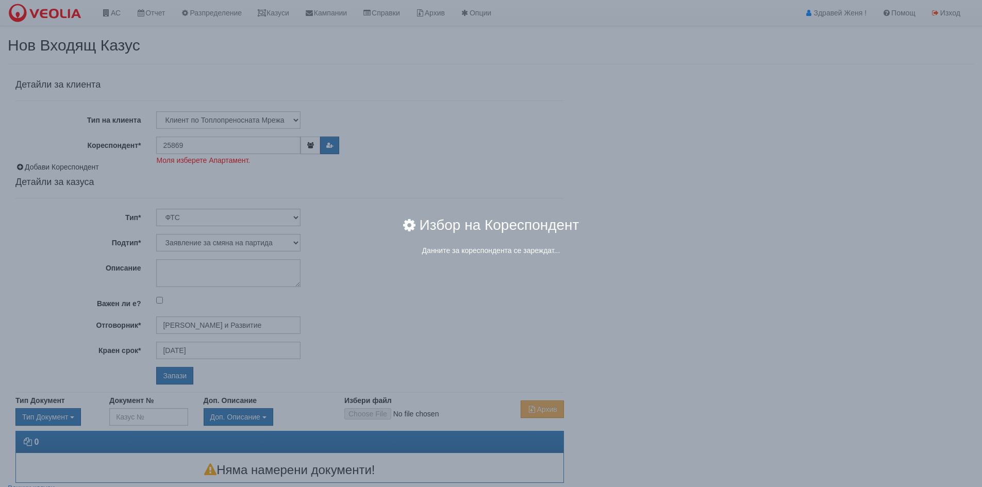
click at [264, 147] on div "× Избор на Кореспондент Данните за кореспондента се зареждат..." at bounding box center [491, 136] width 603 height 272
click at [479, 248] on div "Данните за кореспондента се зареждат..." at bounding box center [491, 250] width 572 height 10
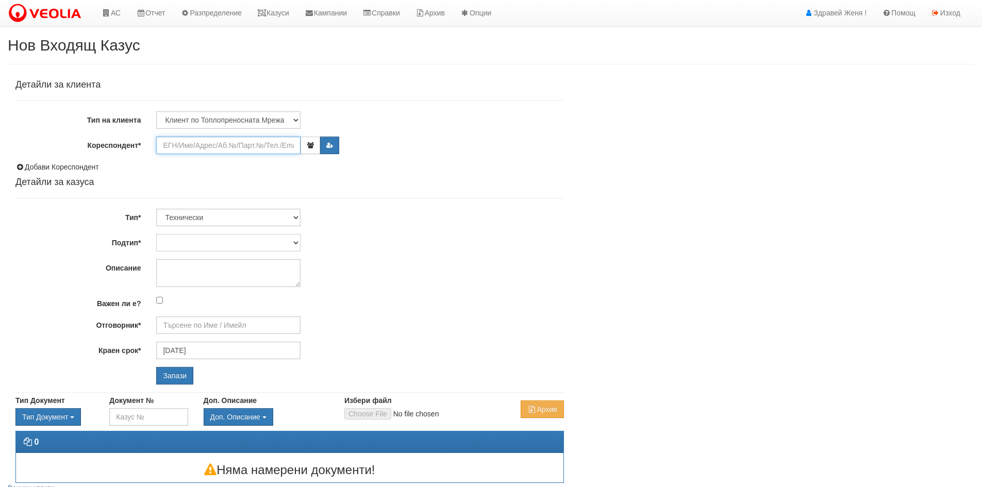
click at [212, 144] on input "Кореспондент*" at bounding box center [228, 146] width 144 height 18
type input "25869"
click at [156, 367] on input "Запази" at bounding box center [174, 376] width 37 height 18
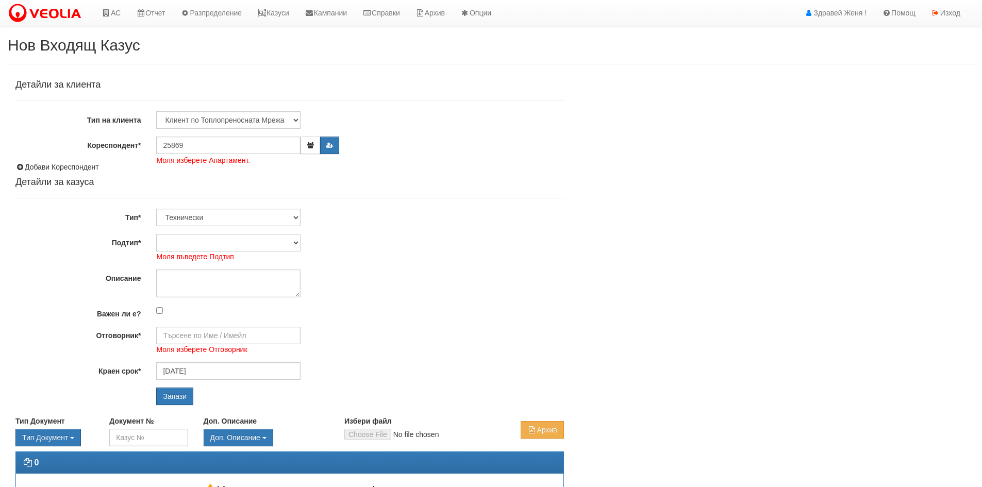
type input "[DATE]"
type input "[PERSON_NAME] - Технически"
click at [212, 144] on input "25869" at bounding box center [228, 146] width 144 height 18
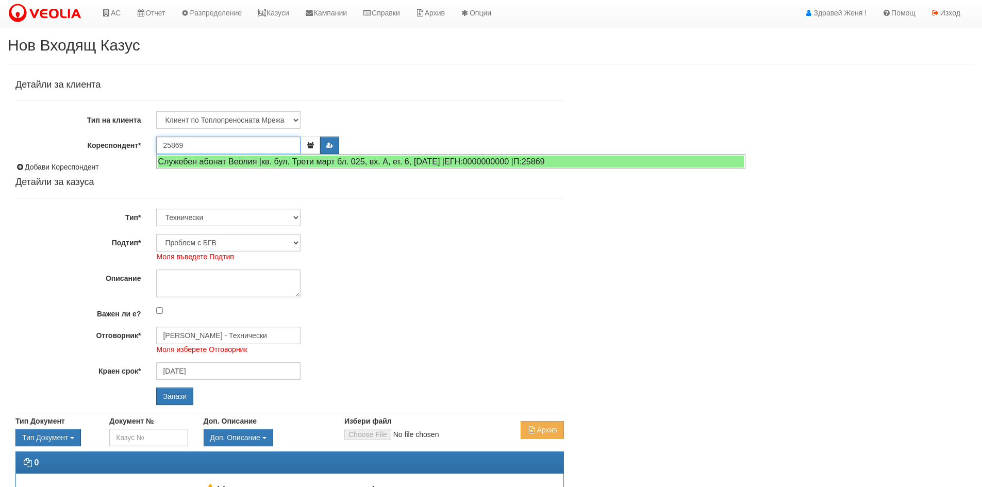
click at [207, 163] on div "Служебен абонат Веолия |кв. бул. Трети март бл. 025, вх. А, ет. 6, [DATE] |ЕГН:…" at bounding box center [451, 162] width 586 height 12
type input "[PERSON_NAME]"
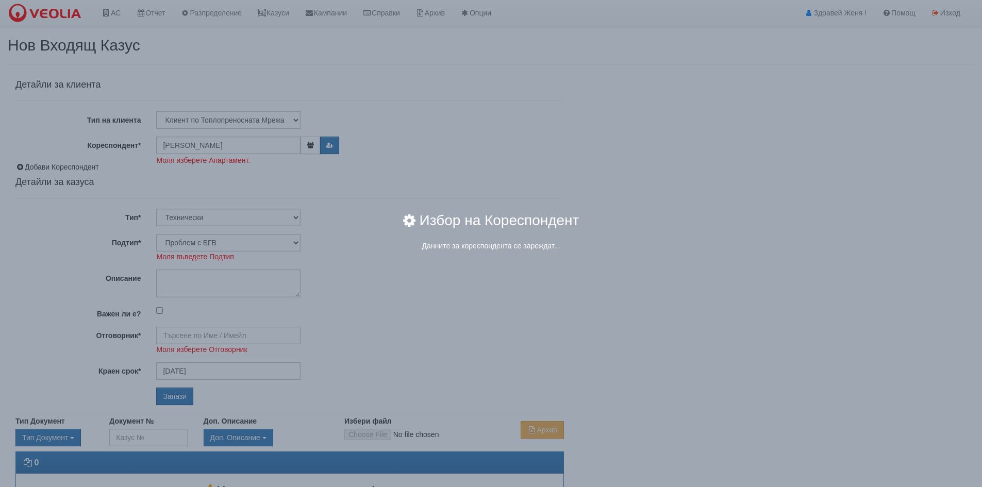
type input "[PERSON_NAME] - Технически"
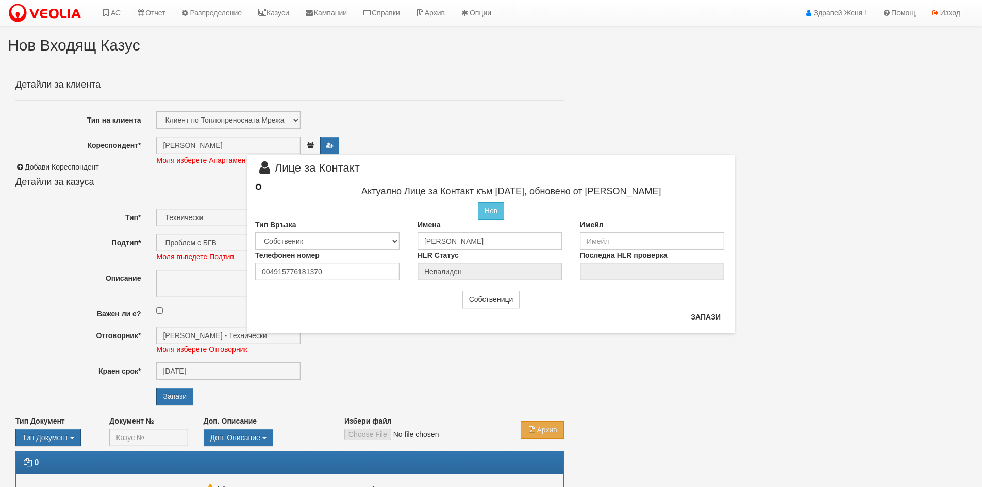
click at [258, 186] on input "radio" at bounding box center [258, 187] width 7 height 7
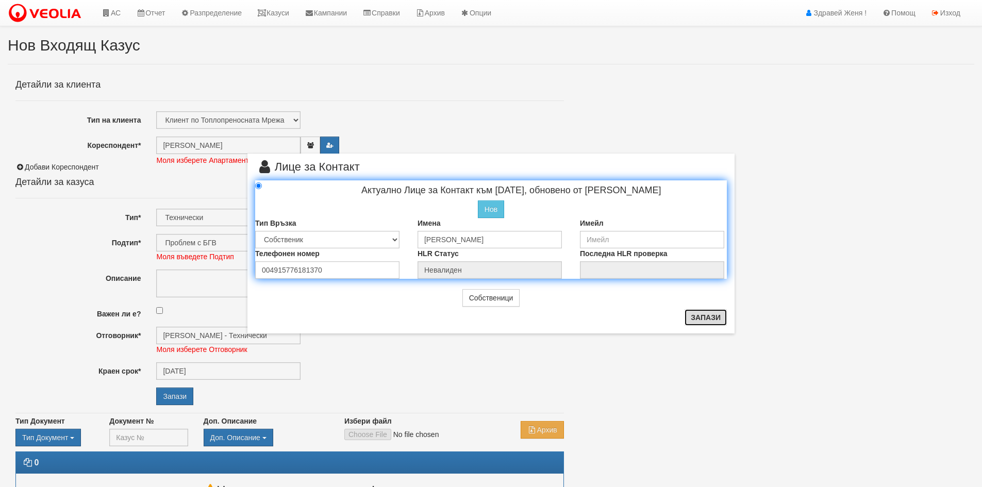
click at [701, 317] on button "Запази" at bounding box center [706, 317] width 42 height 17
radio input "true"
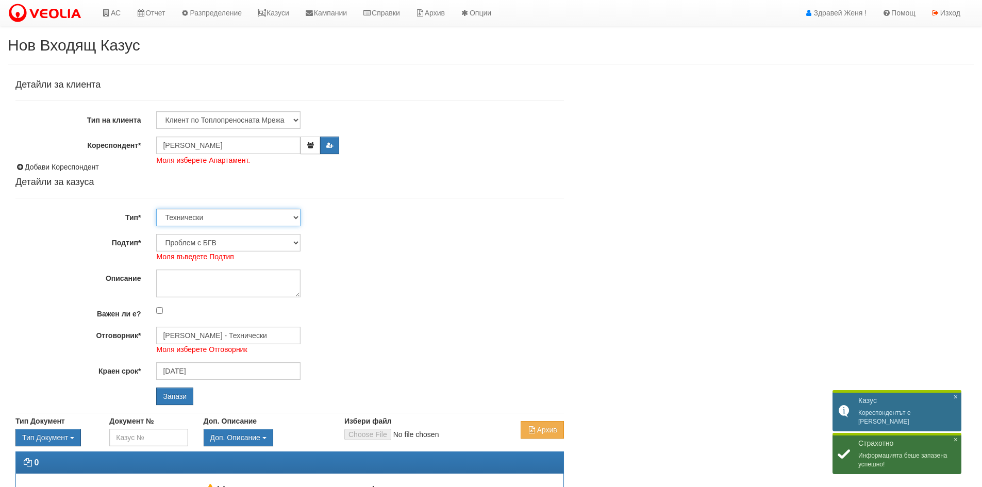
click at [299, 215] on select "Технически ФТС Търговски Административен Производствен Експлоатационен Финансов…" at bounding box center [228, 218] width 144 height 18
select select "1"
click at [156, 209] on select "Технически ФТС Търговски Административен Производствен Експлоатационен Финансов…" at bounding box center [228, 218] width 144 height 18
type input "[DATE]"
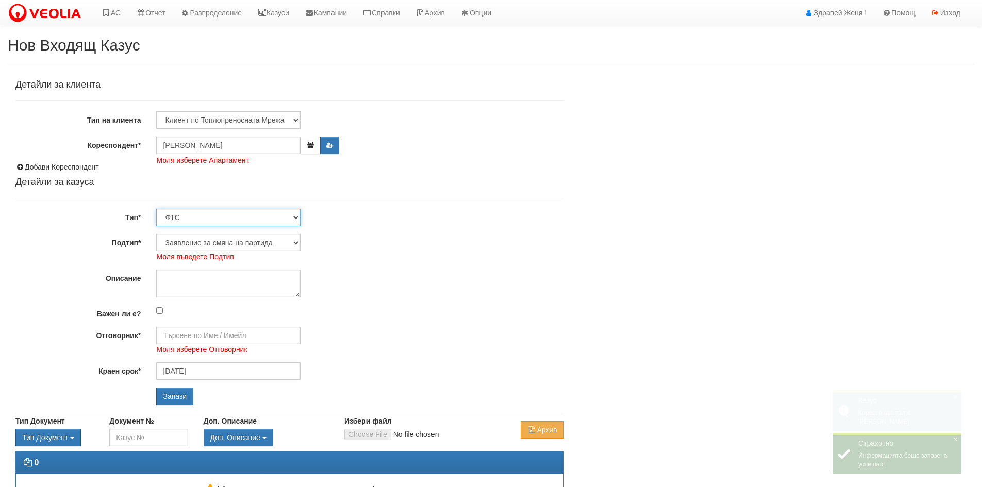
type input "[PERSON_NAME] и Развитие"
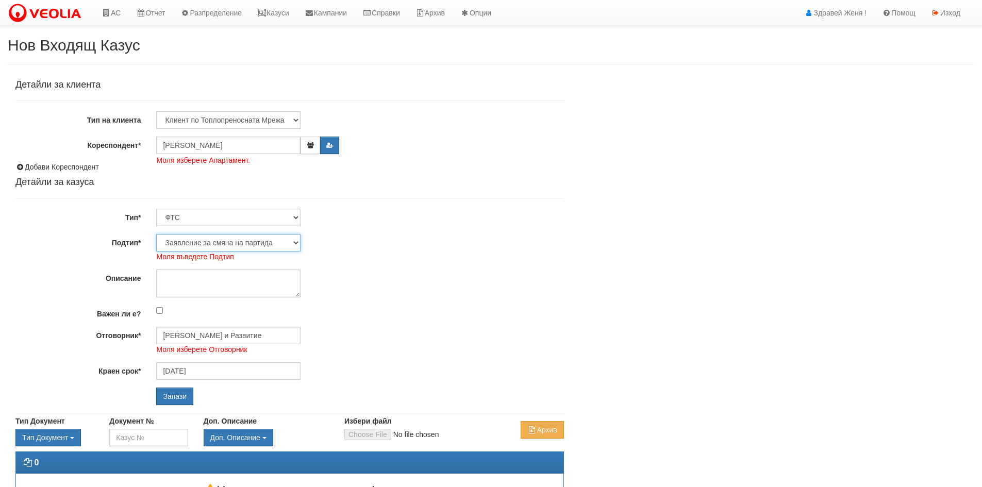
click at [297, 241] on select "Заявление за смяна на партида Заявление за равни месечни вноски Разпределение о…" at bounding box center [228, 243] width 144 height 18
click at [156, 234] on select "Заявление за смяна на партида Заявление за равни месечни вноски Разпределение о…" at bounding box center [228, 243] width 144 height 18
click at [217, 287] on textarea "Описание" at bounding box center [228, 284] width 144 height 28
click at [193, 350] on span "Моля изберете Отговорник" at bounding box center [201, 350] width 91 height 8
click at [186, 336] on input "Миглена Михова - Клиенти и Развитие" at bounding box center [228, 336] width 144 height 18
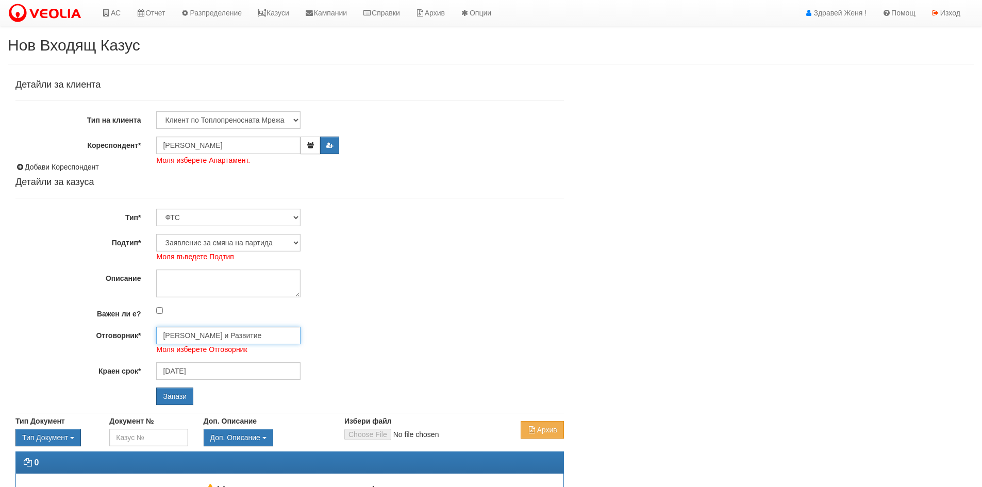
click at [156, 388] on input "Запази" at bounding box center [174, 397] width 37 height 18
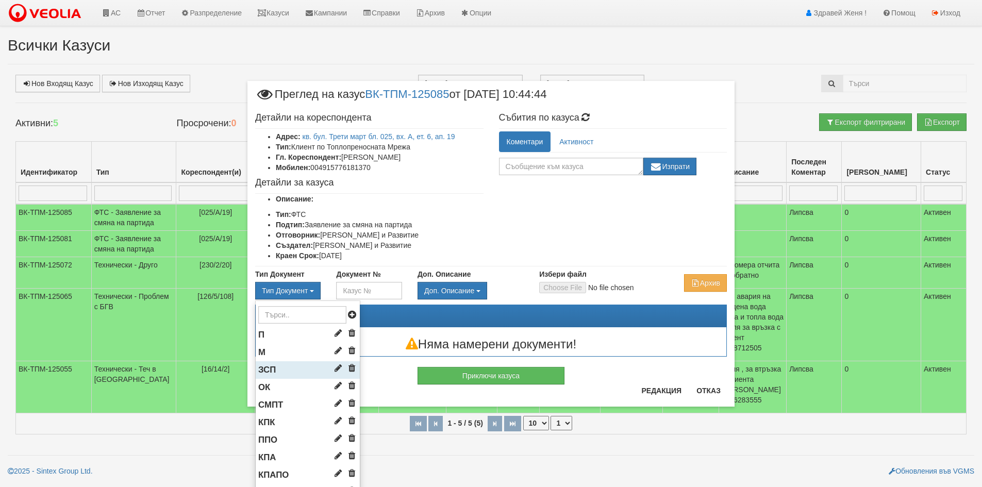
click at [295, 367] on li "ЗСП" at bounding box center [308, 371] width 104 height 18
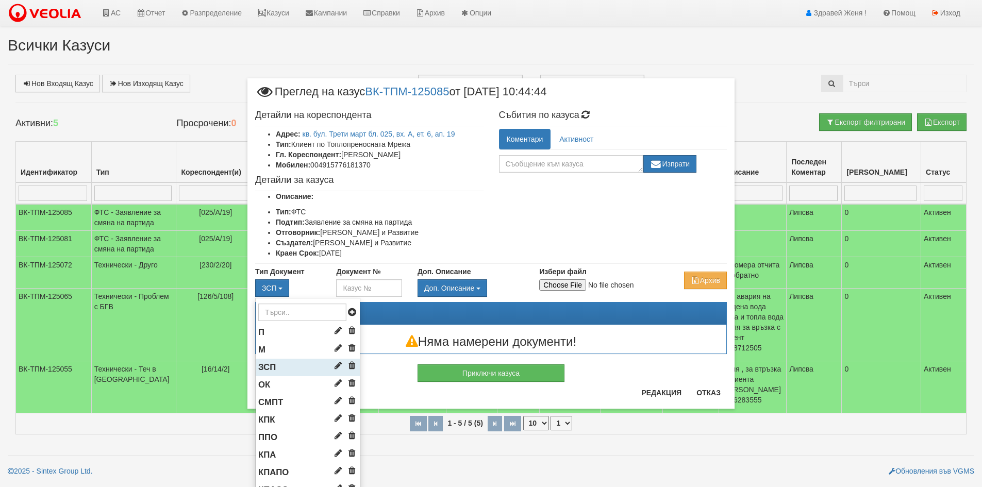
click at [294, 367] on li "ЗСП" at bounding box center [308, 368] width 104 height 18
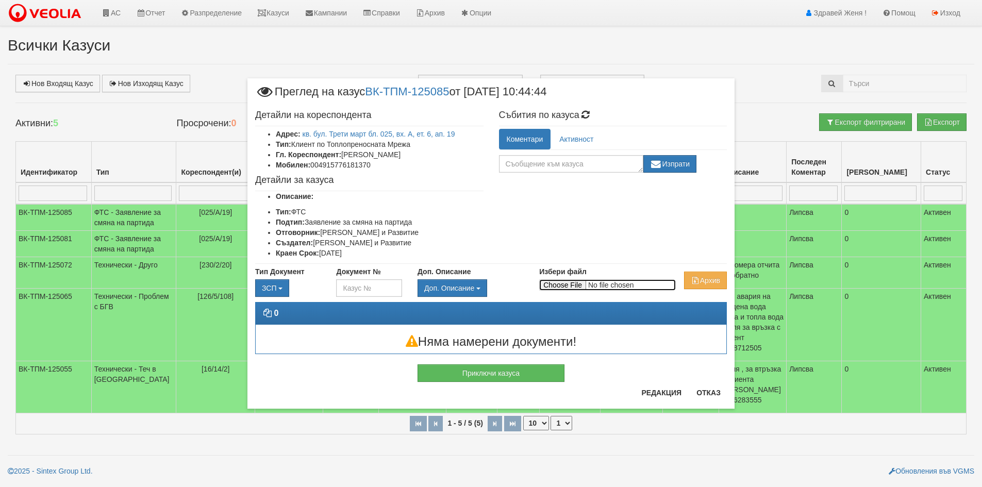
click at [560, 286] on input "Избери файл" at bounding box center [607, 285] width 137 height 11
type input "C:\fakepath\DOC038.pdf"
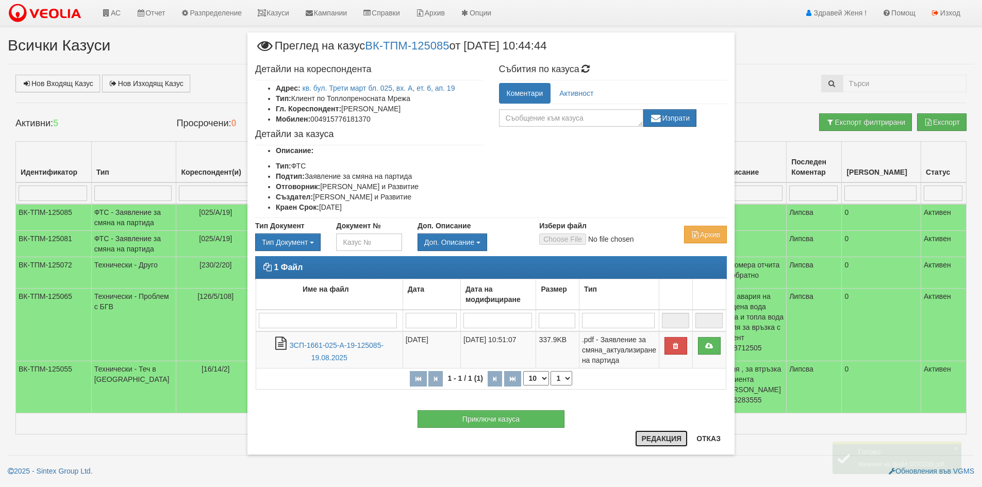
click at [668, 437] on button "Редакция" at bounding box center [661, 439] width 53 height 17
click at [667, 436] on button "Редакция" at bounding box center [661, 439] width 53 height 17
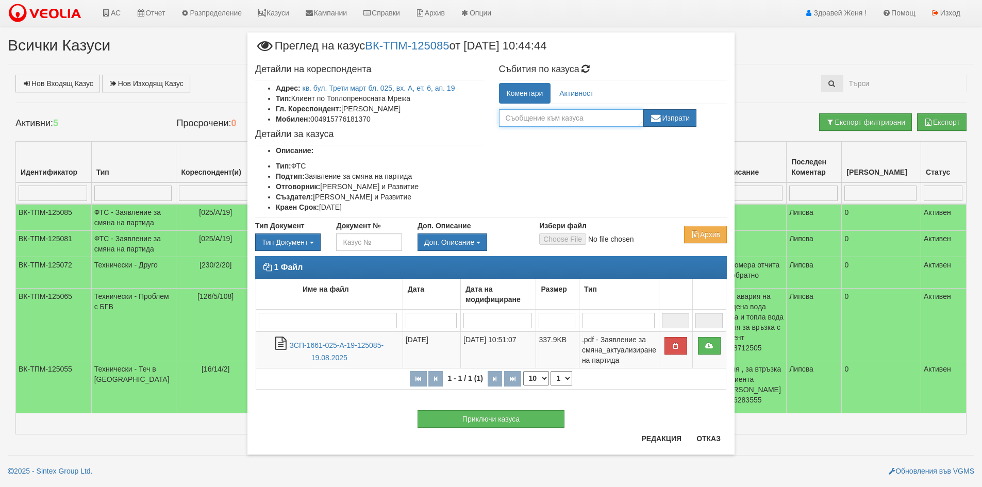
click at [550, 118] on textarea at bounding box center [571, 118] width 144 height 18
type textarea "+ Декларация за кл. платформа"
click at [683, 119] on button "Изпрати" at bounding box center [671, 118] width 54 height 18
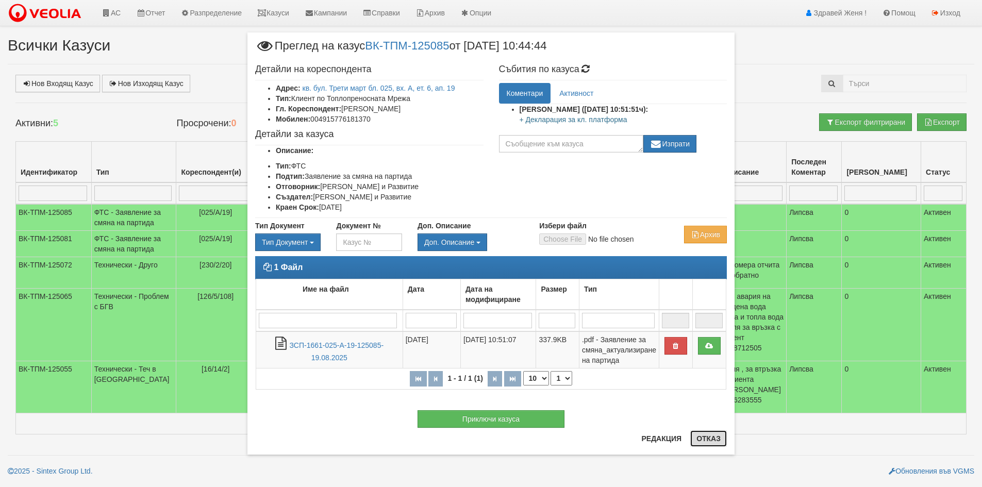
click at [708, 439] on button "Отказ" at bounding box center [709, 439] width 37 height 17
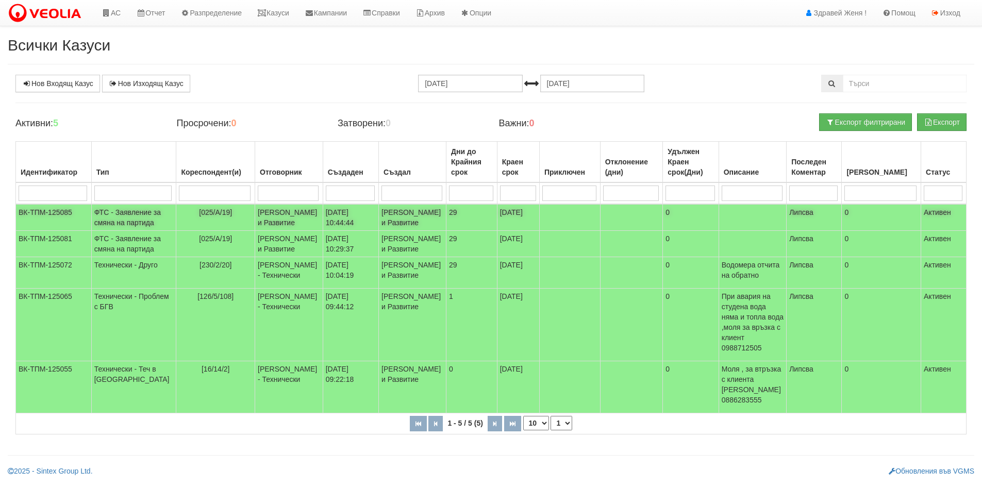
click at [176, 220] on td "[025/А/19]" at bounding box center [215, 217] width 79 height 27
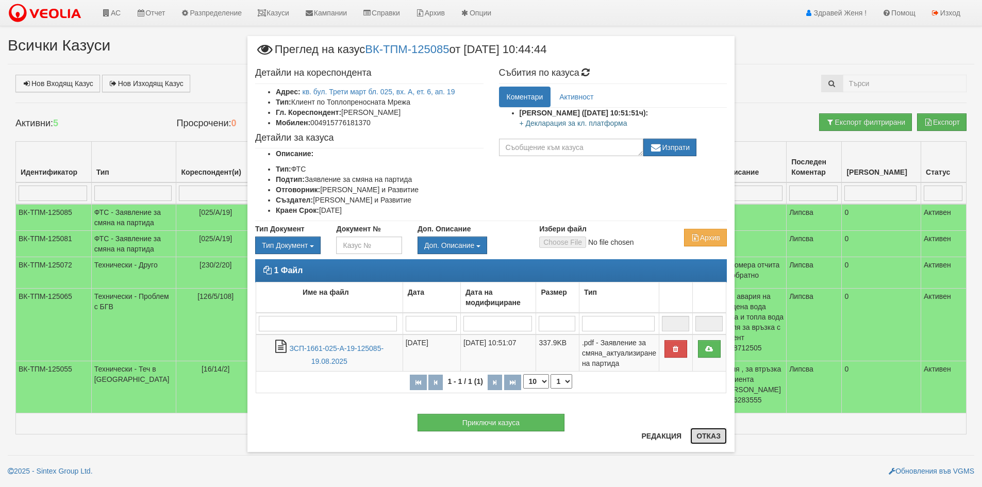
click at [706, 436] on button "Отказ" at bounding box center [709, 436] width 37 height 17
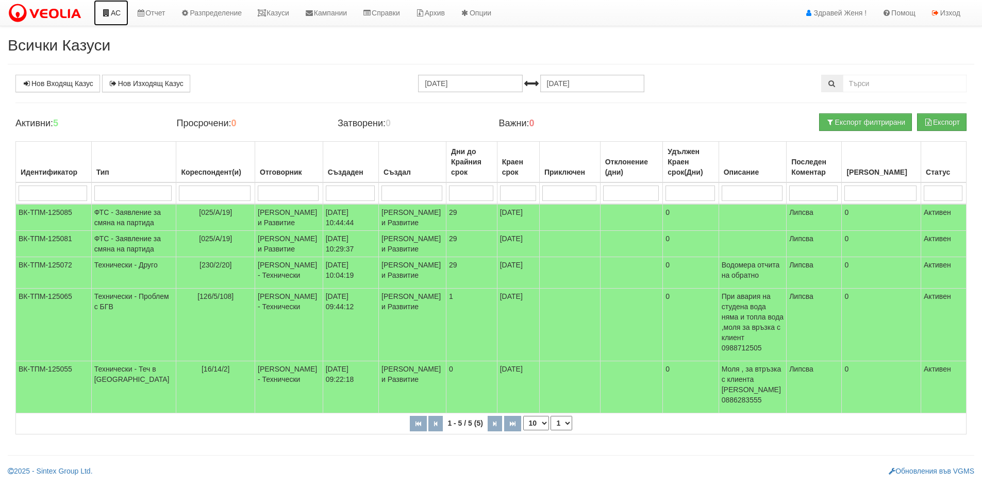
drag, startPoint x: 111, startPoint y: 10, endPoint x: 113, endPoint y: 18, distance: 8.2
click at [111, 10] on link "АС" at bounding box center [111, 13] width 35 height 26
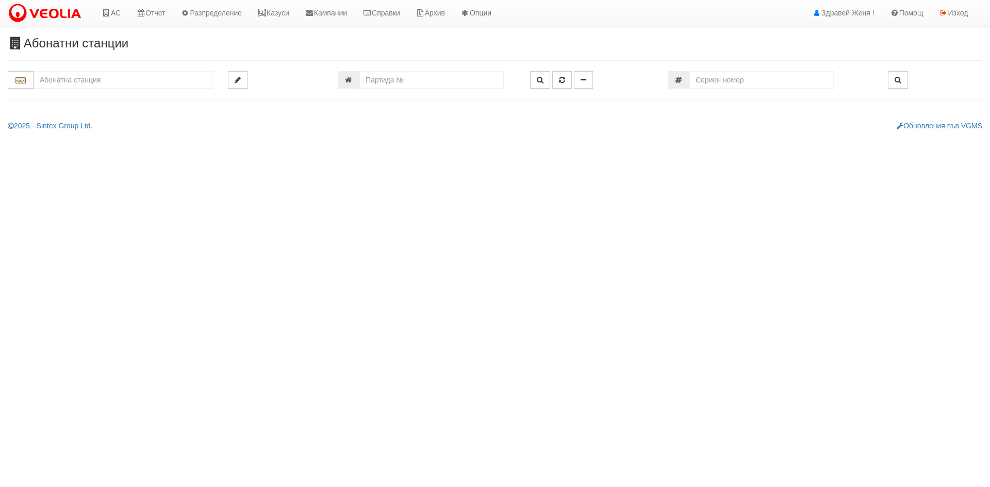
click at [128, 84] on input "text" at bounding box center [123, 80] width 179 height 18
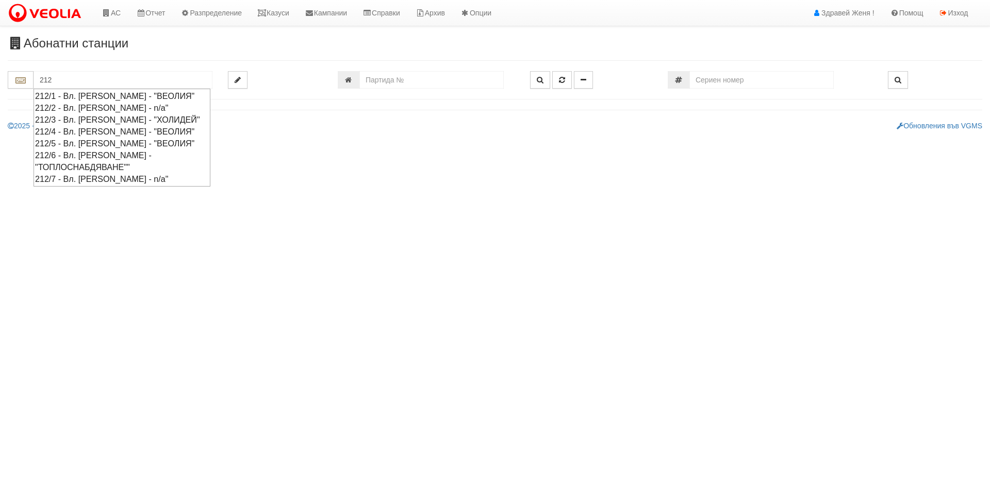
click at [105, 140] on div "212/5 - Вл. [PERSON_NAME] - "ВЕОЛИЯ"" at bounding box center [122, 144] width 174 height 12
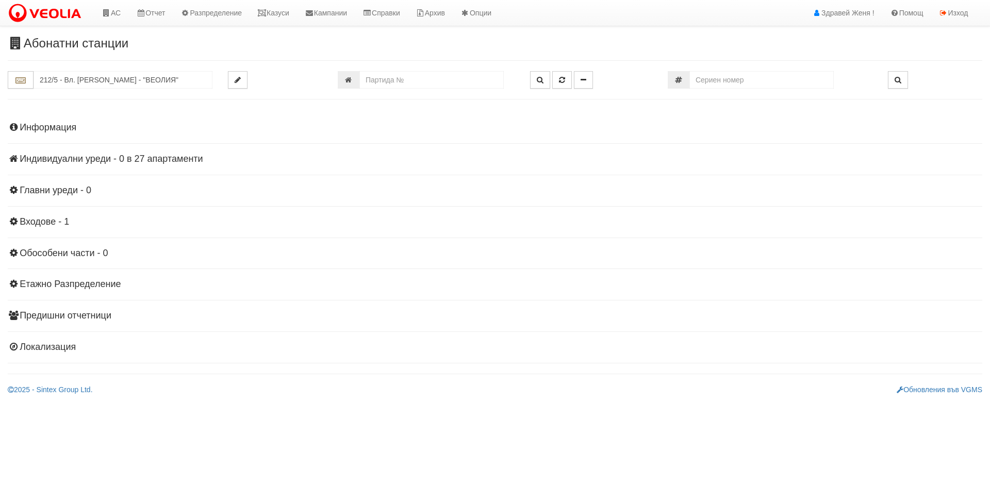
click at [167, 157] on h4 "Индивидуални уреди - 0 в 27 апартаменти" at bounding box center [495, 159] width 975 height 10
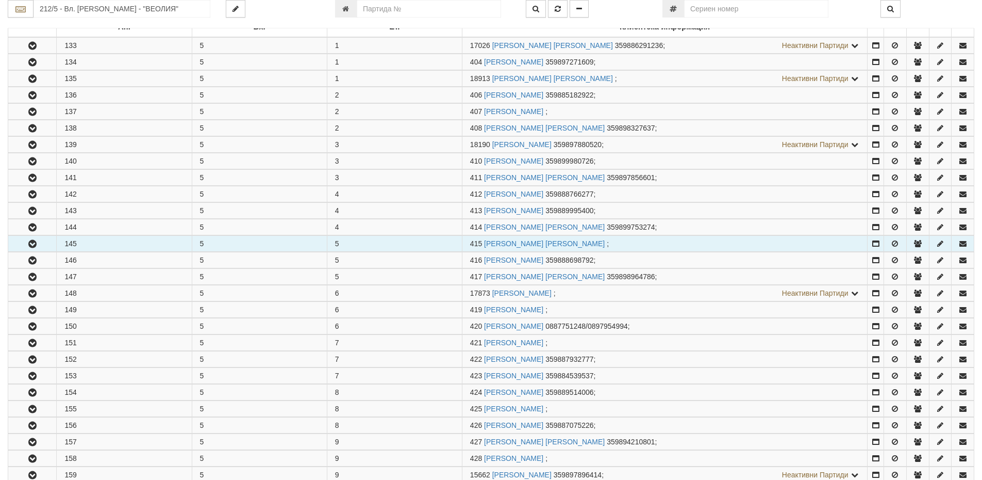
scroll to position [52, 0]
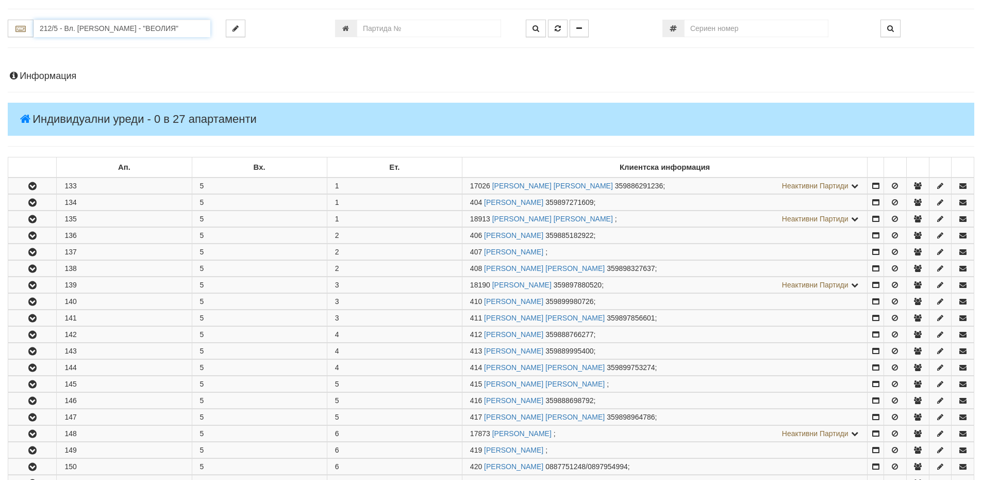
click at [44, 27] on input "212/5 - Вл. [PERSON_NAME] - "ВЕОЛИЯ"" at bounding box center [122, 29] width 177 height 18
click at [66, 70] on div "112/5,6 - Младост - "ВЕОЛИЯ"" at bounding box center [122, 68] width 174 height 12
type input "112/5,6 - Младост - "ВЕОЛИЯ""
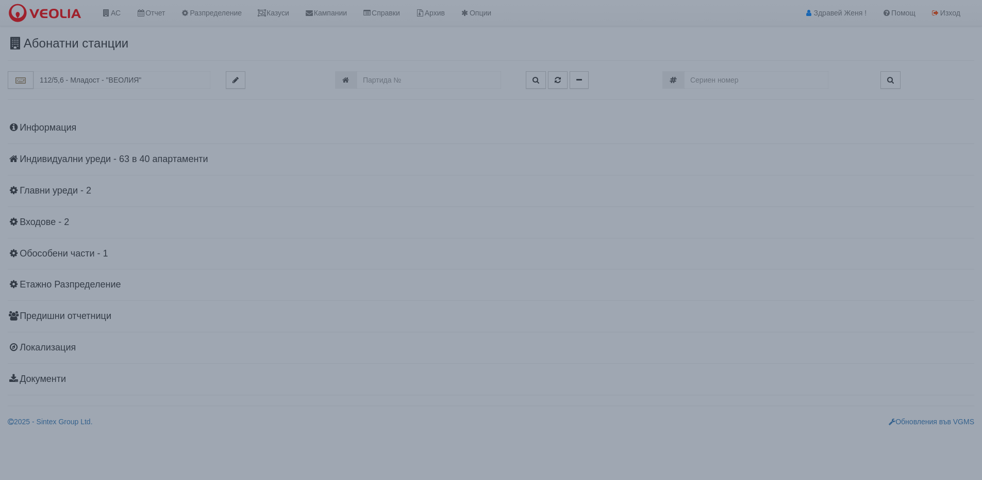
scroll to position [0, 0]
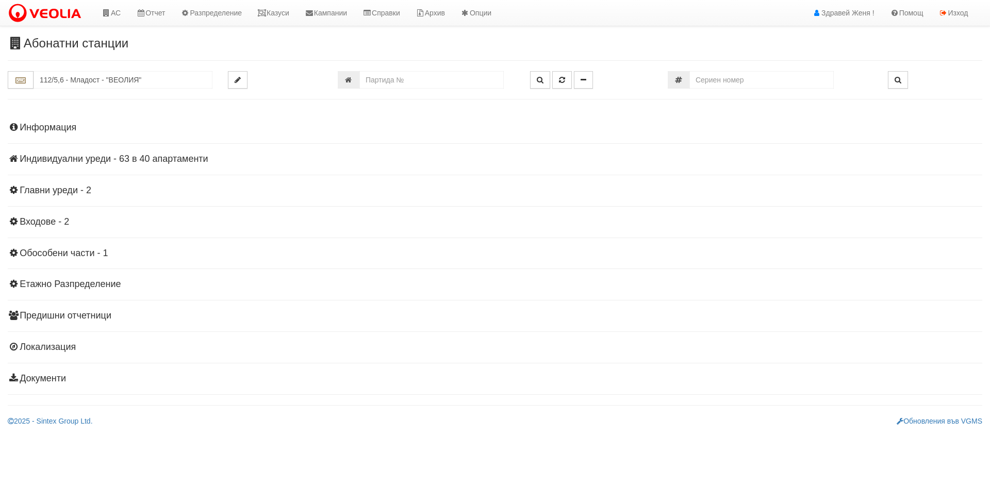
click at [136, 156] on h4 "Индивидуални уреди - 63 в 40 апартаменти" at bounding box center [495, 159] width 975 height 10
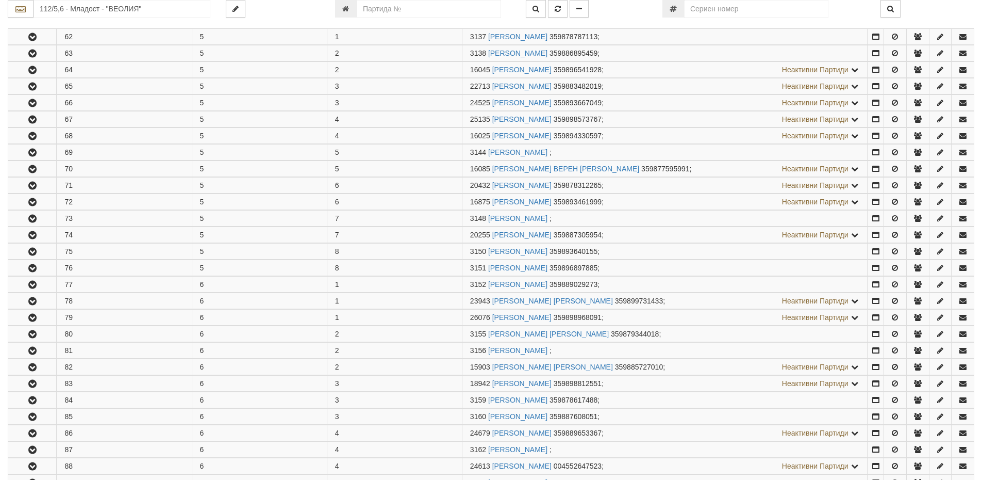
scroll to position [309, 0]
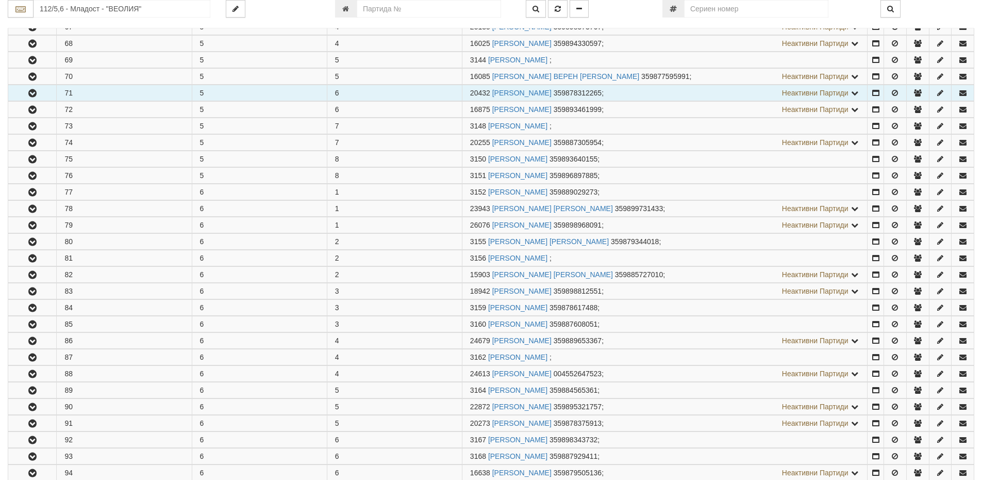
click at [78, 92] on td "71" at bounding box center [124, 93] width 135 height 16
click at [35, 91] on icon "button" at bounding box center [32, 93] width 12 height 7
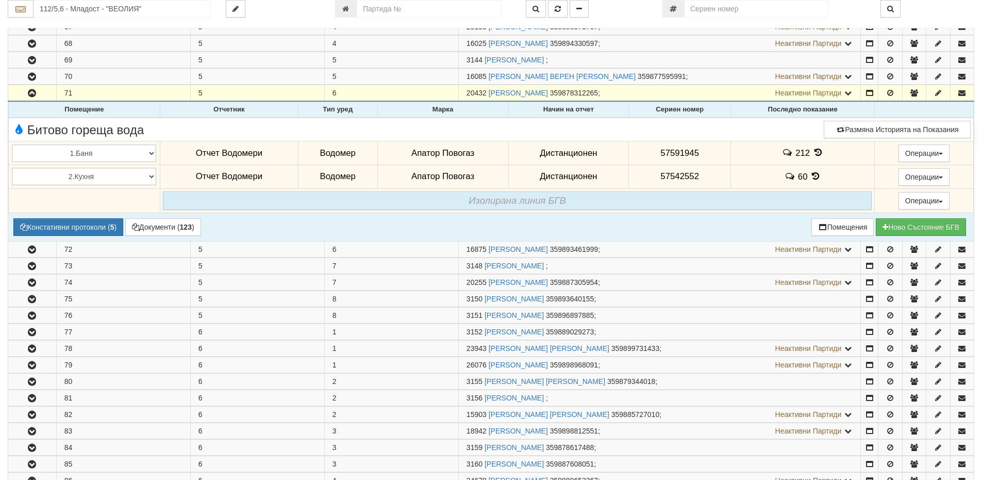
click at [815, 154] on icon at bounding box center [818, 152] width 11 height 9
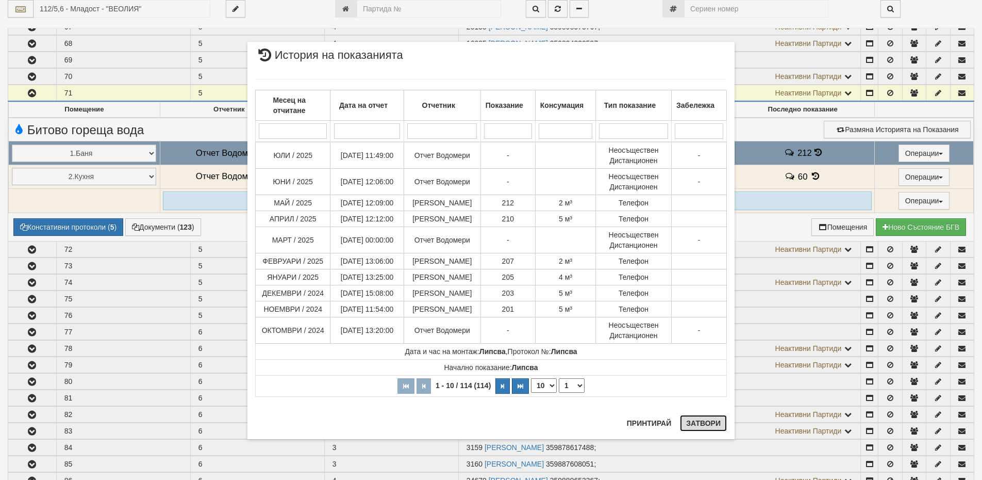
click at [706, 423] on button "Затвори" at bounding box center [703, 423] width 47 height 17
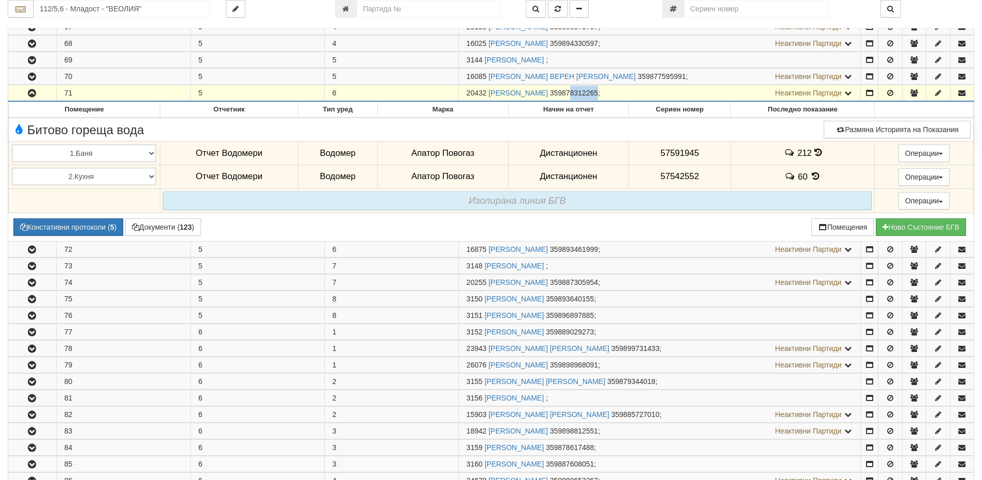
drag, startPoint x: 642, startPoint y: 91, endPoint x: 612, endPoint y: 88, distance: 30.6
click at [612, 88] on td "20432 [PERSON_NAME] 359878312265 ; Неактивни Партиди 3146 [PERSON_NAME] 3598867…" at bounding box center [659, 93] width 402 height 17
click at [654, 95] on td "20432 [PERSON_NAME] 359878312265 ; Неактивни Партиди 3146 [PERSON_NAME] 3598867…" at bounding box center [659, 93] width 402 height 17
drag, startPoint x: 643, startPoint y: 92, endPoint x: 605, endPoint y: 88, distance: 37.9
click at [605, 88] on td "20432 [PERSON_NAME] 359878312265 ; Неактивни Партиди 3146 [PERSON_NAME] 3598867…" at bounding box center [659, 93] width 402 height 17
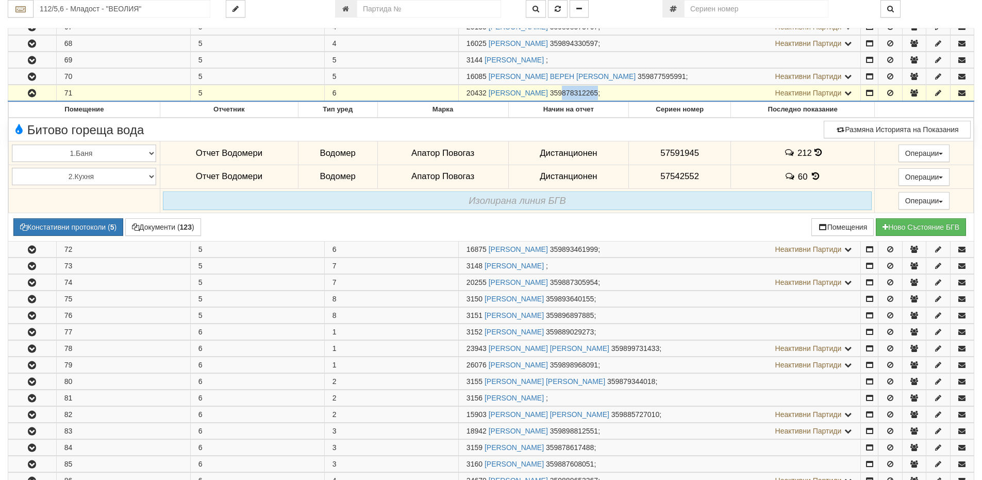
copy span "878312265"
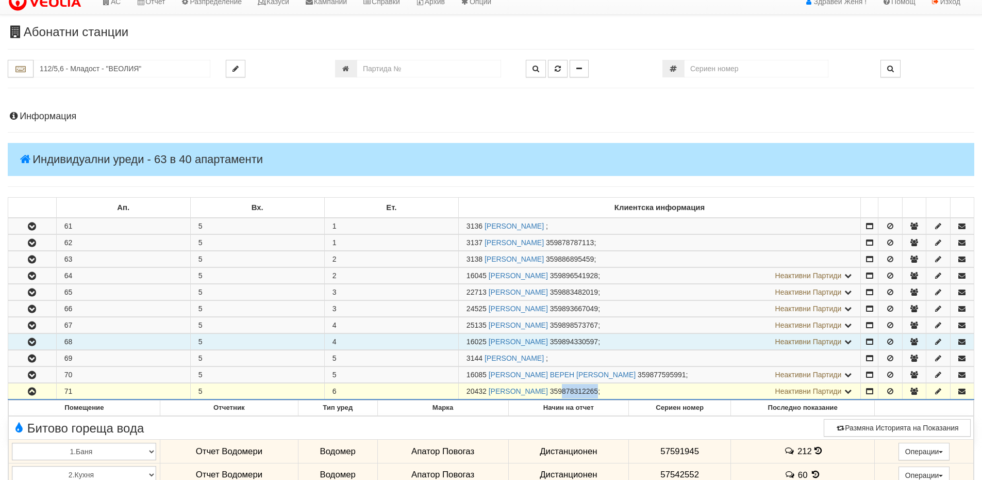
scroll to position [0, 0]
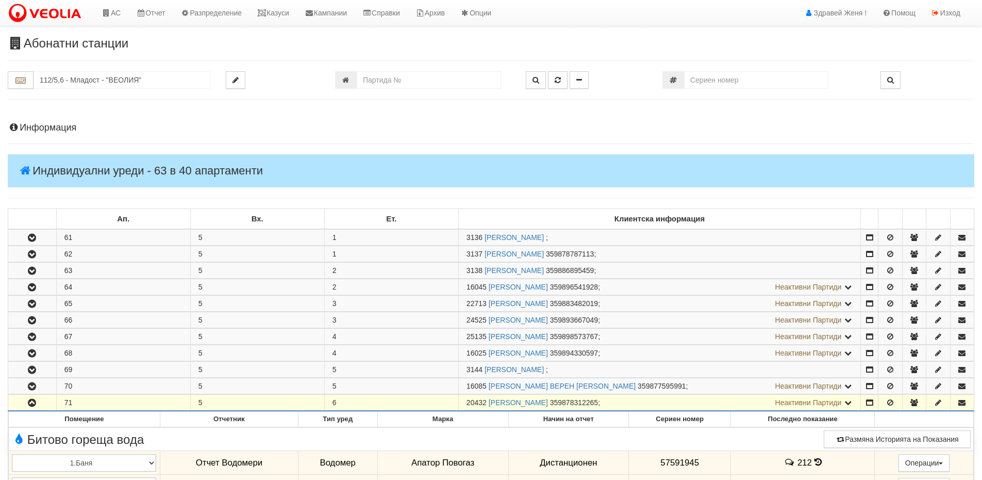
click at [70, 124] on h4 "Информация" at bounding box center [491, 128] width 967 height 10
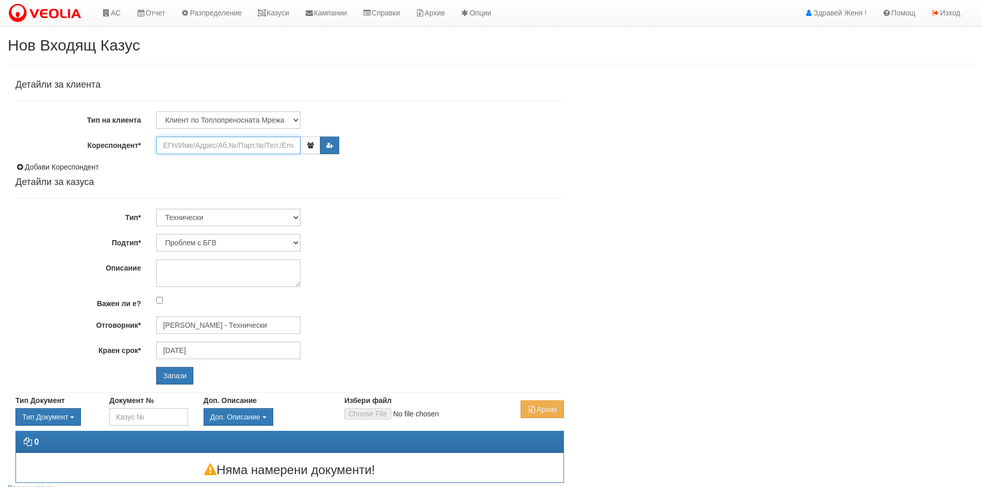
click at [181, 150] on input "Кореспондент*" at bounding box center [228, 146] width 144 height 18
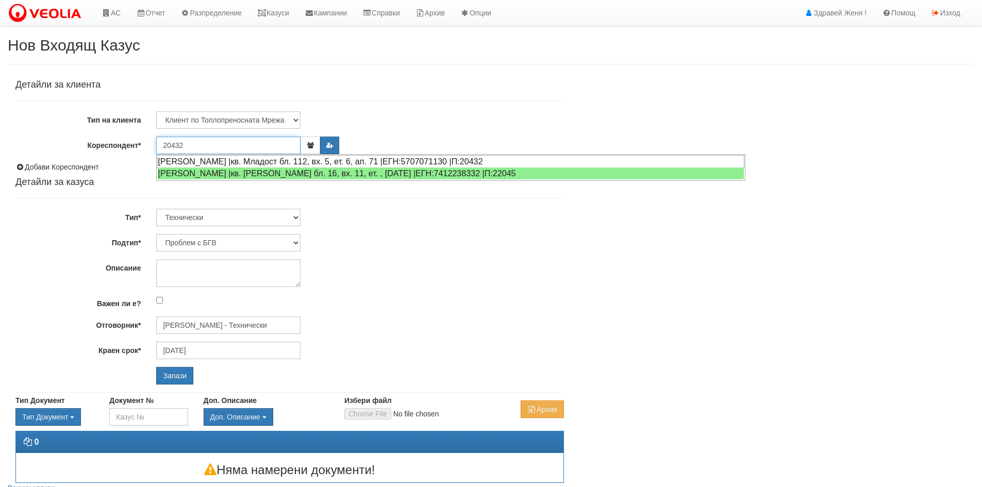
click at [308, 160] on div "[PERSON_NAME] |кв. Младост бл. 112, вх. 5, ет. 6, ап. 71 |ЕГН:5707071130 |П:204…" at bounding box center [450, 161] width 587 height 13
type input "[PERSON_NAME]"
type input "[PERSON_NAME] - Технически"
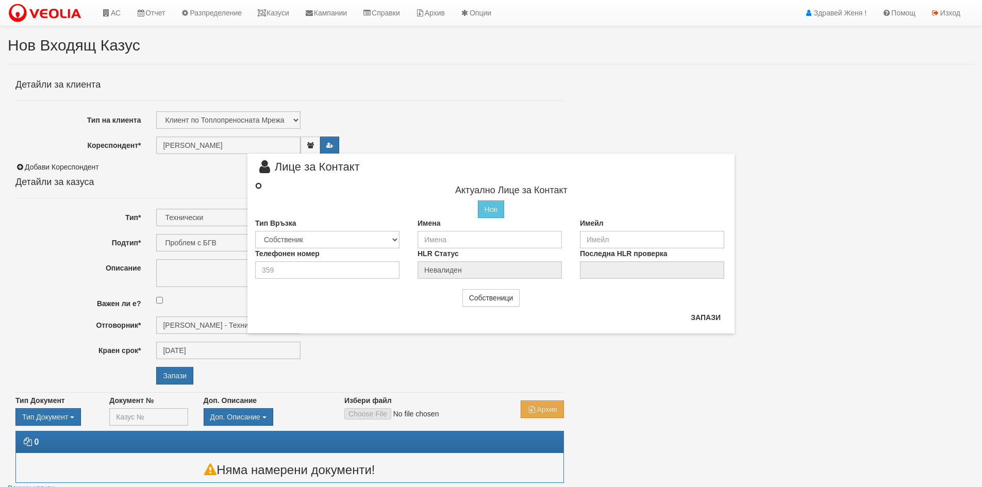
click at [258, 187] on input "radio" at bounding box center [258, 186] width 7 height 7
click at [258, 185] on input "radio" at bounding box center [258, 186] width 7 height 7
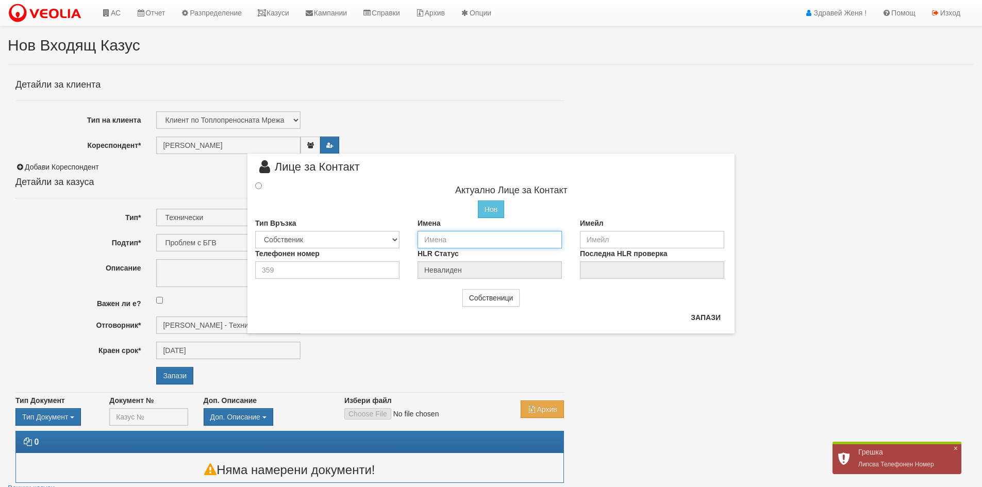
click at [442, 237] on input "text" at bounding box center [490, 240] width 144 height 18
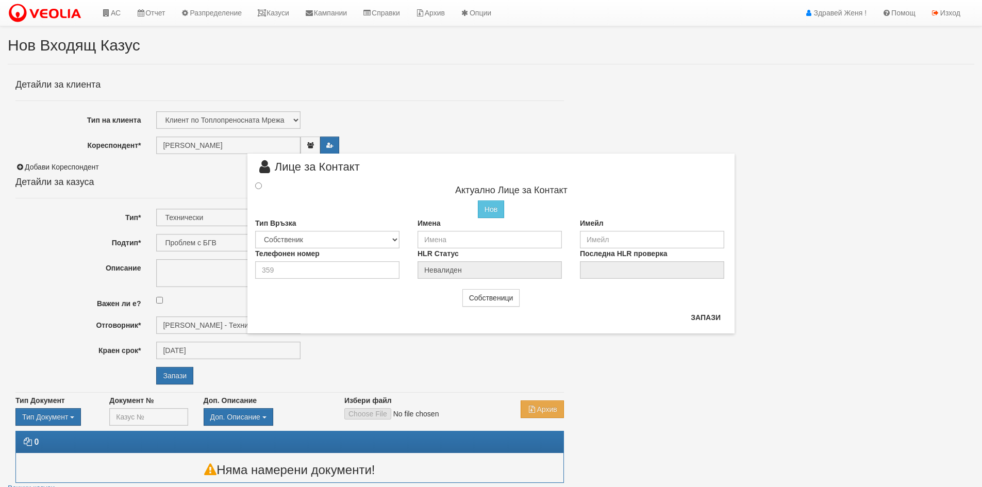
drag, startPoint x: 271, startPoint y: 141, endPoint x: 154, endPoint y: 132, distance: 117.4
click at [178, 135] on div "× Лице за Контакт Актуално Лице за Контакт Нов Промени Актуалното Лице Тип Връз…" at bounding box center [491, 243] width 982 height 487
drag, startPoint x: 159, startPoint y: 144, endPoint x: 249, endPoint y: 161, distance: 91.3
click at [243, 159] on div "× Лице за Контакт Актуално Лице за Контакт Нов Промени Актуалното Лице Тип Връз…" at bounding box center [491, 243] width 982 height 487
click at [440, 243] on input "text" at bounding box center [490, 240] width 144 height 18
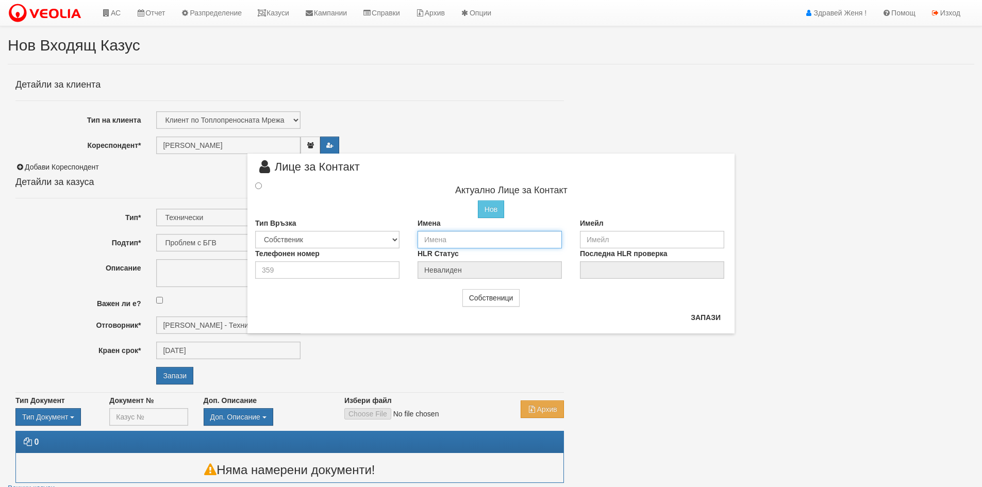
type input "[PERSON_NAME]"
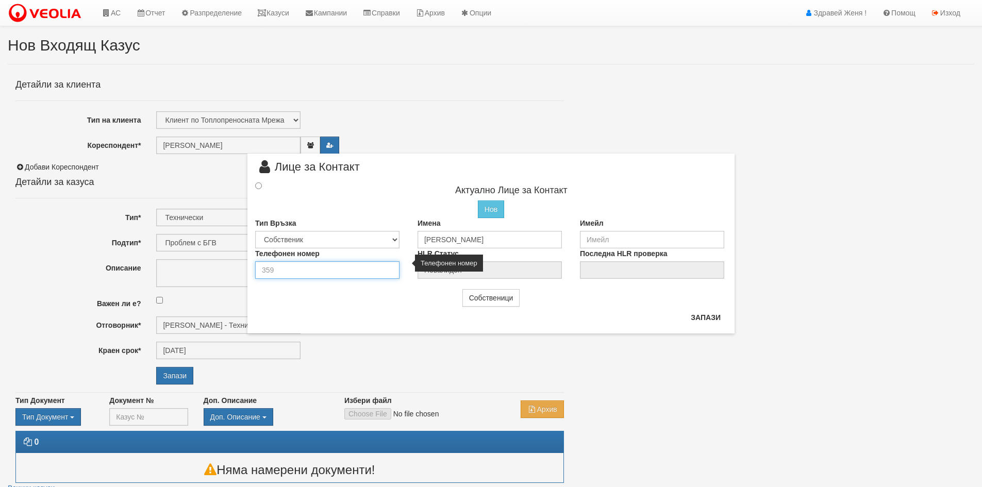
click at [305, 273] on input "number" at bounding box center [327, 270] width 144 height 18
type input "0877312265"
click at [260, 187] on input "radio" at bounding box center [258, 186] width 7 height 7
radio input "true"
type input "[PERSON_NAME]"
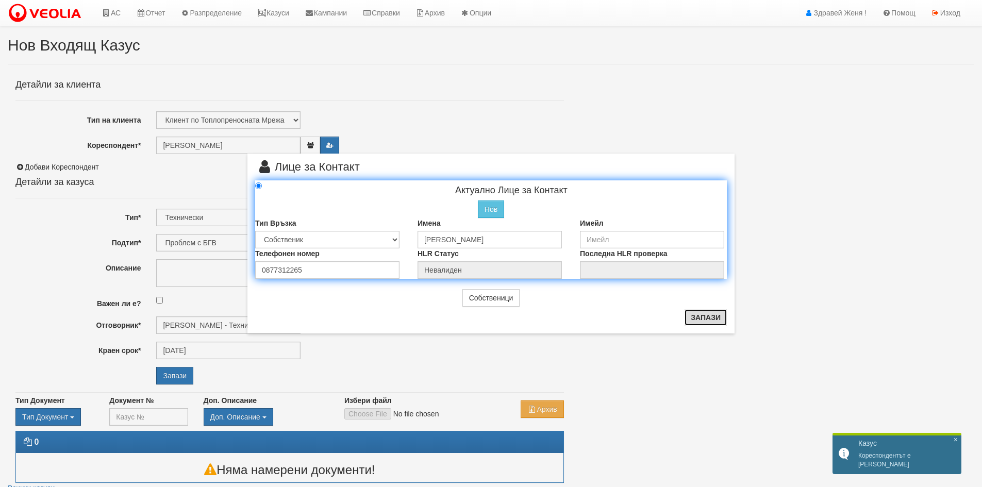
click at [704, 316] on button "Запази" at bounding box center [706, 317] width 42 height 17
radio input "true"
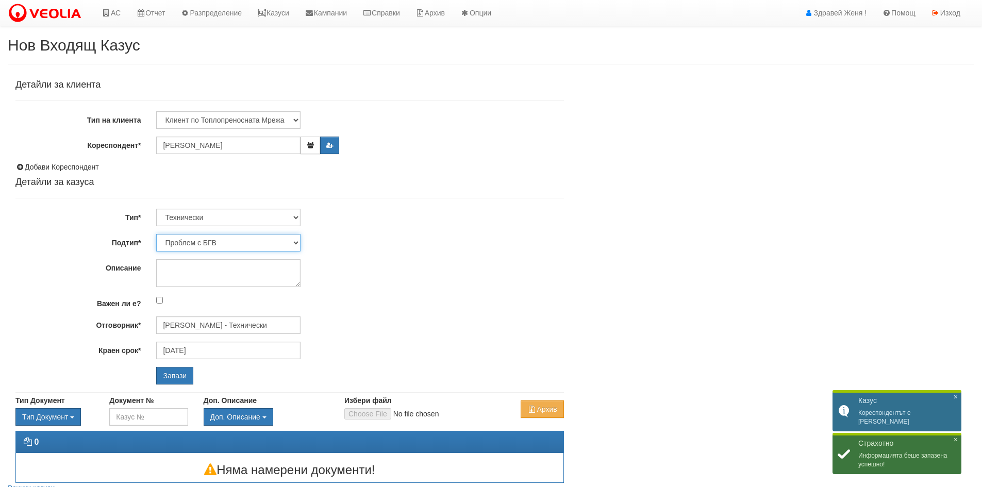
click at [296, 242] on select "Проблем с БГВ Теч ВОИ Теч БГВ Теч в АС Теч от водомер Проблем в АС Интервенция …" at bounding box center [228, 243] width 144 height 18
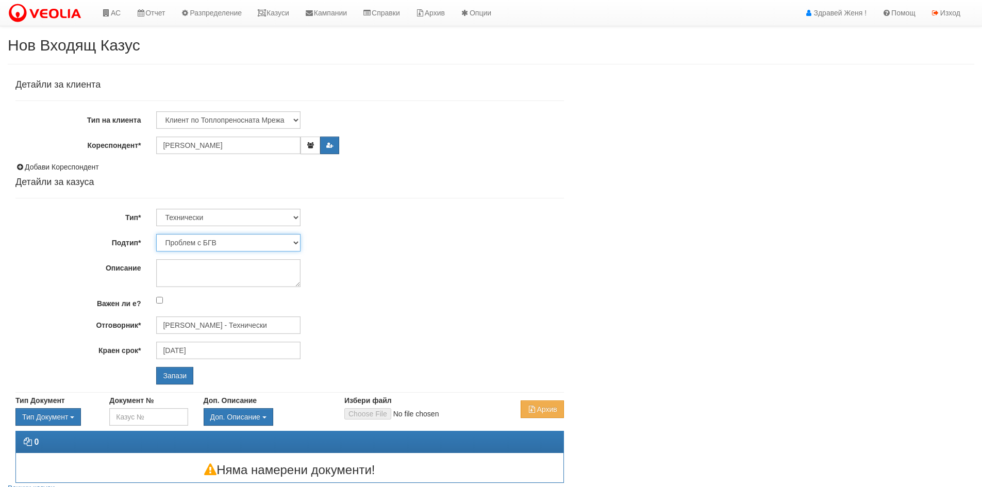
select select "Монтаж на водомер с дист. модул"
click at [156, 234] on select "Проблем с БГВ Теч ВОИ Теч БГВ Теч в АС Теч от водомер Проблем в АС Интервенция …" at bounding box center [228, 243] width 144 height 18
type input "[DATE]"
type input "[PERSON_NAME] - Технически"
click at [217, 270] on textarea "Описание" at bounding box center [228, 273] width 144 height 28
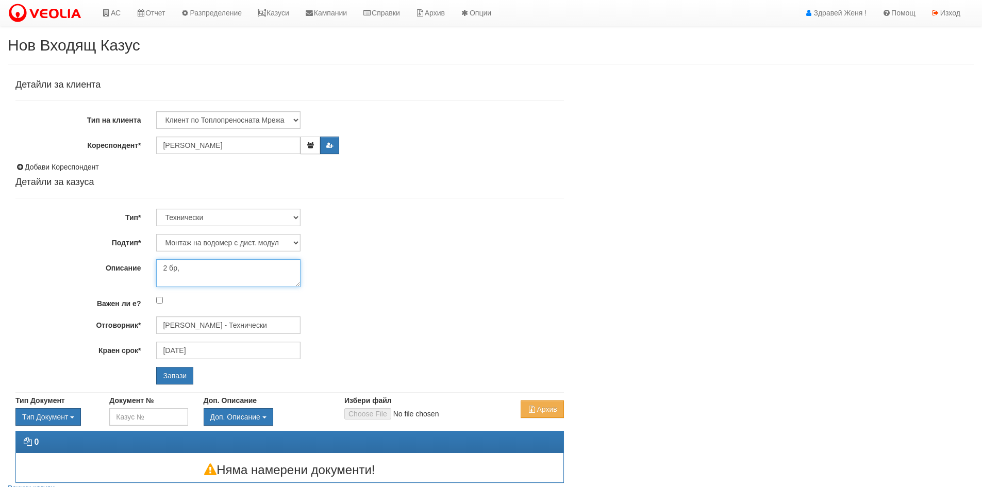
click at [219, 272] on textarea "2 бр," at bounding box center [228, 273] width 144 height 28
click at [198, 268] on textarea "2 бр," at bounding box center [228, 273] width 144 height 28
paste textarea "878312265"
click at [183, 267] on textarea "2 бр, /878312265" at bounding box center [228, 273] width 144 height 28
click at [205, 275] on textarea "2 бр, / тел. [PHONE_NUMBER]" at bounding box center [228, 273] width 144 height 28
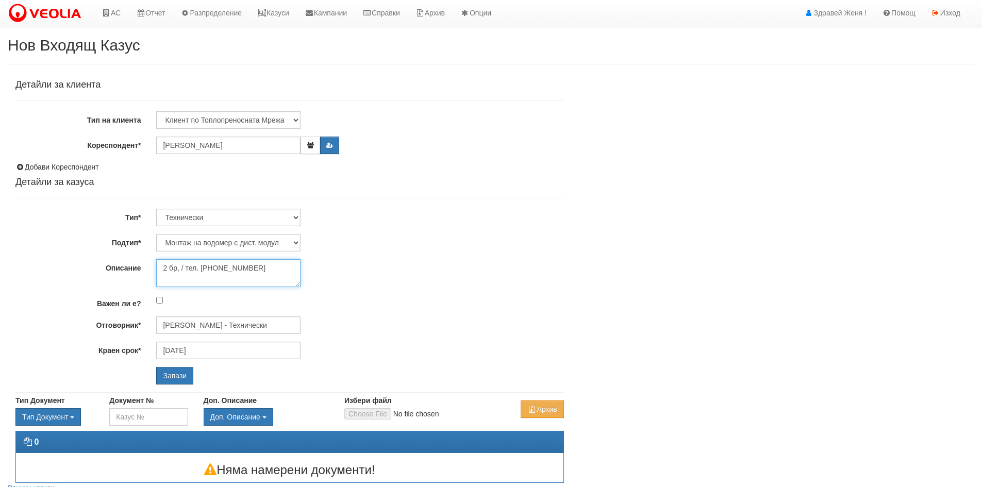
click at [258, 265] on textarea "2 бр, / тел. [PHONE_NUMBER]" at bounding box center [228, 273] width 144 height 28
type textarea "2 бр, / тел. [PHONE_NUMBER]"
click at [171, 380] on input "Запази" at bounding box center [174, 376] width 37 height 18
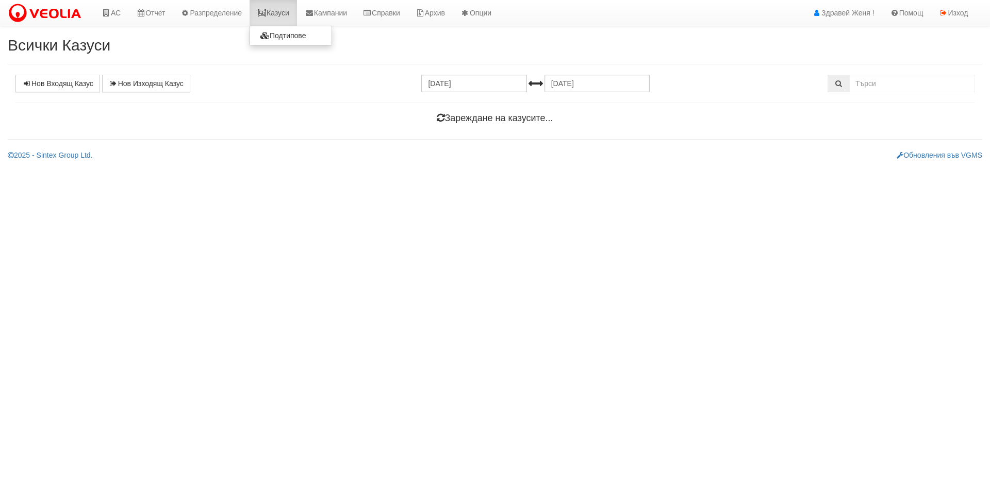
click at [267, 12] on icon at bounding box center [261, 12] width 9 height 7
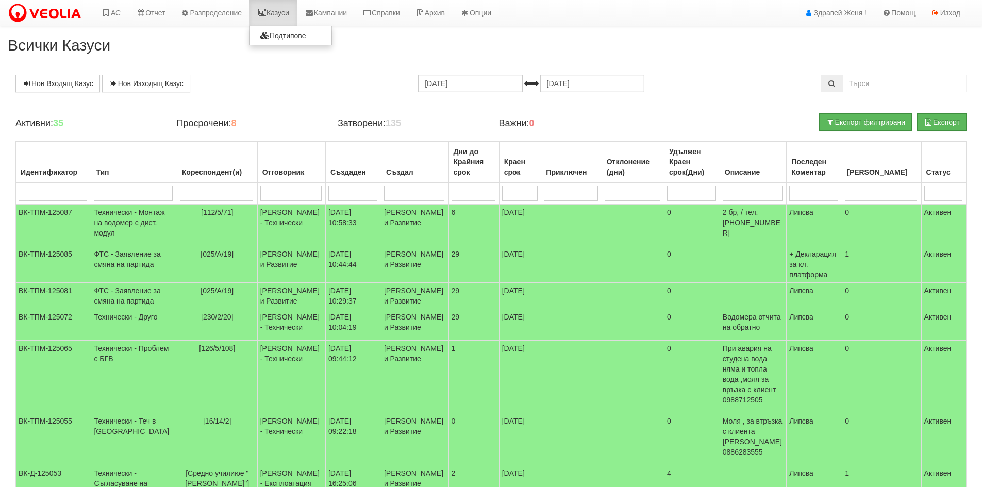
click at [292, 10] on link "Казуси" at bounding box center [273, 13] width 47 height 26
click at [210, 258] on span "[025/А/19]" at bounding box center [217, 254] width 33 height 8
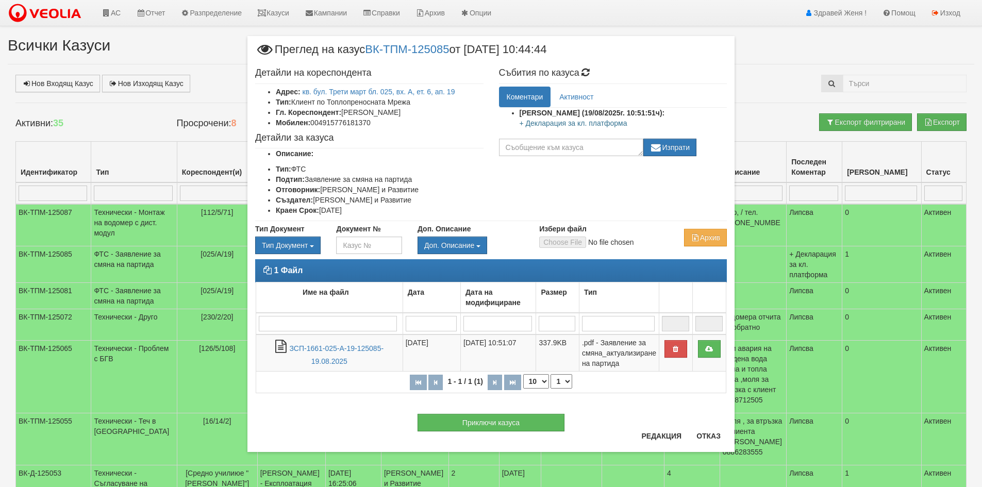
click at [123, 309] on div "× Преглед на казус ВК-ТПМ-125085 от [DATE] 10:44:44 Детайли на кореспондента Ад…" at bounding box center [491, 243] width 982 height 487
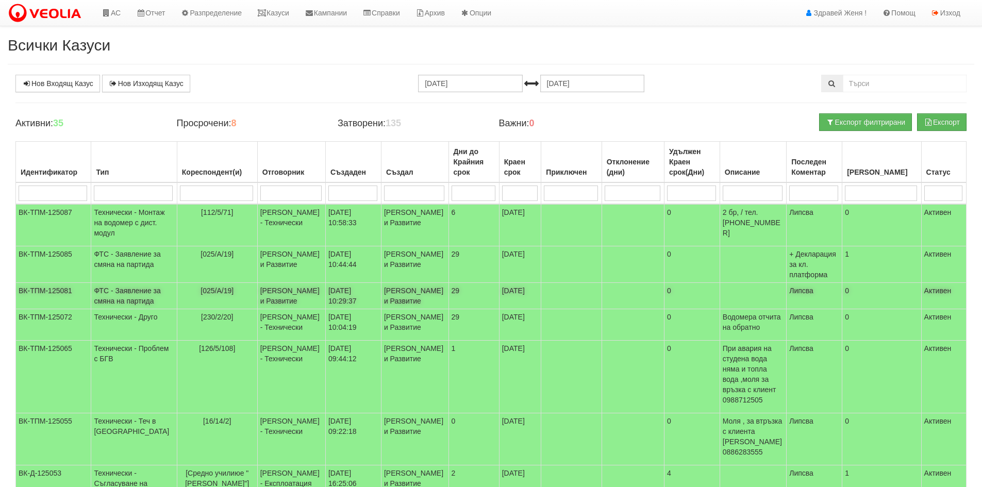
click at [177, 308] on td "[025/А/19]" at bounding box center [217, 296] width 80 height 26
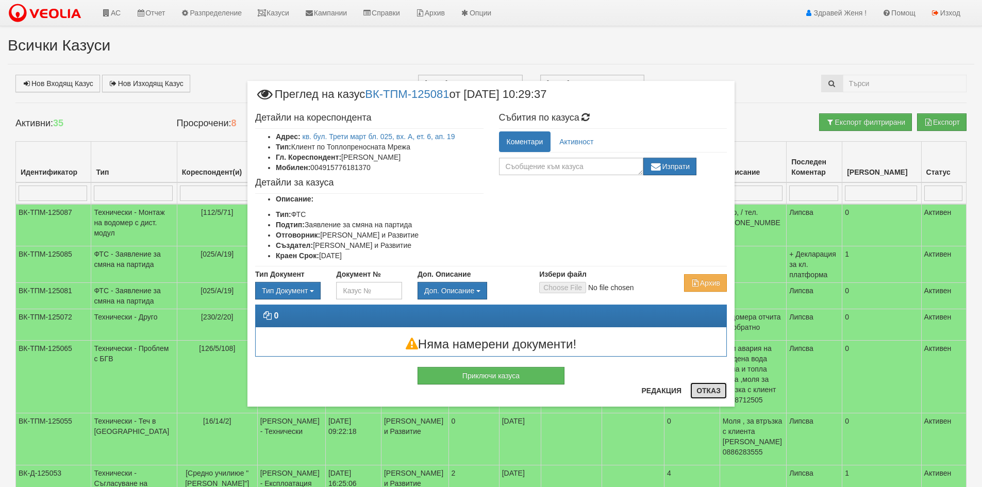
click at [698, 391] on button "Отказ" at bounding box center [709, 391] width 37 height 17
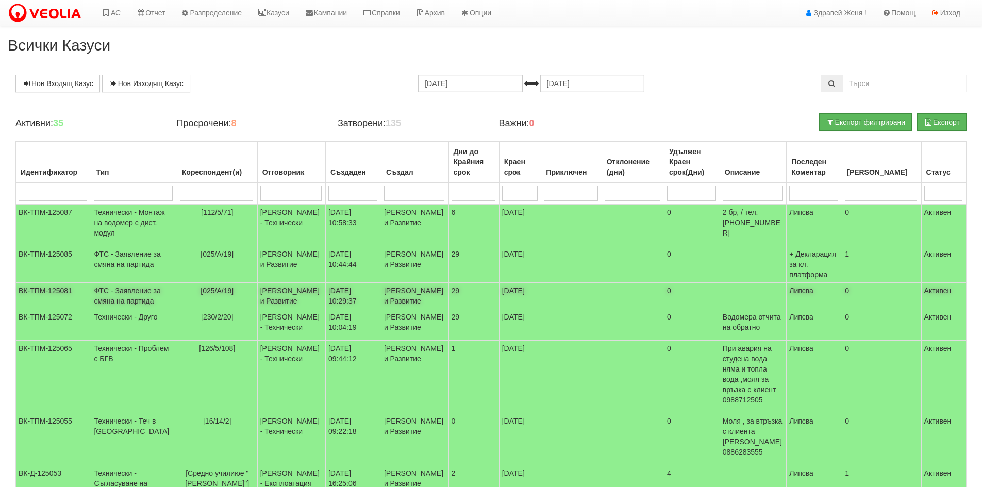
click at [278, 309] on td "[PERSON_NAME] и Развитие" at bounding box center [291, 296] width 68 height 26
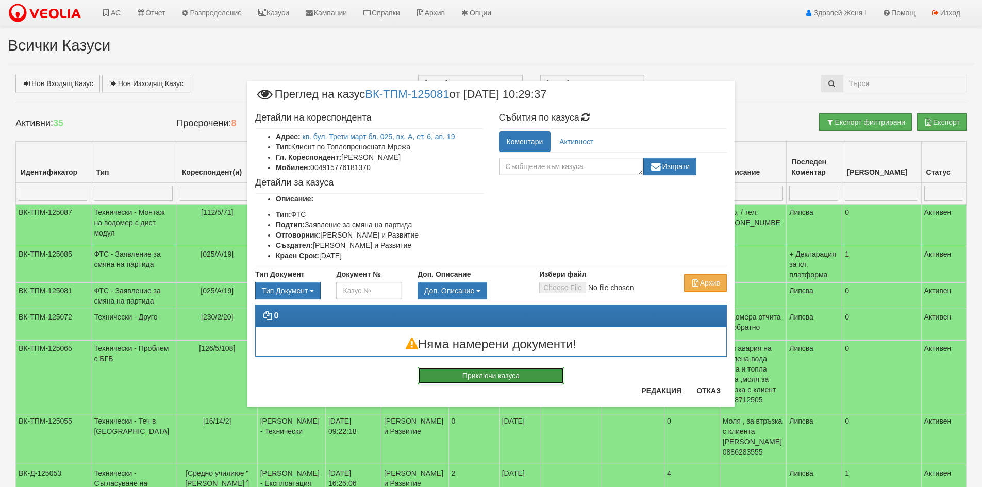
click at [526, 376] on button "Приключи казуса" at bounding box center [491, 376] width 147 height 18
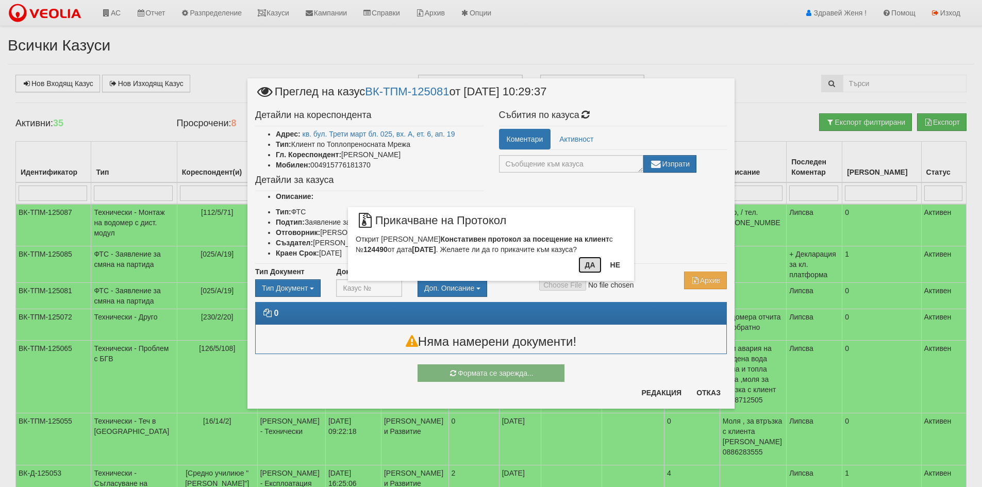
click at [591, 263] on button "Да" at bounding box center [590, 265] width 23 height 17
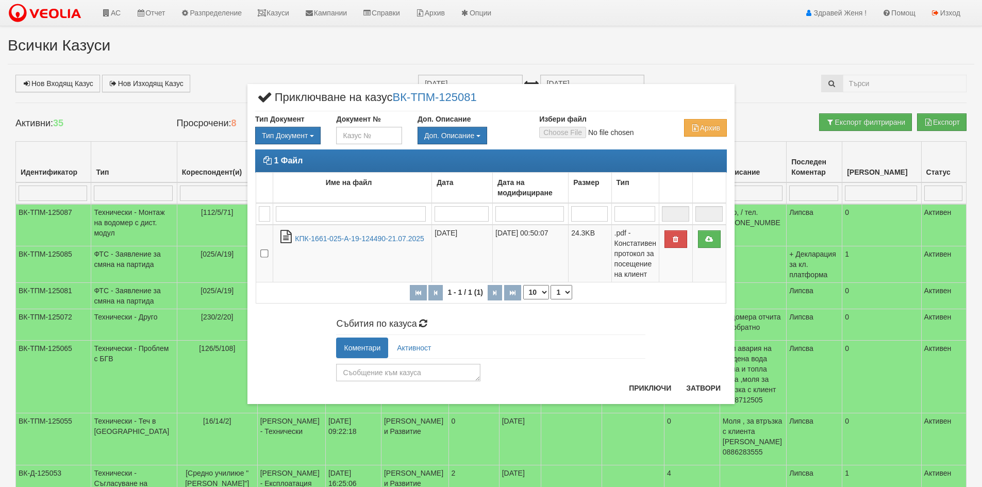
click at [478, 342] on ul "Коментари Активност" at bounding box center [490, 348] width 309 height 21
click at [696, 386] on button "Затвори" at bounding box center [703, 388] width 47 height 17
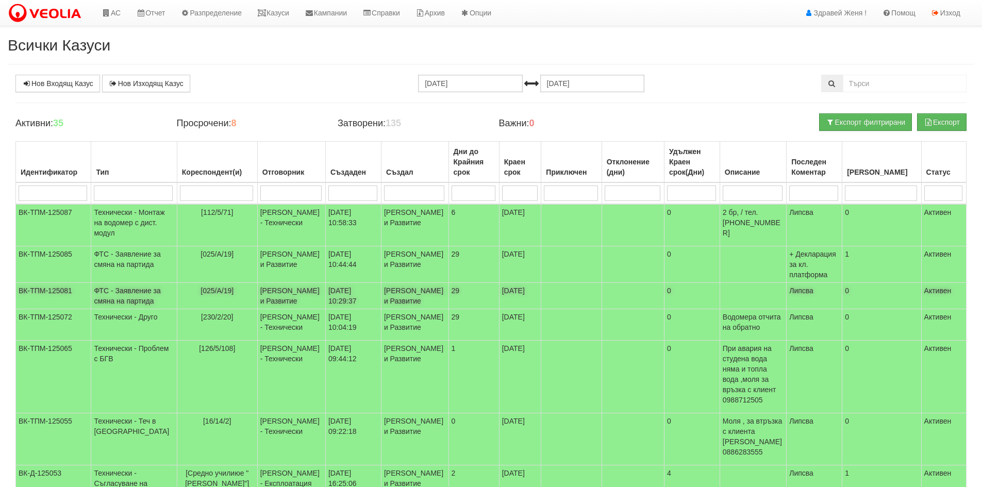
click at [125, 309] on td "ФТС - Заявление за смяна на партида" at bounding box center [134, 296] width 86 height 26
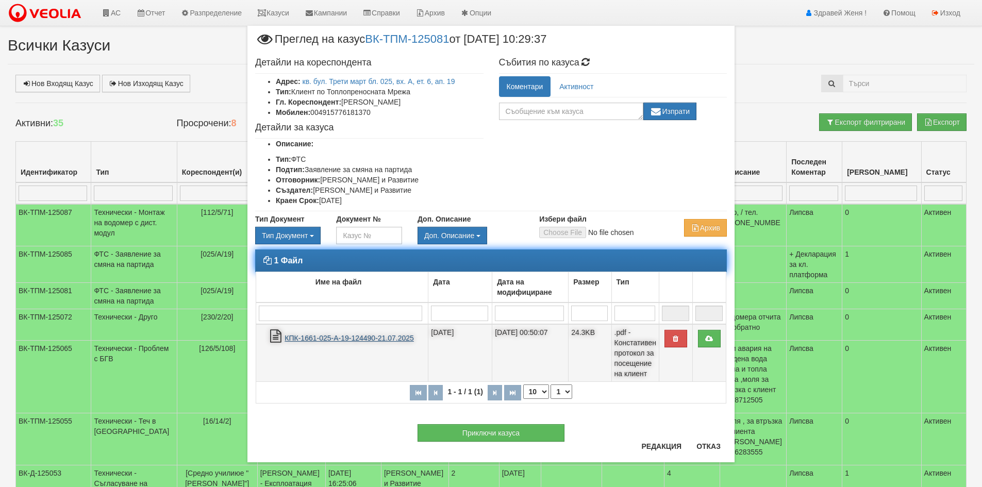
click at [317, 335] on link "КПК-1661-025-А-19-124490-21.07.2025" at bounding box center [349, 338] width 129 height 8
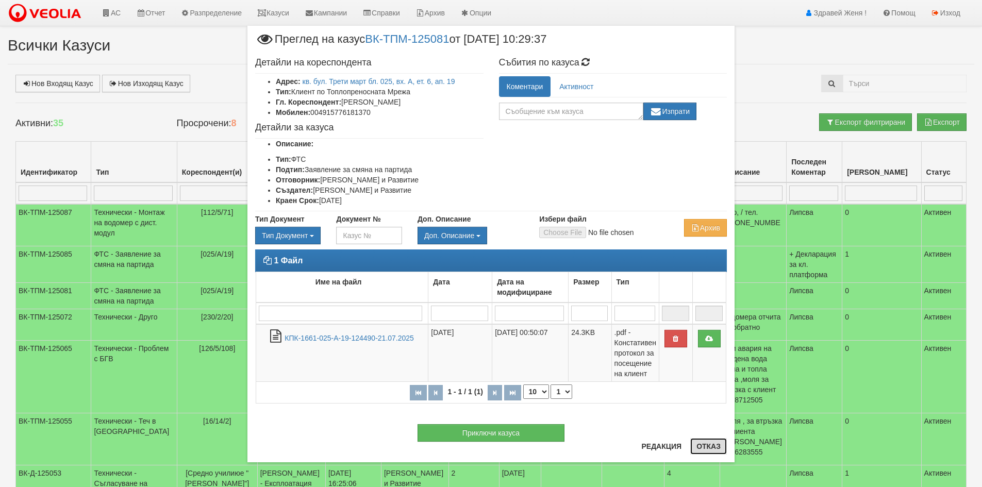
click at [708, 446] on button "Отказ" at bounding box center [709, 446] width 37 height 17
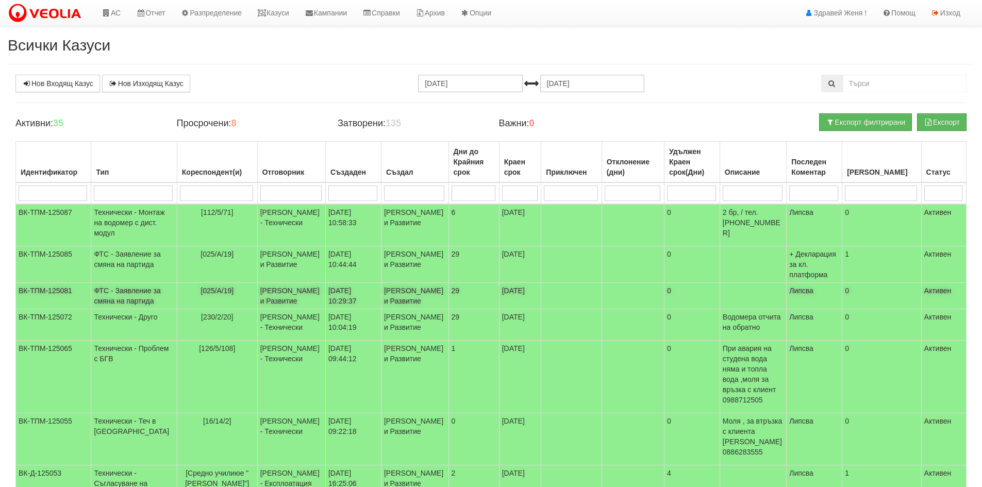
click at [257, 309] on td "[PERSON_NAME] и Развитие" at bounding box center [291, 296] width 68 height 26
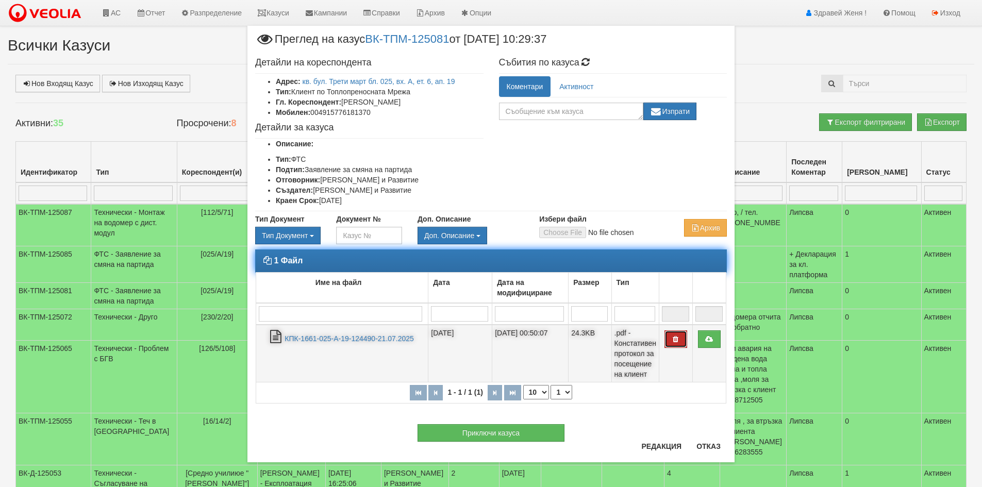
click at [677, 345] on button "button" at bounding box center [676, 340] width 23 height 18
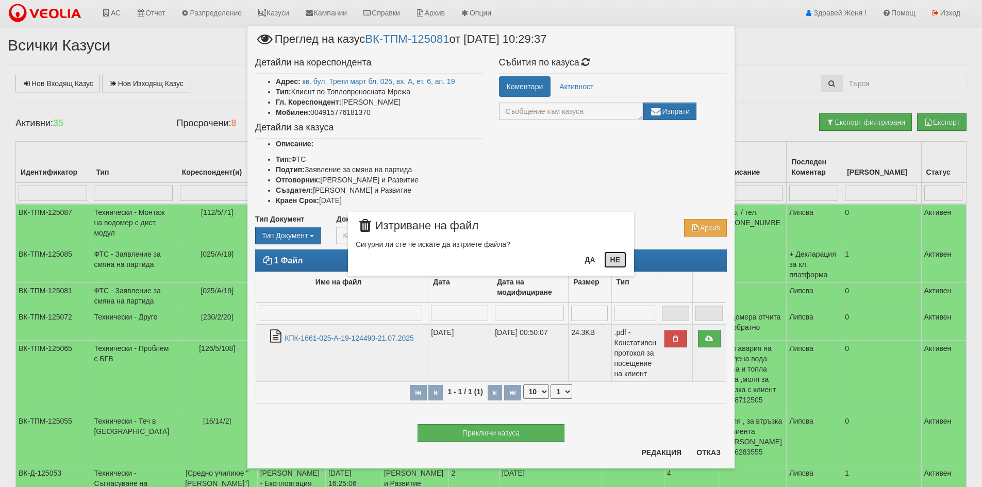
click at [618, 259] on button "Не" at bounding box center [615, 260] width 22 height 17
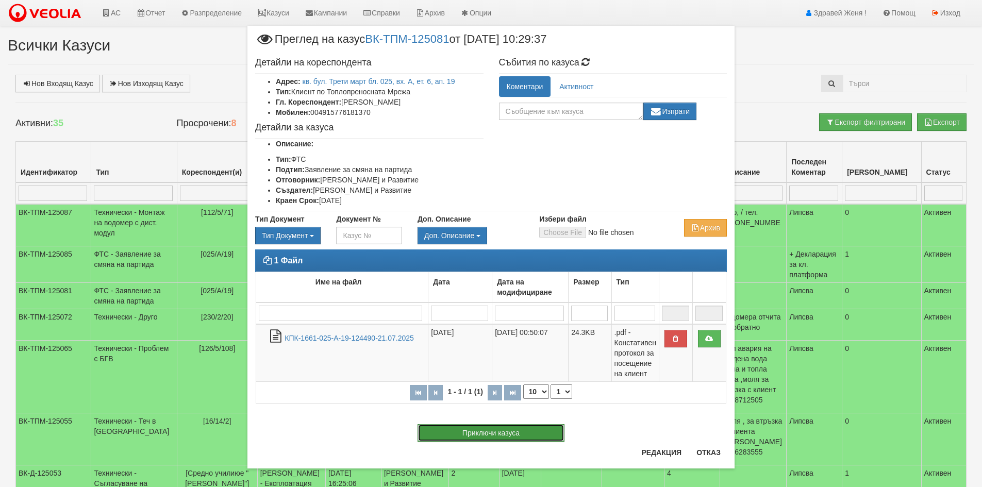
click at [527, 431] on button "Приключи казуса" at bounding box center [491, 433] width 147 height 18
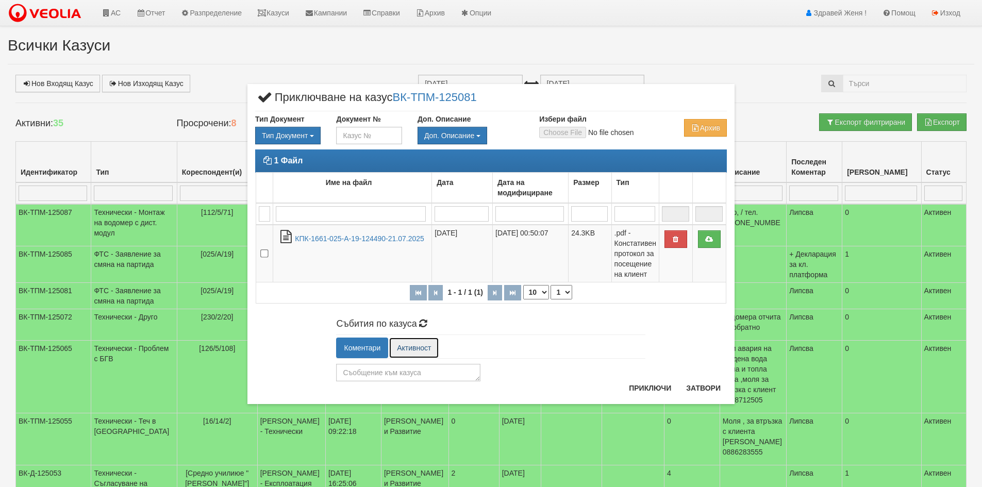
click at [438, 351] on link "Активност" at bounding box center [414, 348] width 50 height 21
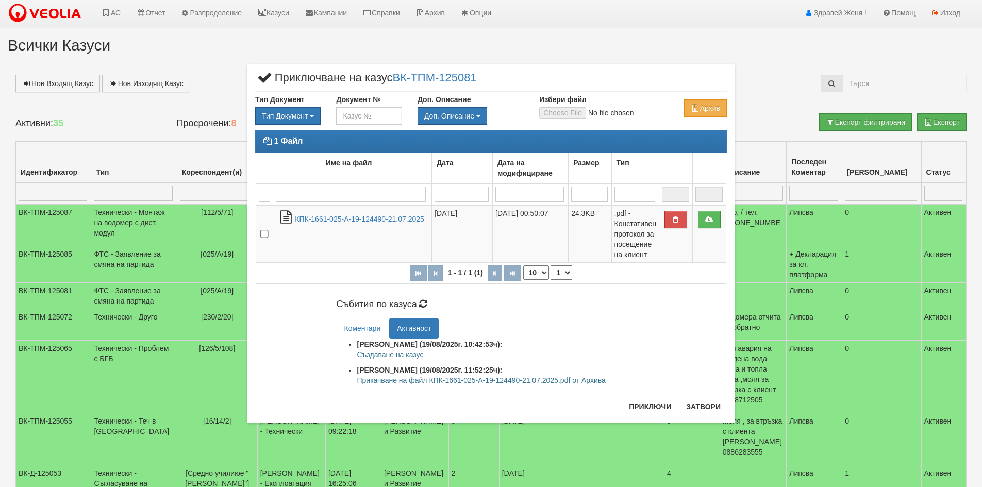
click at [460, 325] on ul "Коментари Активност" at bounding box center [490, 328] width 309 height 21
click at [476, 325] on ul "Коментари Активност" at bounding box center [490, 328] width 309 height 21
click at [478, 330] on ul "Коментари Активност" at bounding box center [490, 328] width 309 height 21
click at [369, 329] on link "Коментари" at bounding box center [362, 328] width 52 height 21
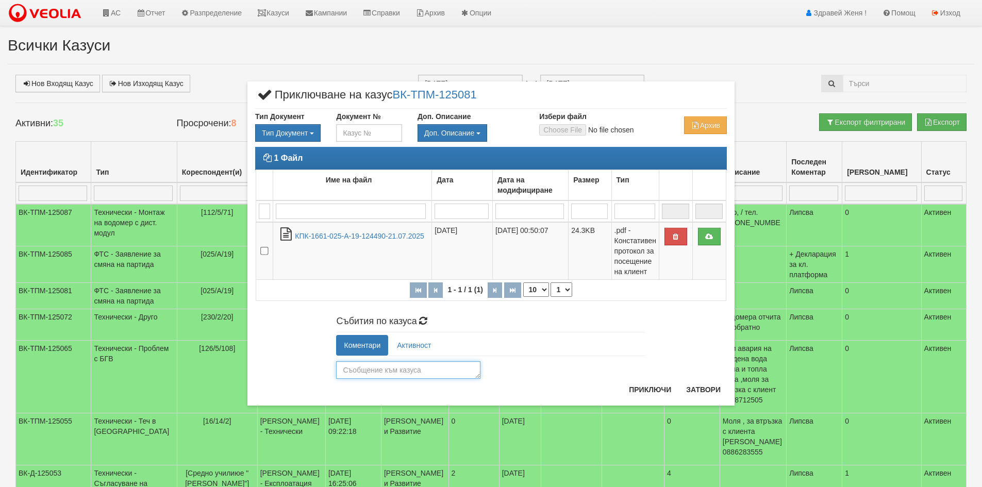
click at [391, 376] on textarea at bounding box center [408, 371] width 144 height 18
type textarea "Дублиран сигнал"
click at [638, 391] on button "Приключи" at bounding box center [650, 390] width 55 height 17
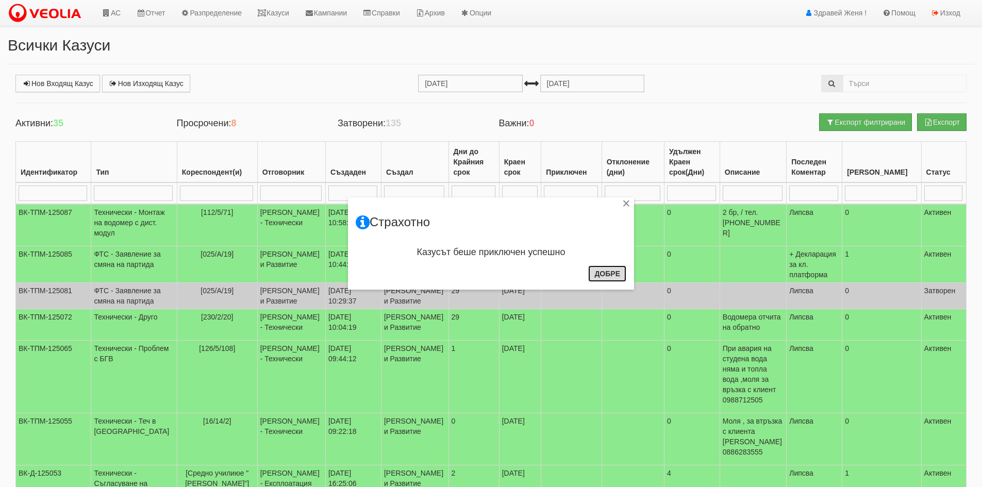
click at [609, 270] on button "Добре" at bounding box center [607, 274] width 38 height 17
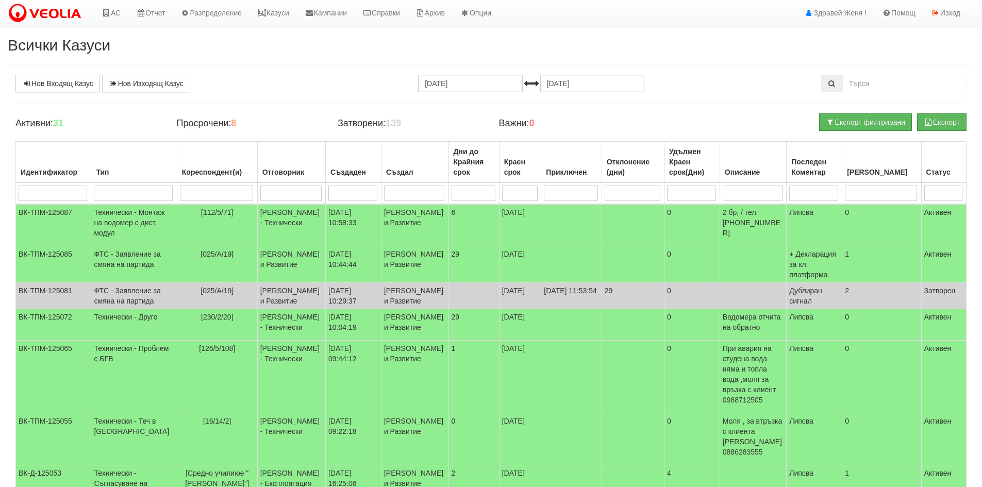
click at [187, 194] on input "search" at bounding box center [216, 193] width 73 height 15
type input "16"
type input "16/"
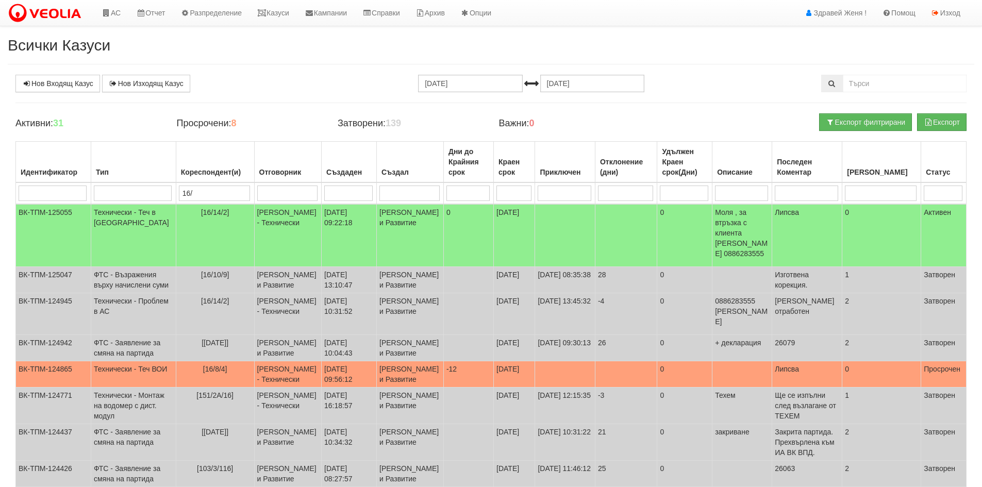
type input "16/"
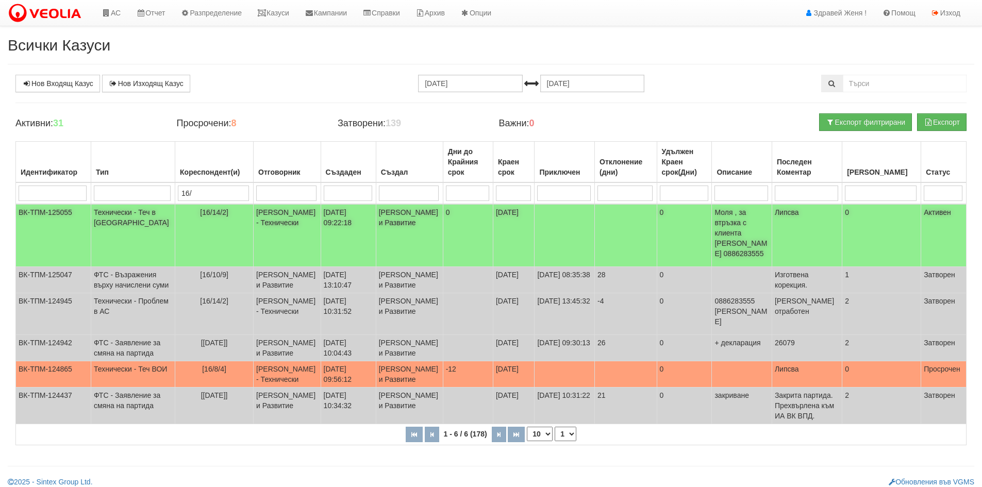
type input "16/"
click at [117, 213] on td "Технически - Теч в [GEOGRAPHIC_DATA]" at bounding box center [133, 235] width 84 height 63
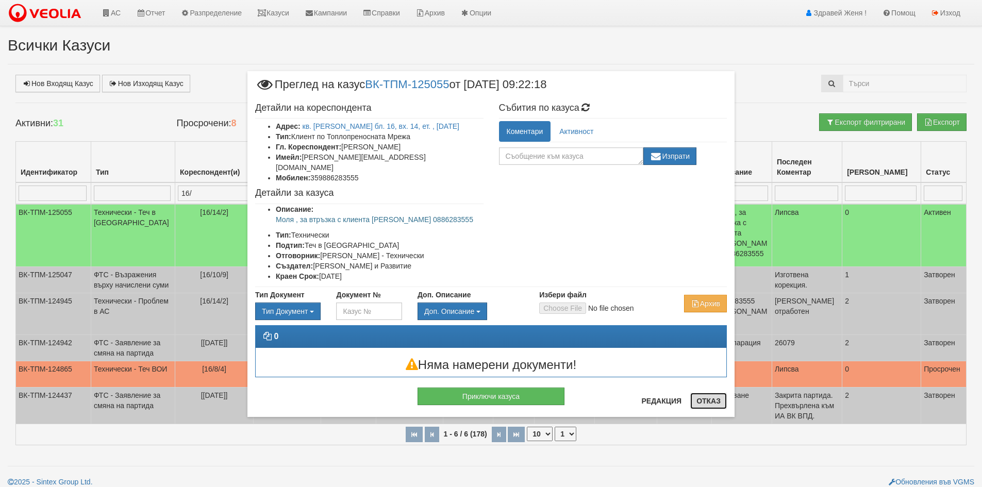
click at [703, 404] on button "Отказ" at bounding box center [709, 401] width 37 height 17
